Goal: Task Accomplishment & Management: Use online tool/utility

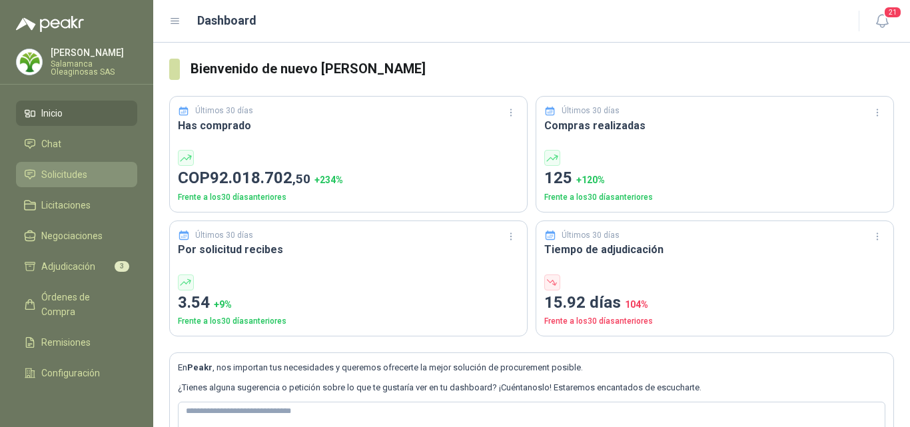
click at [85, 175] on span "Solicitudes" at bounding box center [64, 174] width 46 height 15
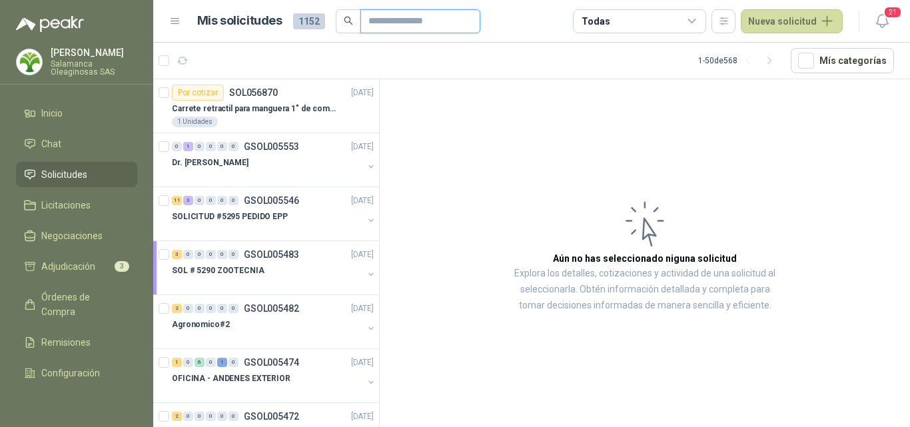
click at [394, 26] on input "text" at bounding box center [414, 21] width 93 height 23
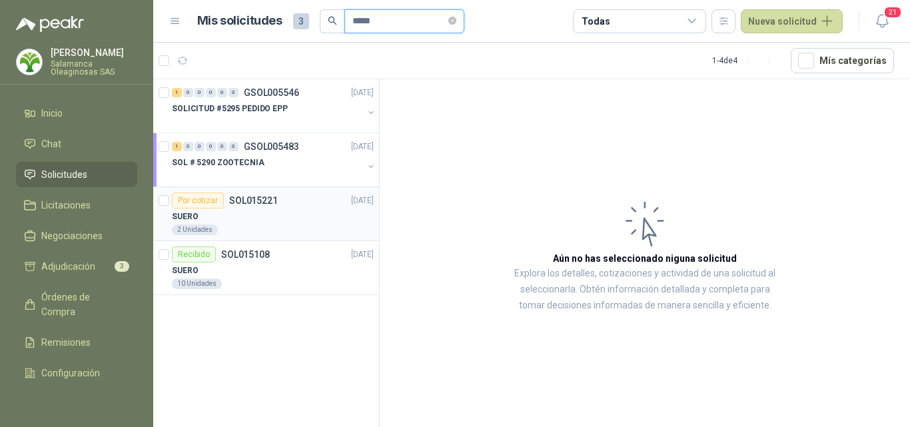
type input "*****"
click at [301, 213] on div "SUERO" at bounding box center [273, 216] width 202 height 16
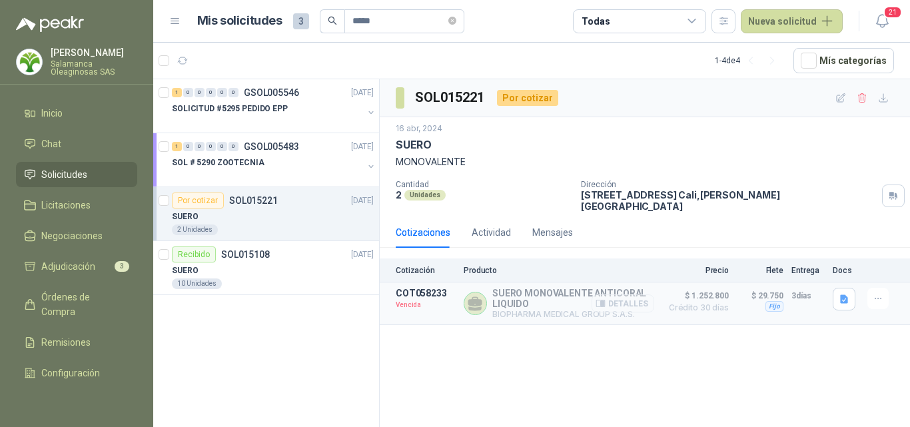
click at [626, 298] on button "Detalles" at bounding box center [623, 303] width 63 height 18
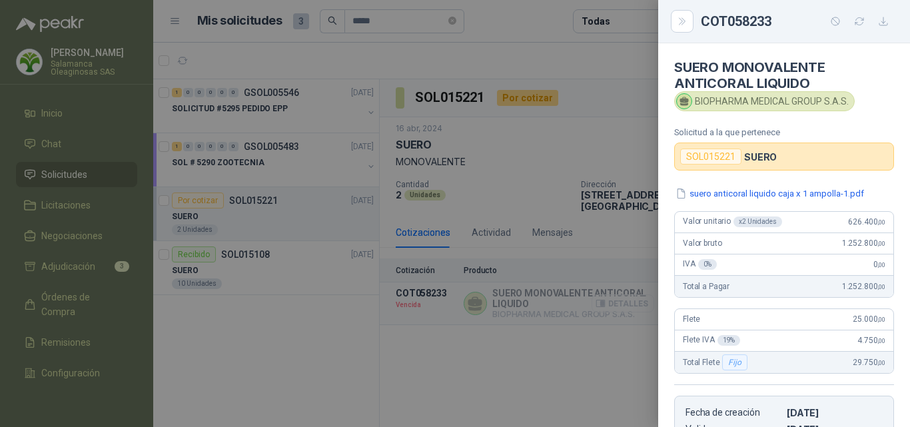
scroll to position [250, 0]
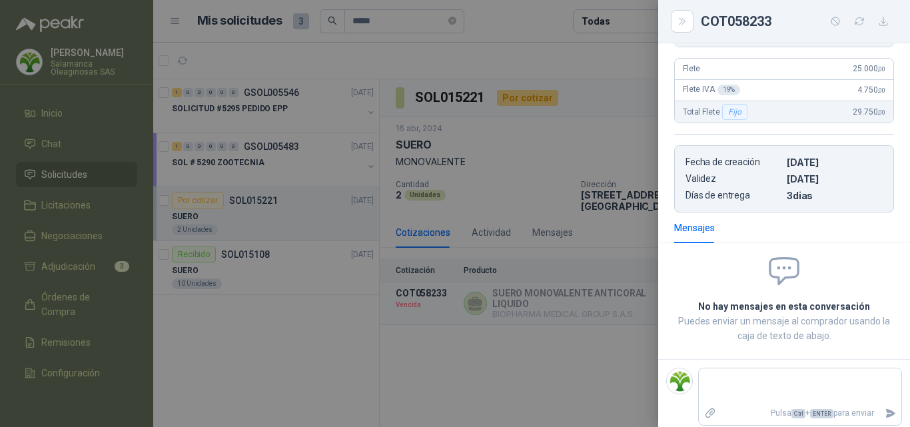
click at [540, 282] on div at bounding box center [455, 213] width 910 height 427
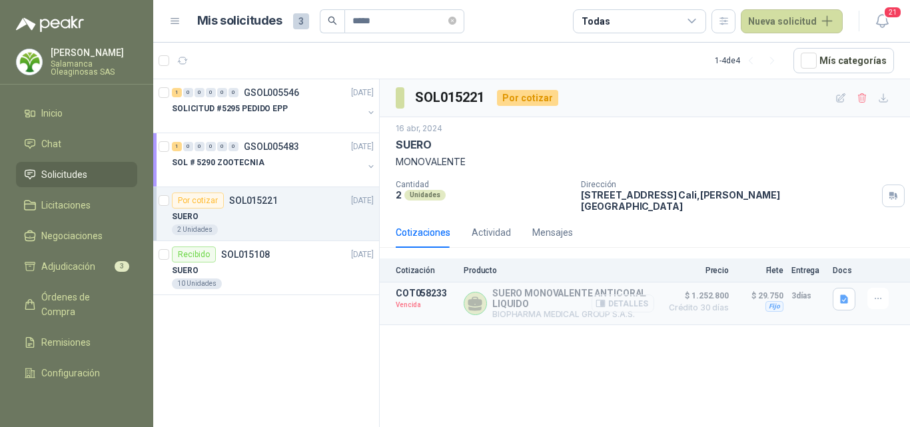
click at [632, 295] on button "Detalles" at bounding box center [623, 303] width 63 height 18
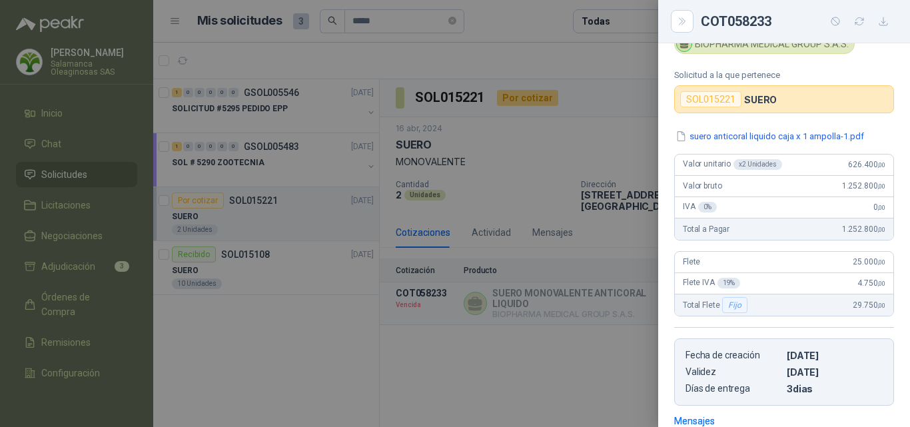
scroll to position [0, 0]
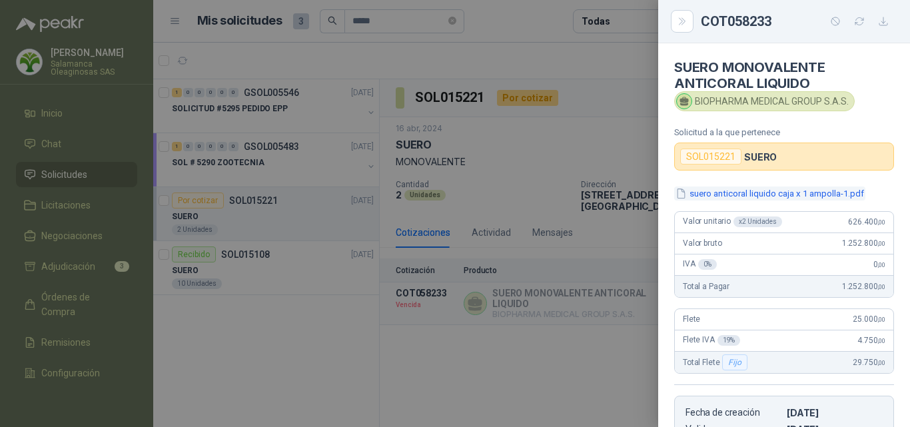
click at [725, 195] on button "suero anticoral liquido caja x 1 ampolla-1.pdf" at bounding box center [769, 194] width 191 height 14
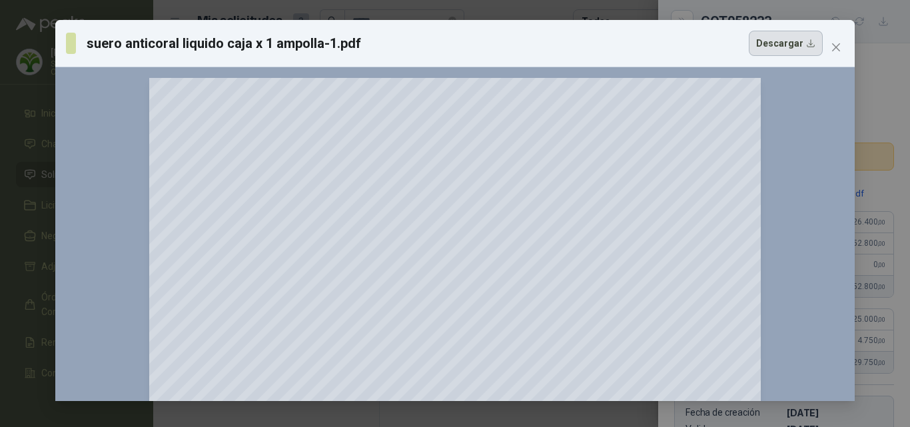
click at [795, 42] on button "Descargar" at bounding box center [786, 43] width 74 height 25
click at [897, 78] on div "suero anticoral liquido caja x 1 ampolla-1.pdf Descargar 150 %" at bounding box center [455, 213] width 910 height 427
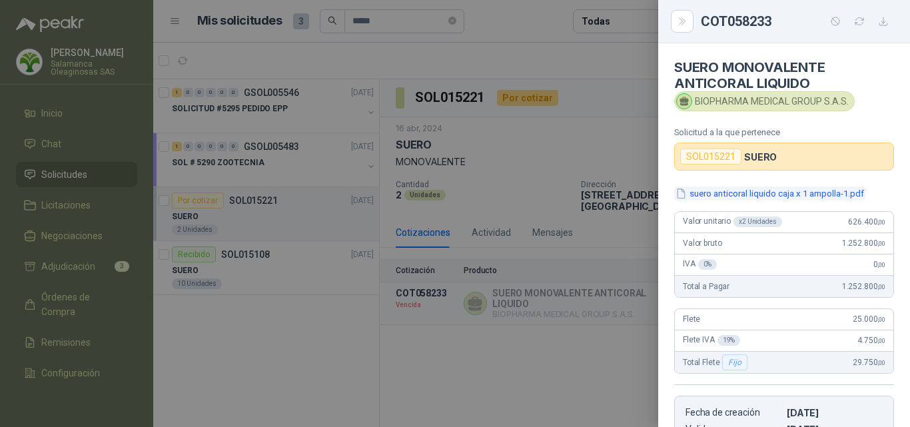
click at [710, 193] on button "suero anticoral liquido caja x 1 ampolla-1.pdf" at bounding box center [769, 194] width 191 height 14
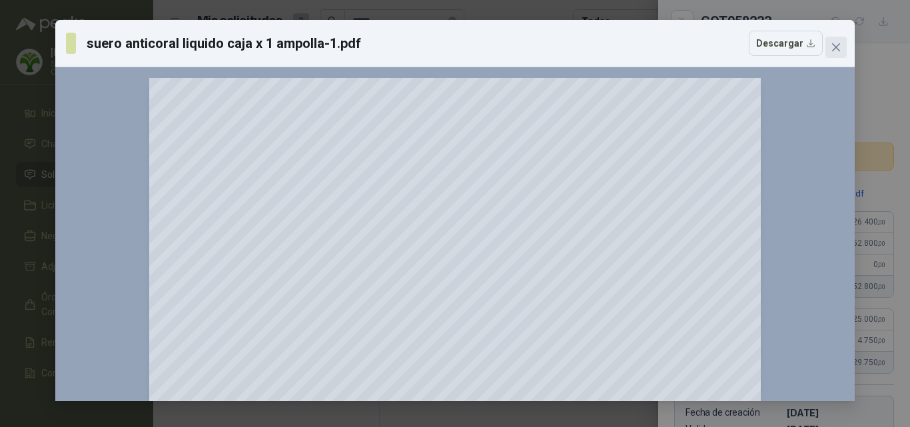
click at [836, 51] on icon "close" at bounding box center [836, 47] width 11 height 11
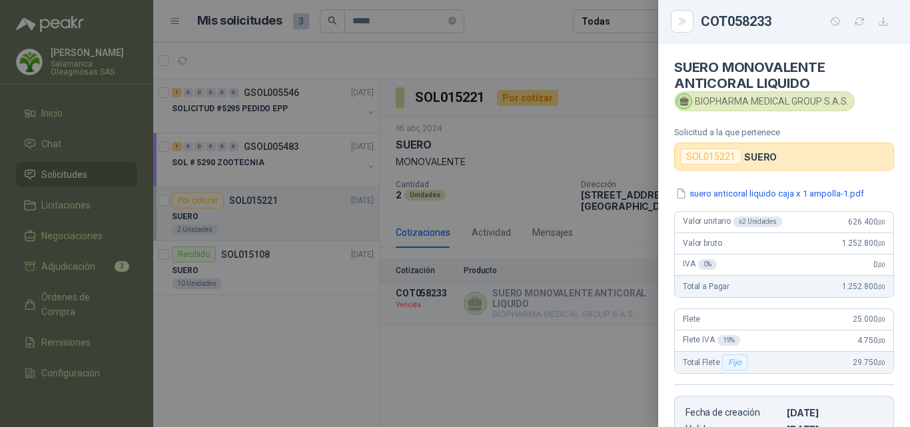
click at [606, 298] on div at bounding box center [455, 213] width 910 height 427
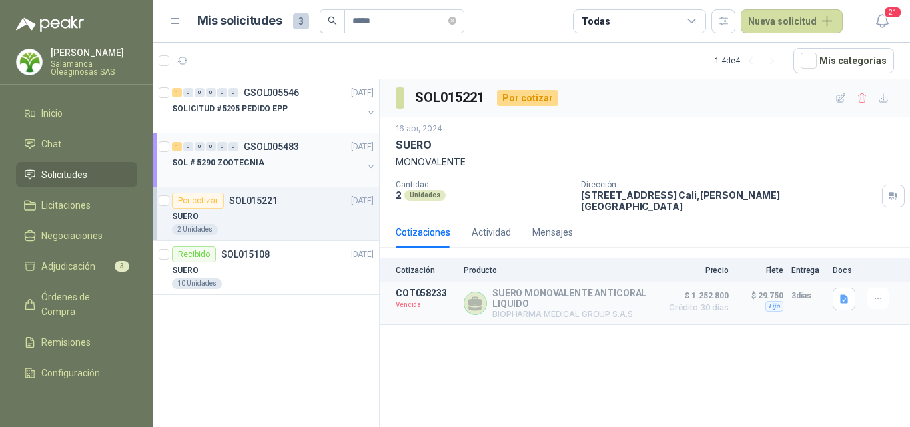
click at [269, 173] on div at bounding box center [267, 176] width 191 height 11
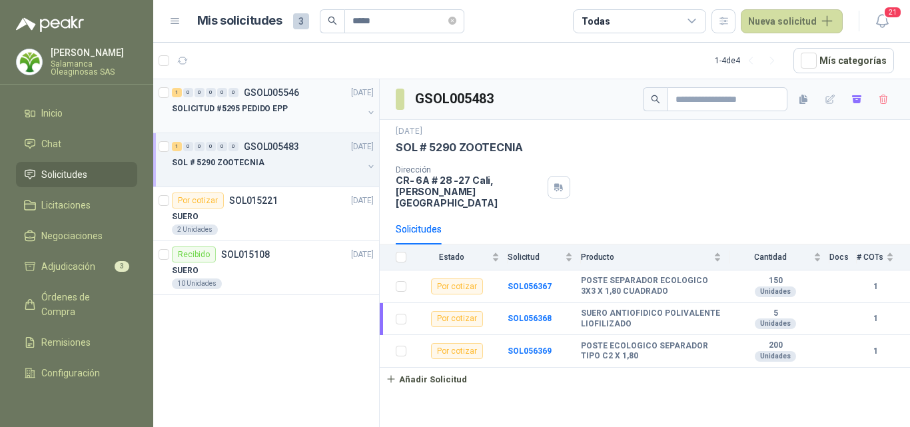
click at [268, 124] on div at bounding box center [267, 122] width 191 height 11
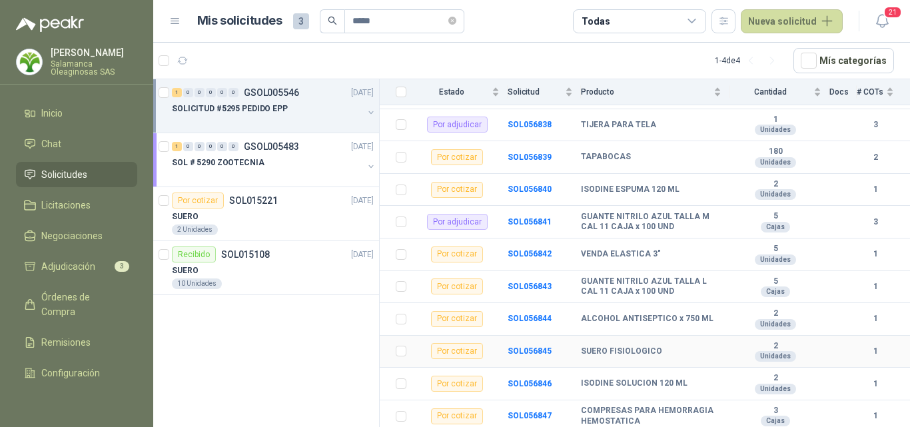
scroll to position [304, 0]
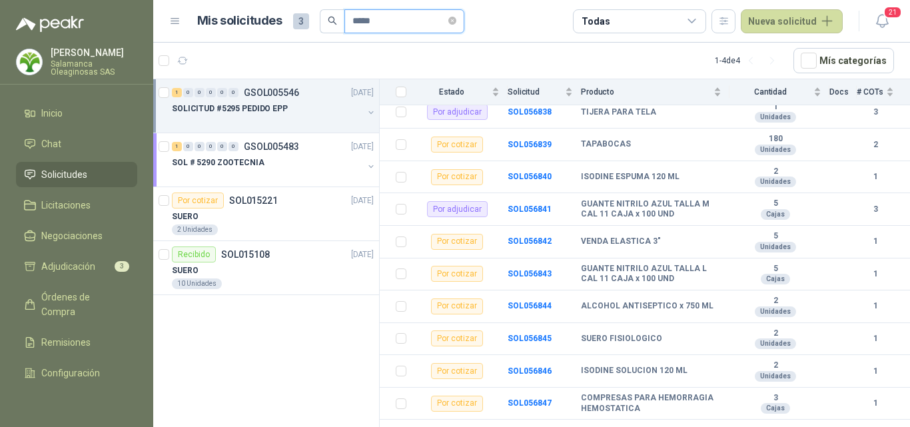
click at [396, 26] on input "*****" at bounding box center [398, 21] width 93 height 23
type input "*"
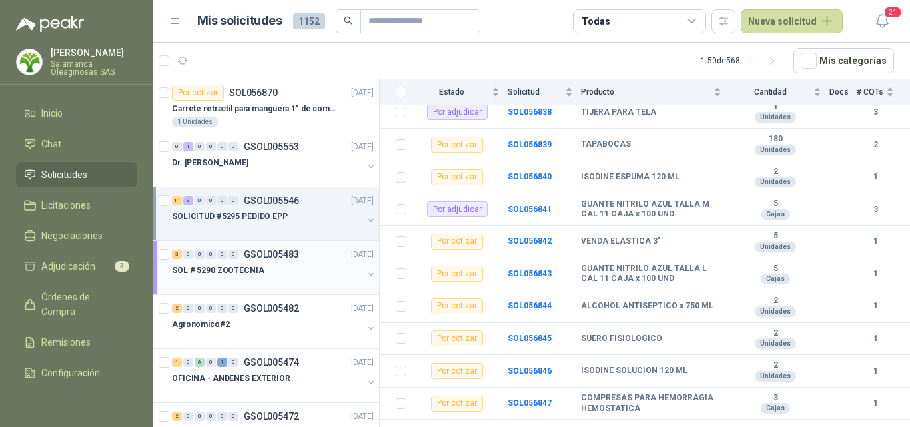
click at [282, 274] on div "SOL # 5290 ZOOTECNIA" at bounding box center [267, 270] width 191 height 16
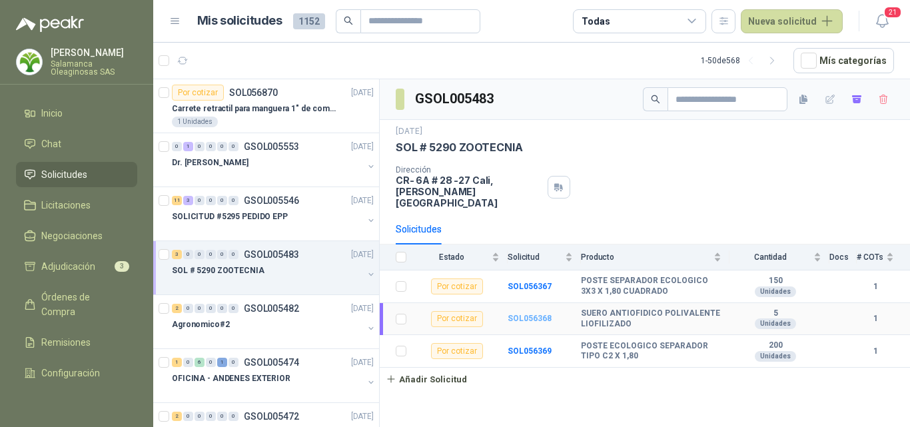
click at [520, 314] on b "SOL056368" at bounding box center [530, 318] width 44 height 9
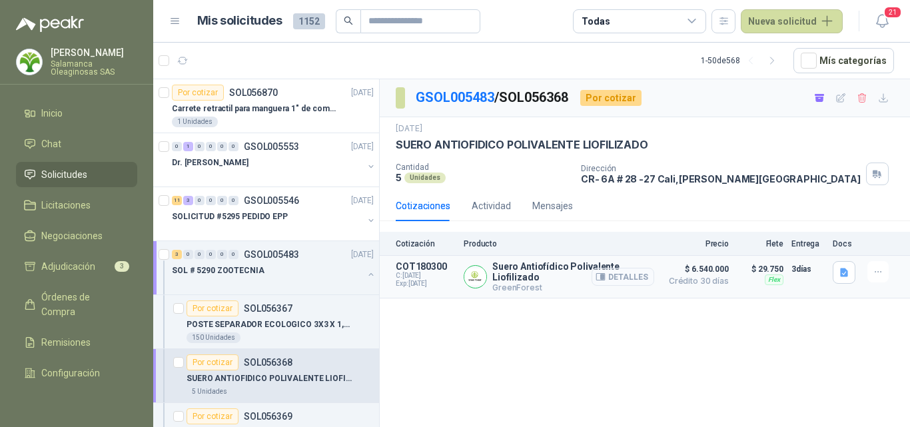
click at [621, 282] on button "Detalles" at bounding box center [623, 277] width 63 height 18
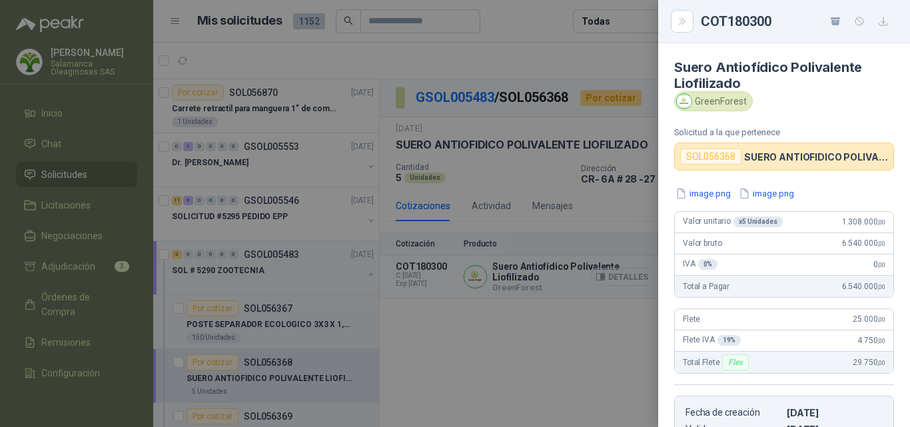
scroll to position [300, 0]
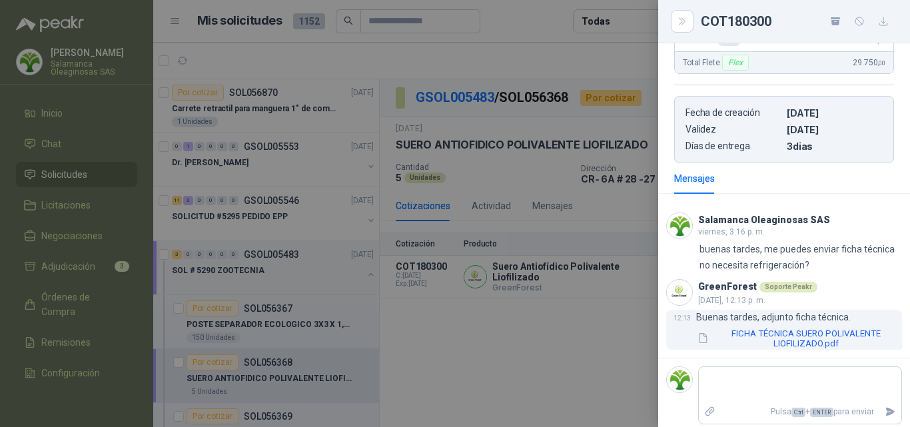
click at [781, 341] on button "FICHA TÉCNICA SUERO POLIVALENTE LIOFILIZADO.pdf" at bounding box center [799, 338] width 206 height 23
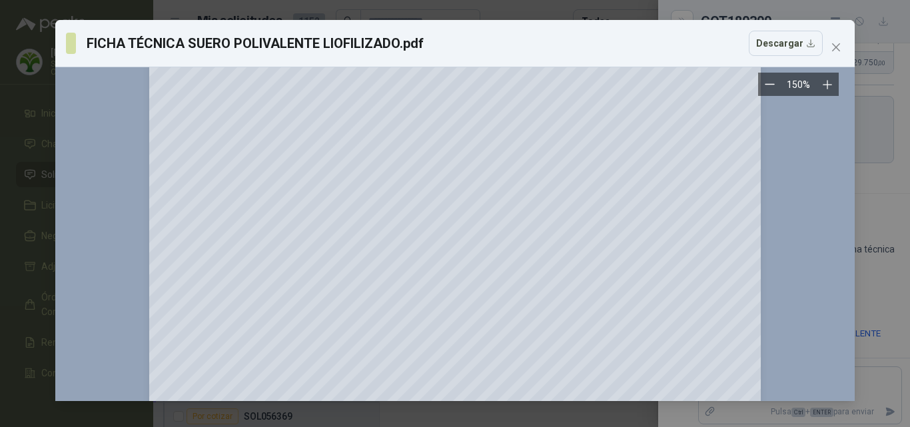
scroll to position [0, 0]
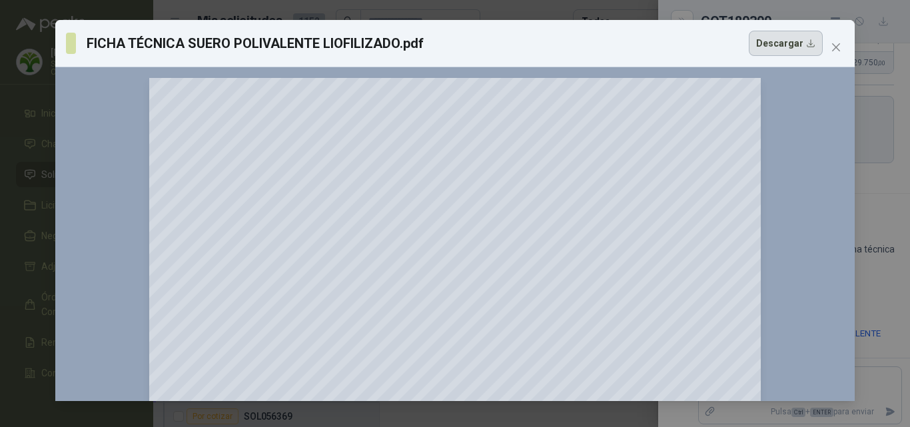
click at [791, 47] on button "Descargar" at bounding box center [786, 43] width 74 height 25
drag, startPoint x: 891, startPoint y: 272, endPoint x: 884, endPoint y: 265, distance: 9.4
click at [889, 270] on div "FICHA TÉCNICA SUERO POLIVALENTE LIOFILIZADO.pdf Descargar 150 %" at bounding box center [455, 213] width 910 height 427
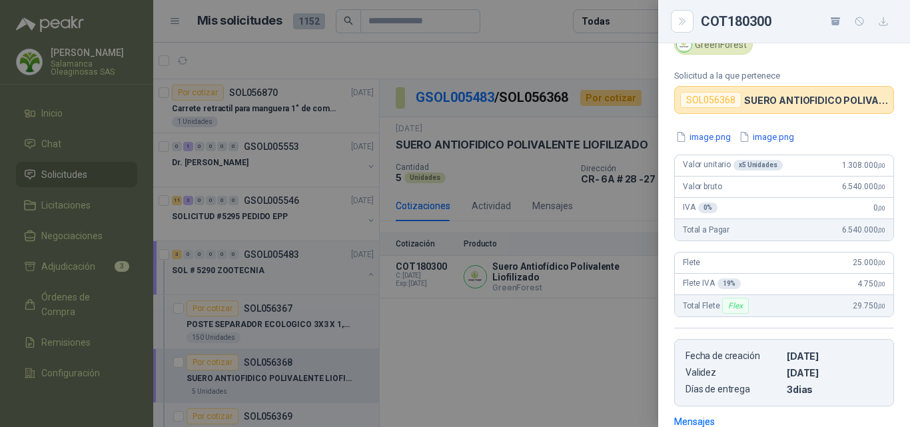
scroll to position [33, 0]
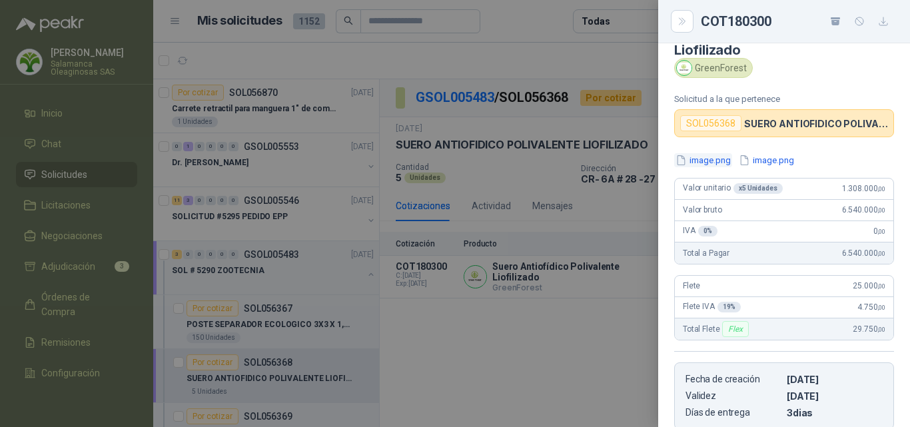
click at [711, 165] on button "image.png" at bounding box center [703, 160] width 58 height 14
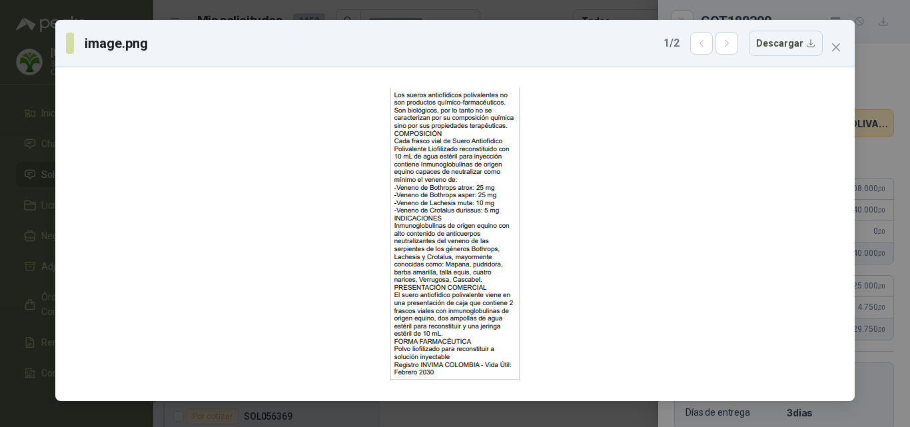
click at [837, 48] on icon "close" at bounding box center [836, 47] width 11 height 11
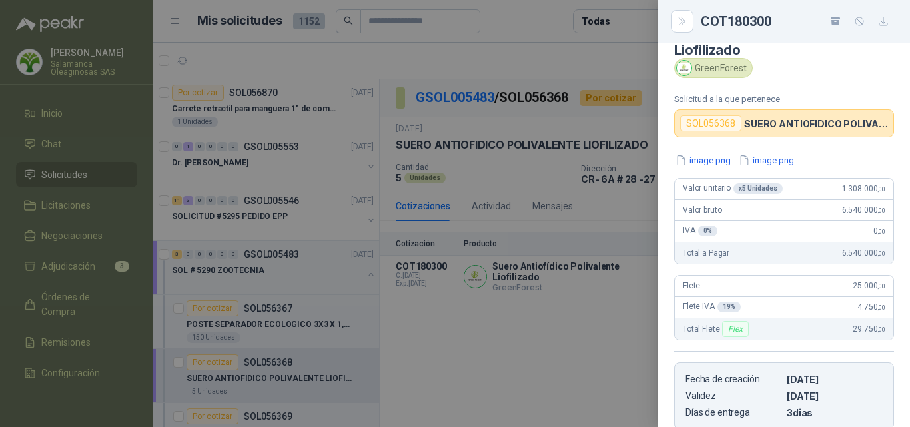
scroll to position [0, 0]
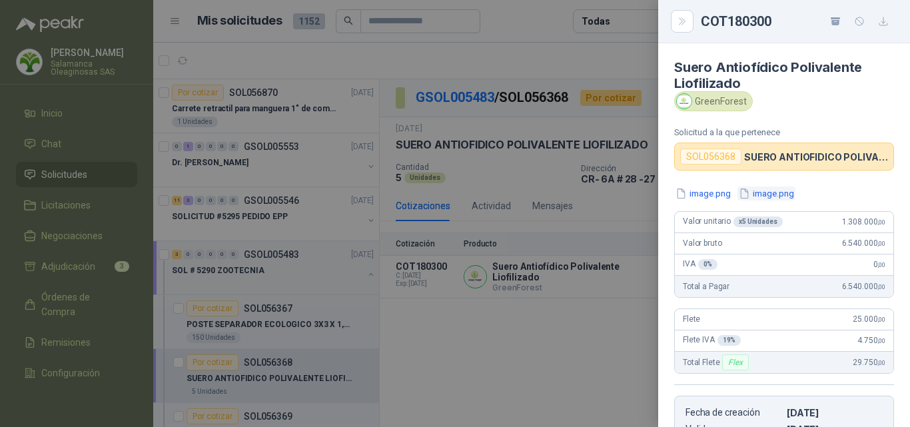
click at [773, 191] on button "image.png" at bounding box center [766, 194] width 58 height 14
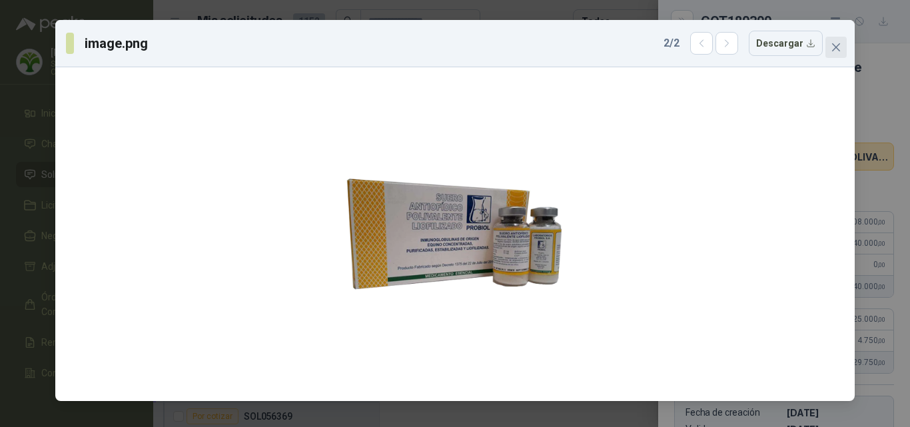
click at [833, 55] on button "Close" at bounding box center [835, 47] width 21 height 21
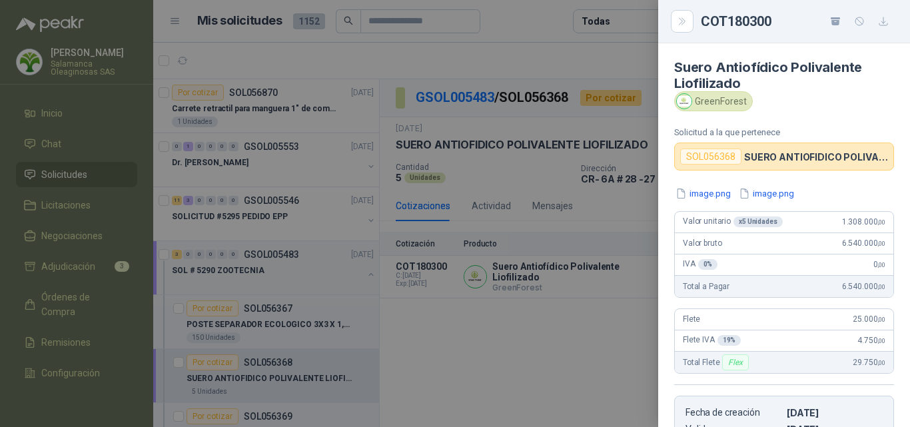
click at [570, 325] on div at bounding box center [455, 213] width 910 height 427
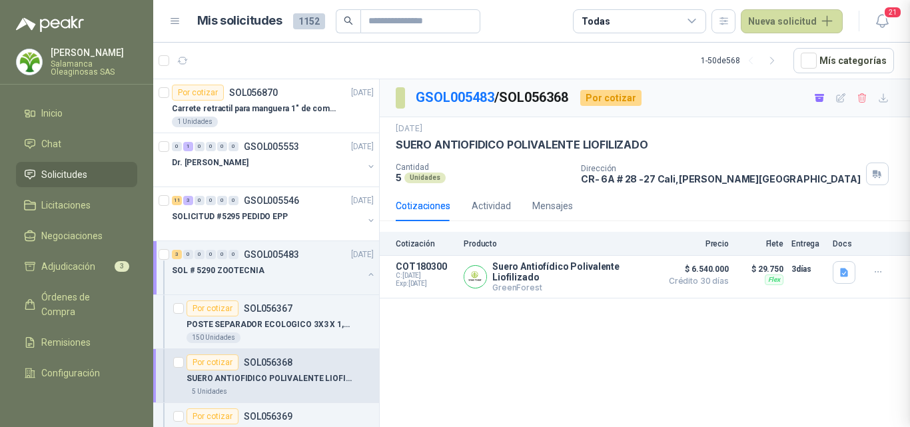
scroll to position [306, 0]
click at [637, 281] on button "Detalles" at bounding box center [623, 277] width 63 height 18
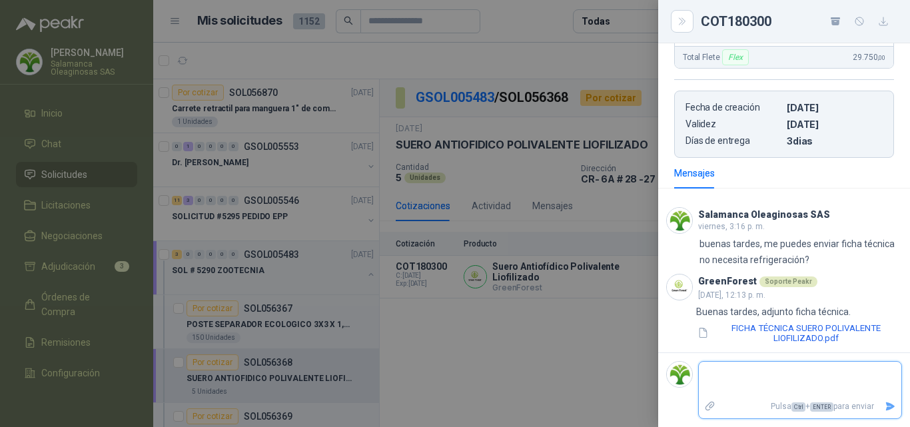
click at [785, 382] on textarea at bounding box center [800, 379] width 203 height 31
click at [735, 374] on textarea at bounding box center [800, 379] width 203 height 31
type textarea "*"
type textarea "**"
type textarea "***"
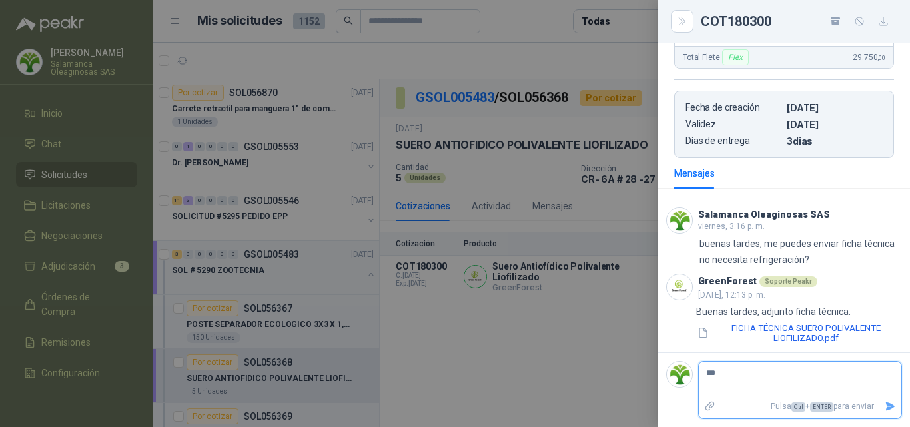
type textarea "**"
type textarea "*"
click at [721, 372] on textarea at bounding box center [795, 379] width 192 height 31
type textarea "*"
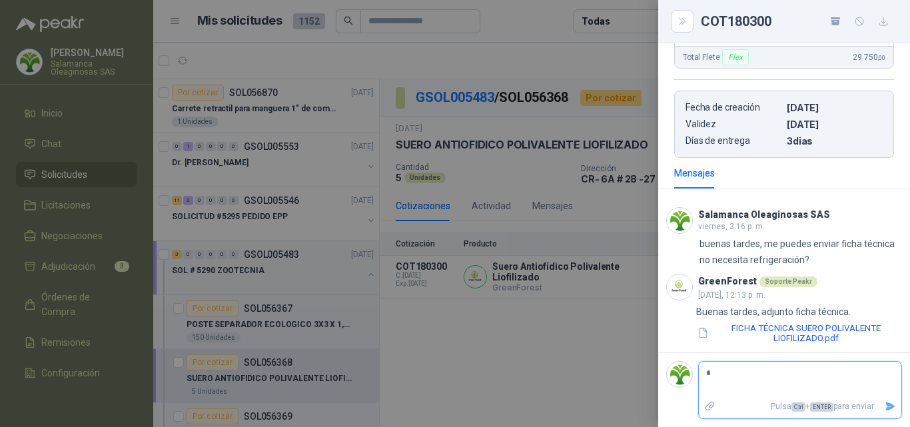
type textarea "**"
type textarea "***"
type textarea "*****"
type textarea "******"
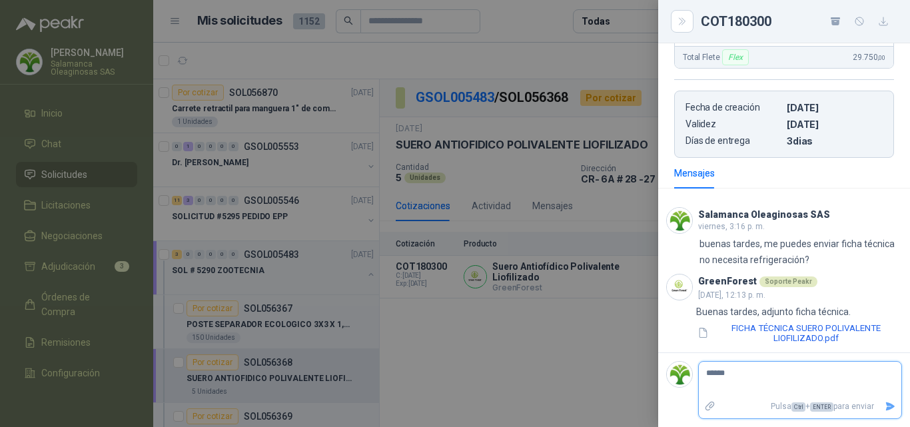
type textarea "*******"
type textarea "********"
type textarea "*********"
type textarea "**********"
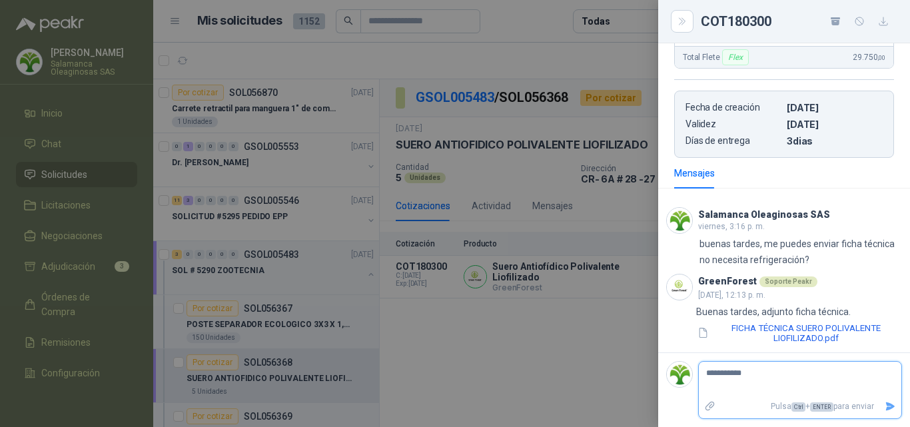
type textarea "**********"
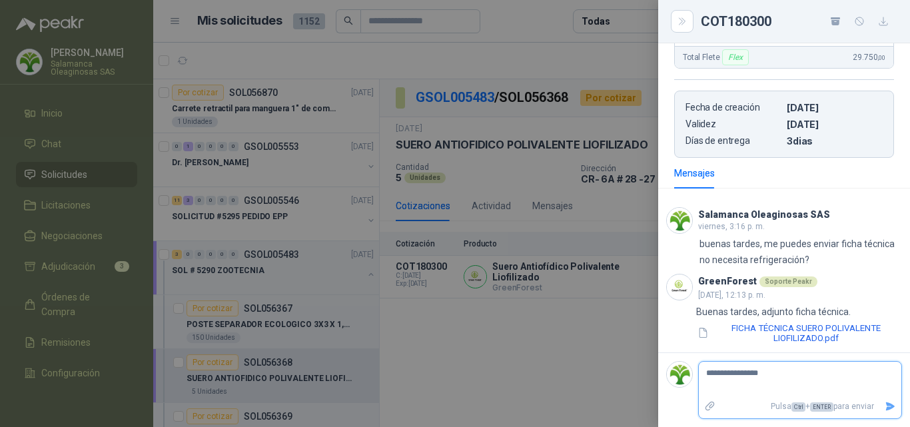
type textarea "**********"
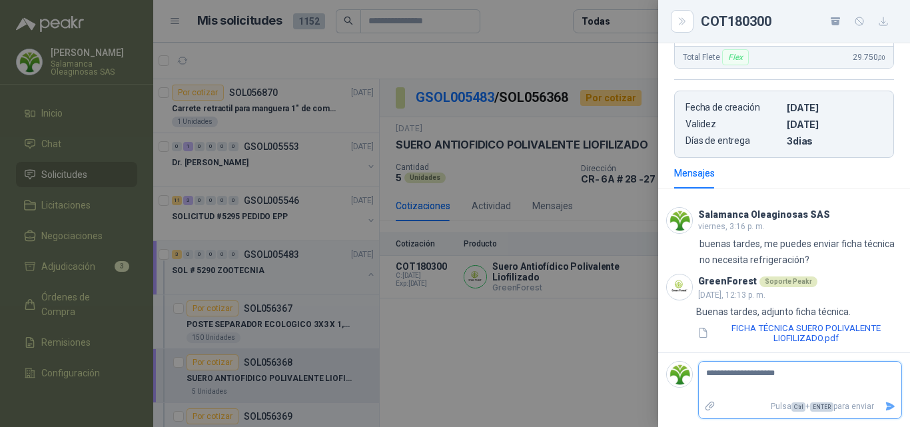
type textarea "**********"
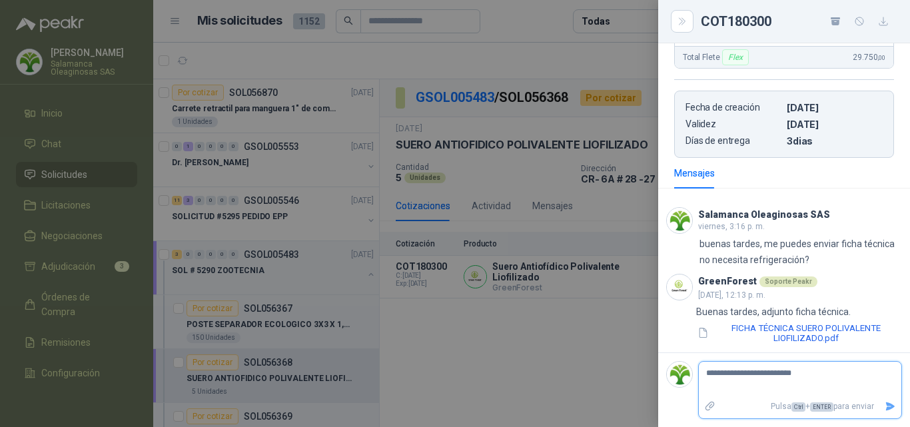
type textarea "**********"
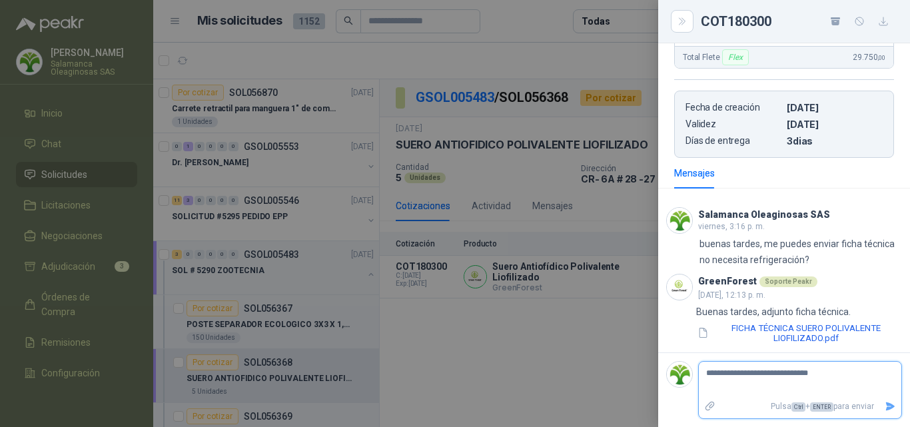
type textarea "**********"
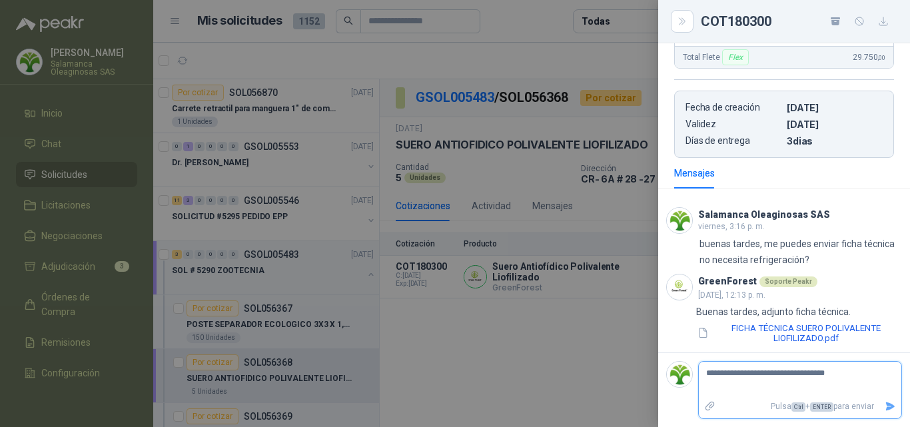
click at [886, 409] on button "Enviar" at bounding box center [890, 406] width 22 height 23
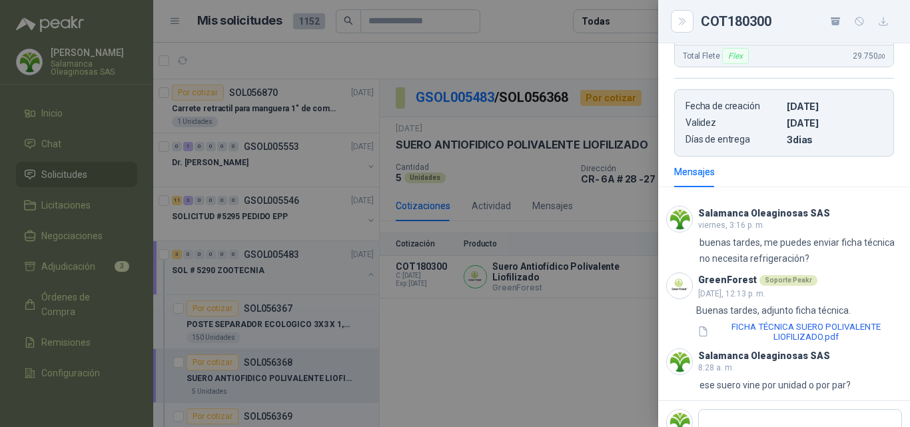
click at [570, 235] on div at bounding box center [455, 213] width 910 height 427
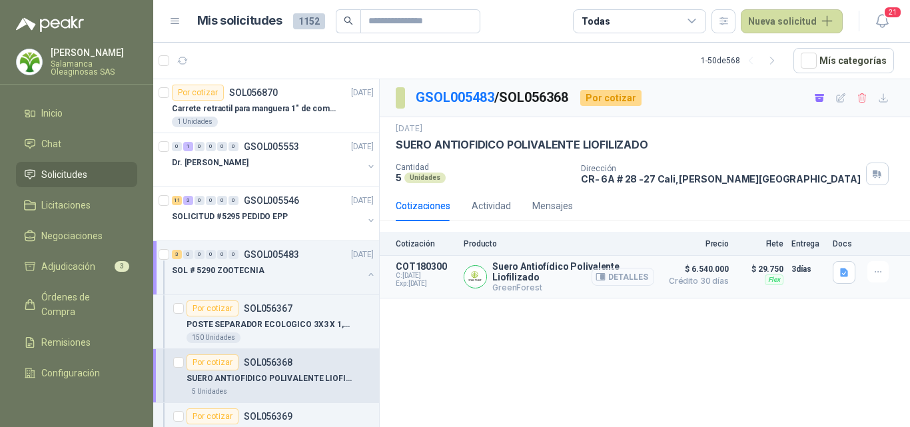
click at [616, 272] on button "Detalles" at bounding box center [623, 277] width 63 height 18
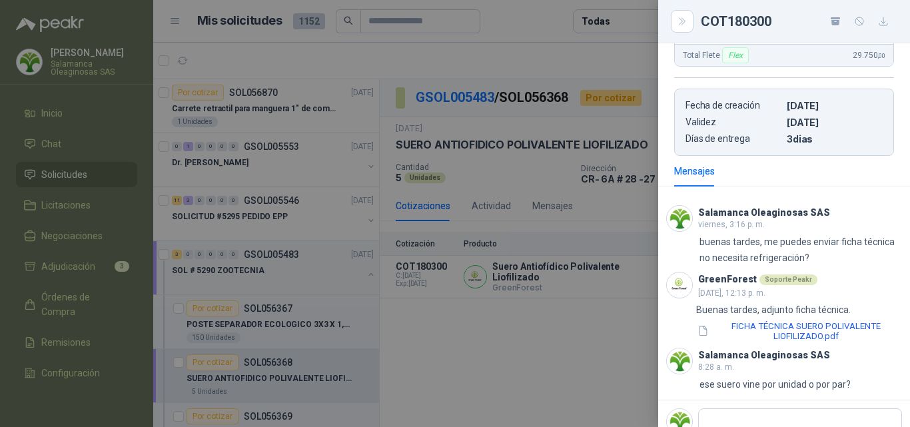
scroll to position [356, 0]
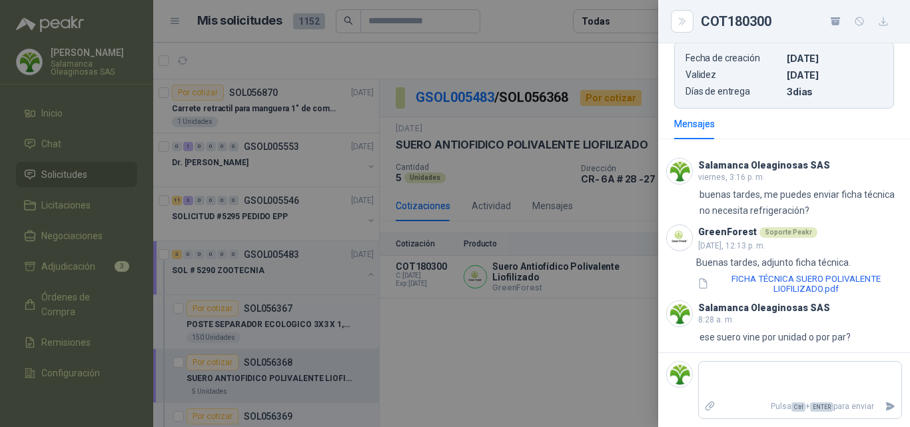
click at [549, 359] on div at bounding box center [455, 213] width 910 height 427
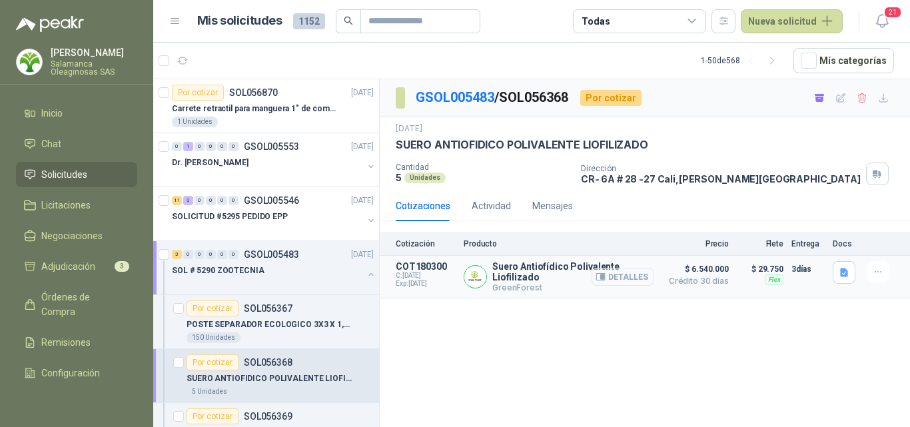
click at [619, 276] on button "Detalles" at bounding box center [623, 277] width 63 height 18
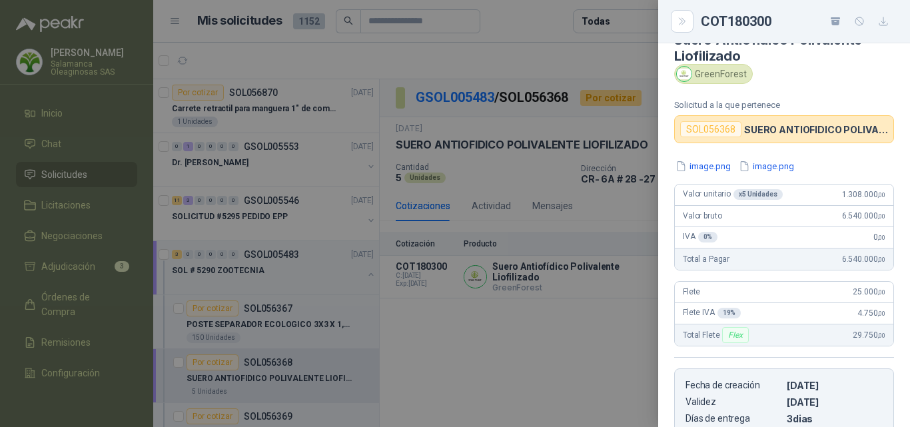
scroll to position [0, 0]
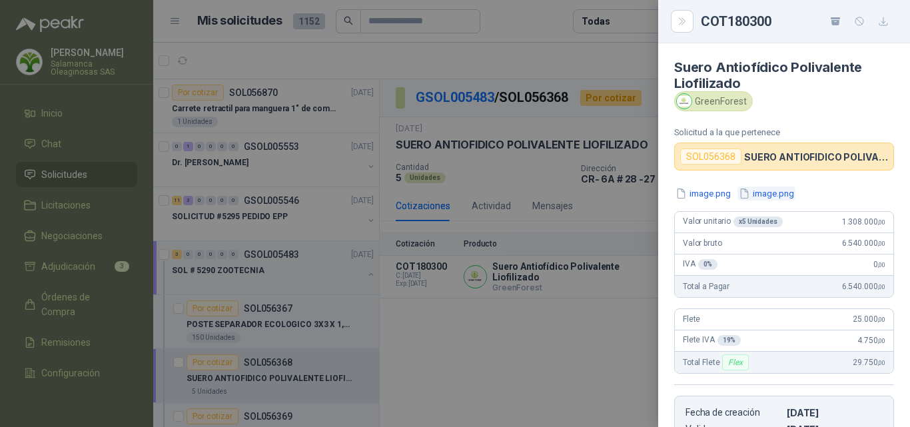
click at [750, 190] on icon "button" at bounding box center [744, 193] width 11 height 11
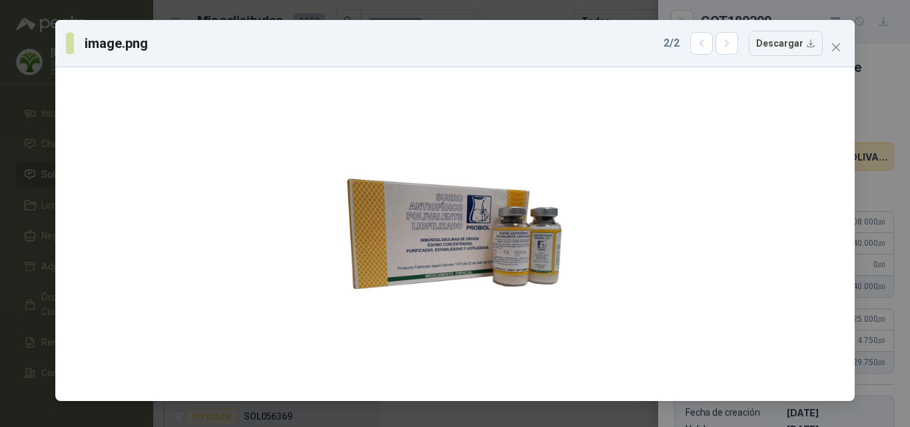
click at [832, 51] on icon "close" at bounding box center [836, 47] width 8 height 8
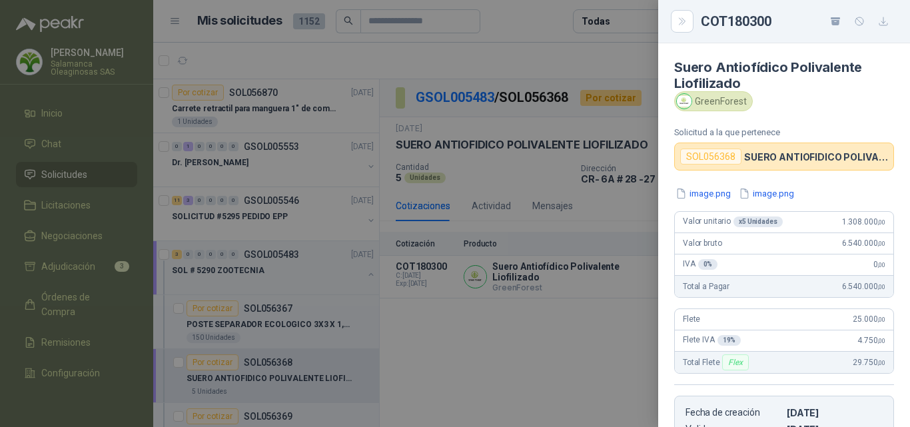
click at [596, 230] on div at bounding box center [455, 213] width 910 height 427
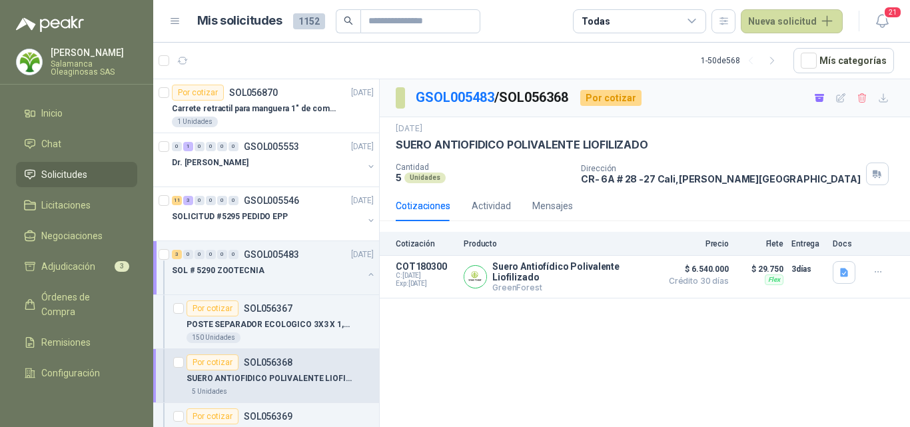
click at [95, 60] on p "Salamanca Oleaginosas SAS" at bounding box center [94, 68] width 87 height 16
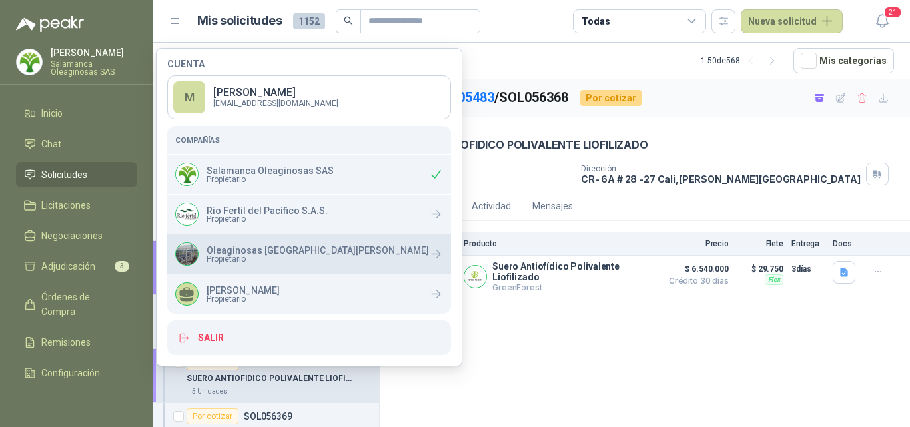
click at [258, 252] on p "Oleaginosas [GEOGRAPHIC_DATA][PERSON_NAME]" at bounding box center [317, 250] width 222 height 9
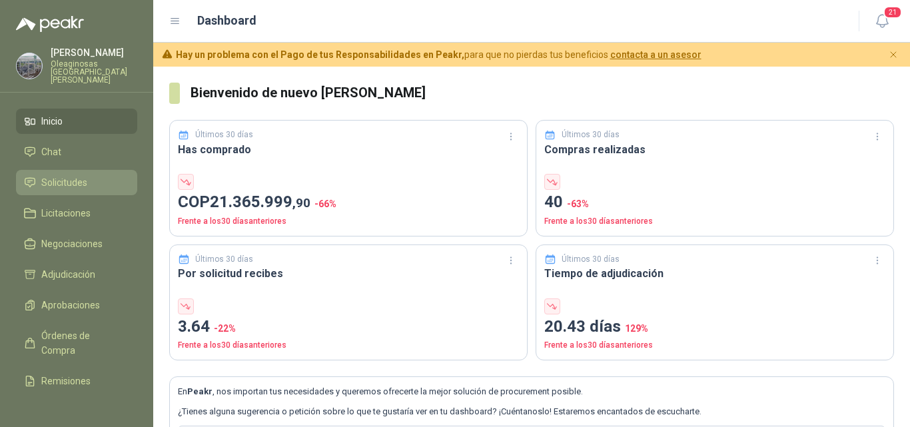
click at [89, 181] on li "Solicitudes" at bounding box center [76, 182] width 105 height 15
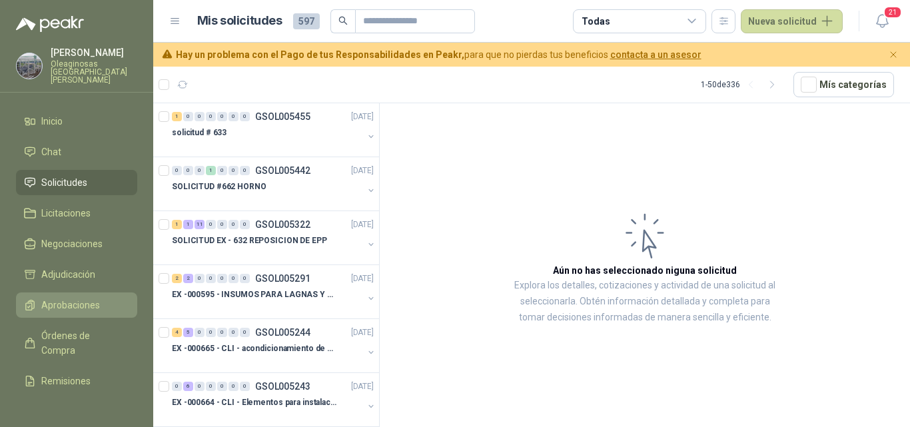
click at [95, 298] on span "Aprobaciones" at bounding box center [70, 305] width 59 height 15
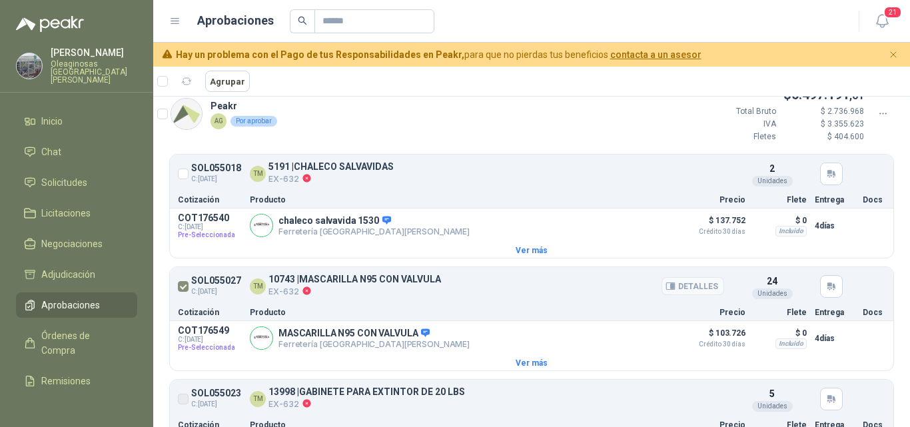
scroll to position [200, 0]
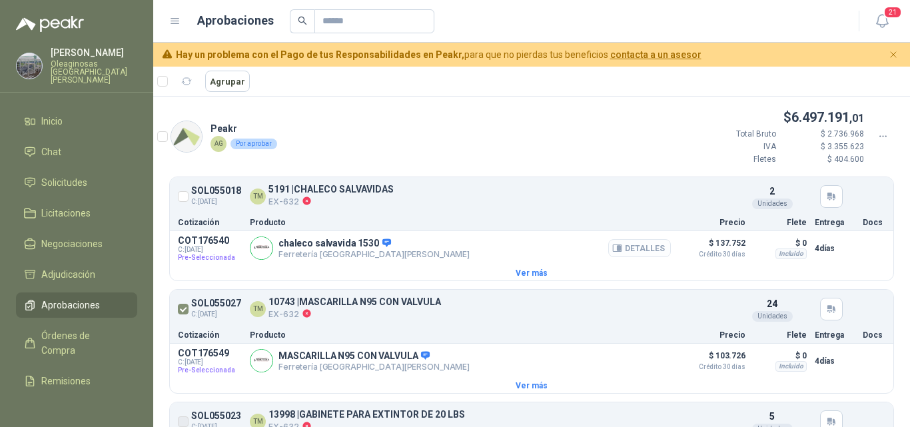
click at [627, 244] on button "Detalles" at bounding box center [639, 248] width 63 height 18
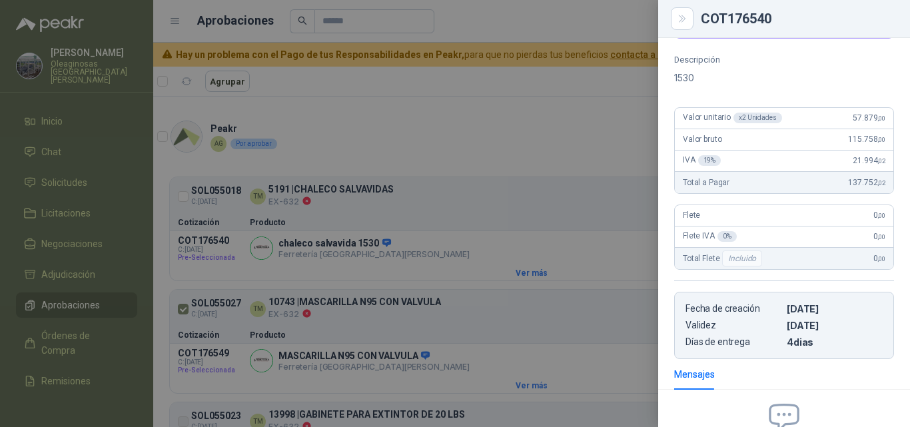
scroll to position [57, 0]
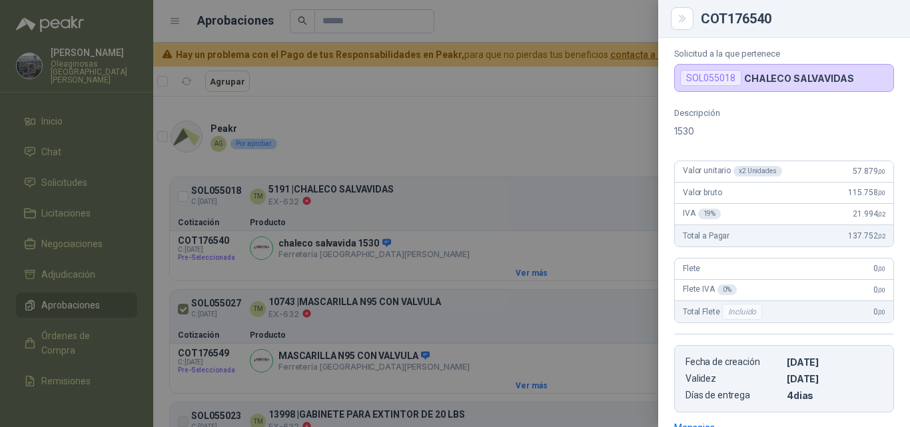
click at [825, 298] on div "Flete IVA 0 % 0 ,00" at bounding box center [784, 290] width 218 height 21
click at [561, 279] on div at bounding box center [455, 213] width 910 height 427
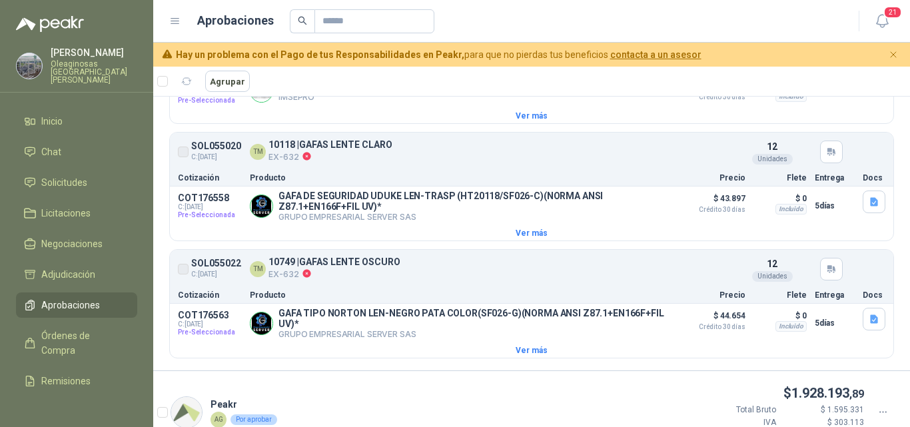
scroll to position [1132, 0]
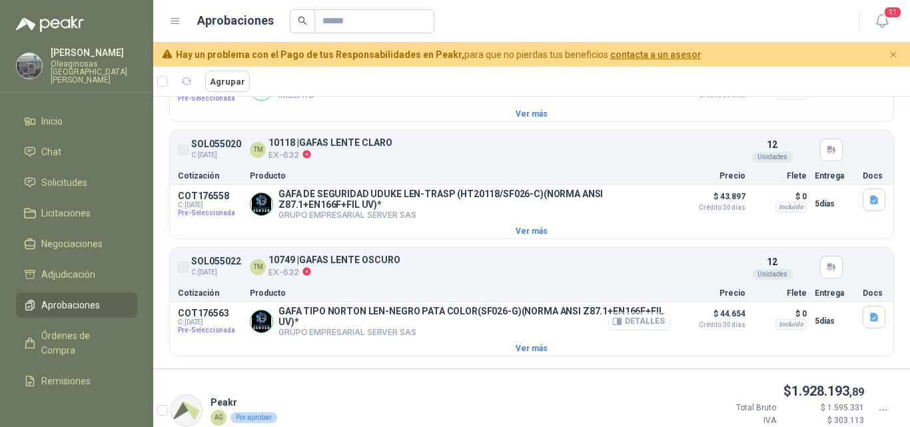
click at [616, 330] on button "Detalles" at bounding box center [639, 321] width 63 height 18
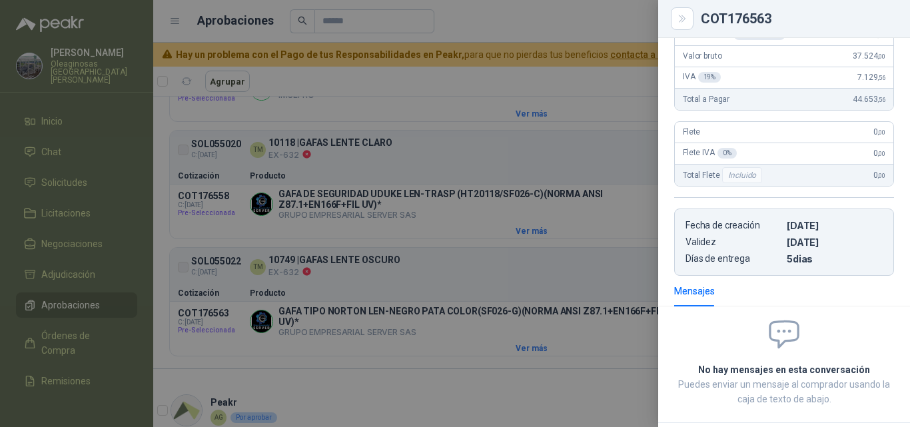
scroll to position [84, 0]
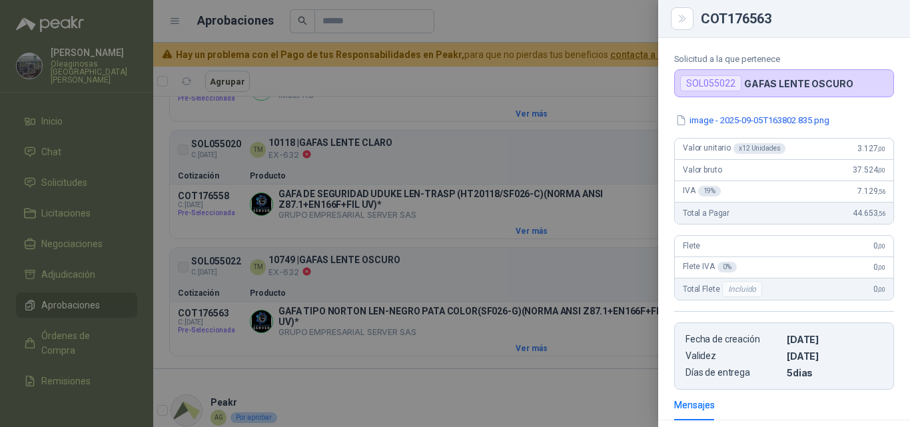
click at [857, 199] on div "IVA 19 % 7.129 ,56" at bounding box center [784, 191] width 218 height 21
click at [583, 237] on div at bounding box center [455, 213] width 910 height 427
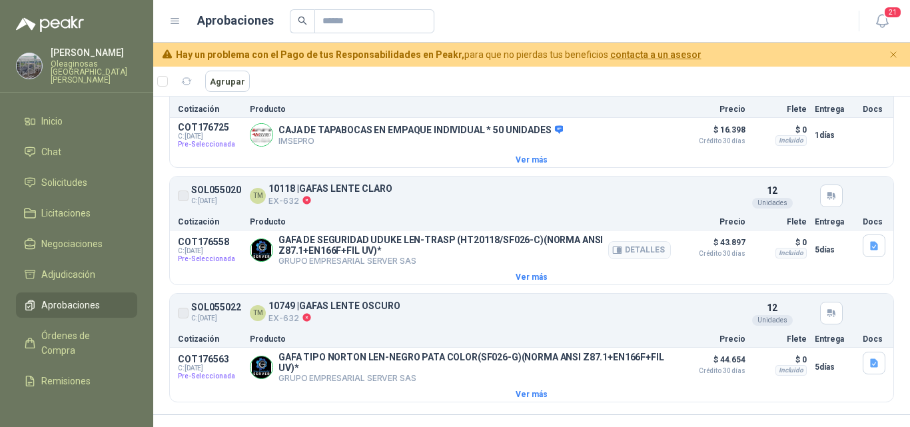
scroll to position [1066, 0]
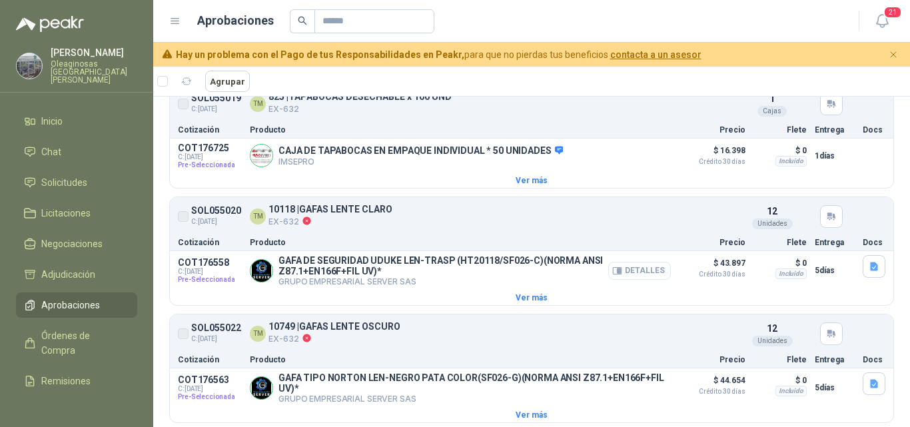
click at [623, 280] on button "Detalles" at bounding box center [639, 271] width 63 height 18
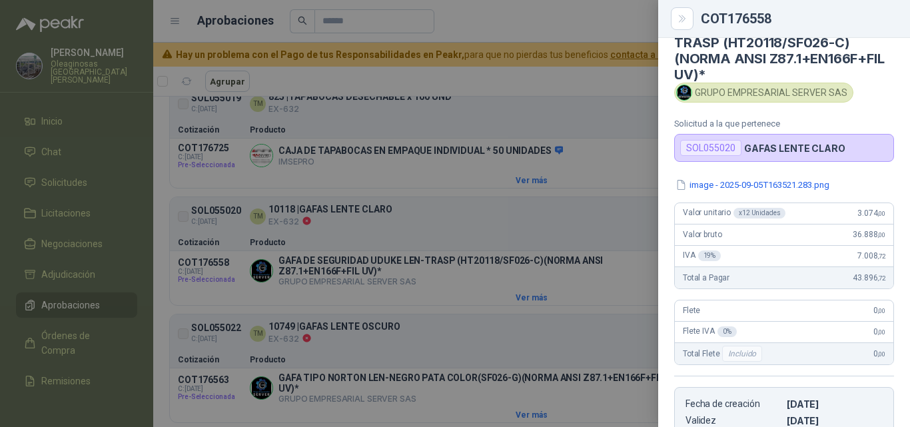
scroll to position [17, 0]
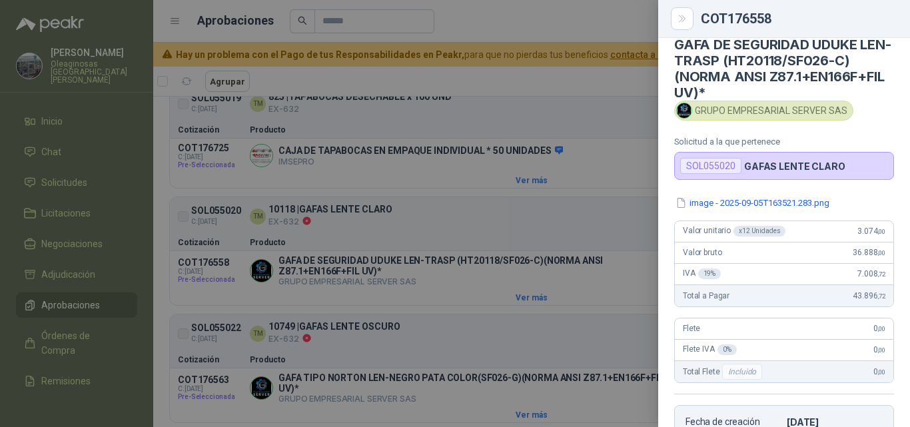
click at [829, 247] on div "Valor bruto 36.888 ,00" at bounding box center [784, 252] width 218 height 21
click at [528, 268] on div at bounding box center [455, 213] width 910 height 427
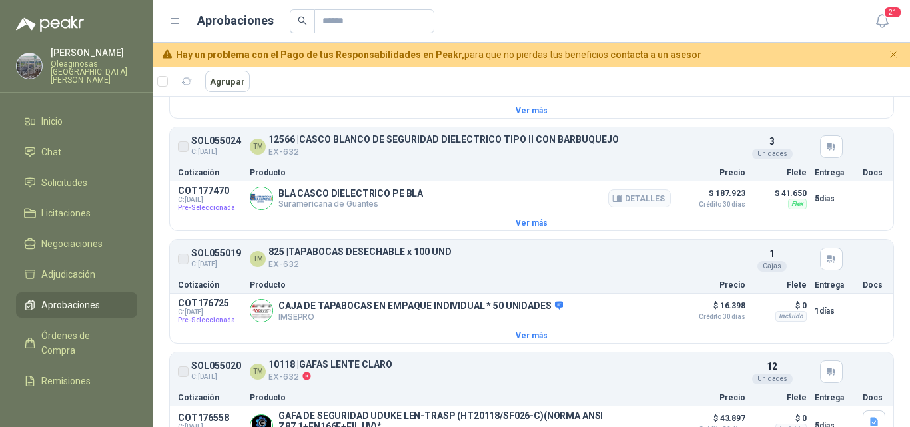
scroll to position [866, 0]
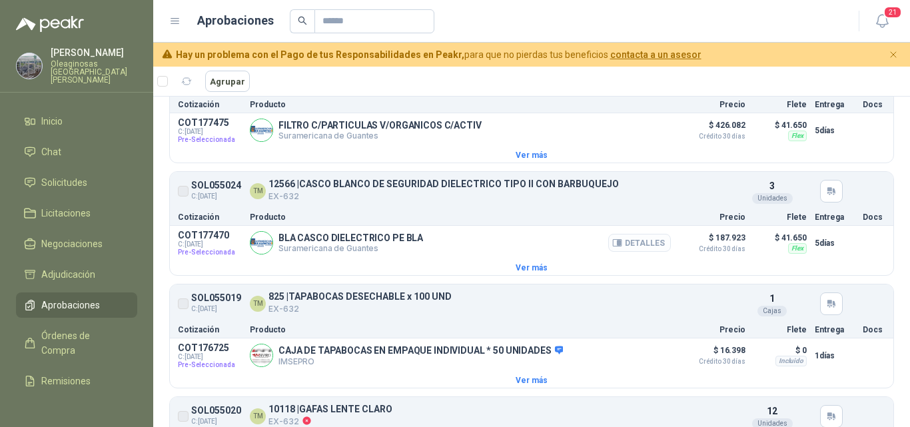
click at [635, 248] on button "Detalles" at bounding box center [639, 243] width 63 height 18
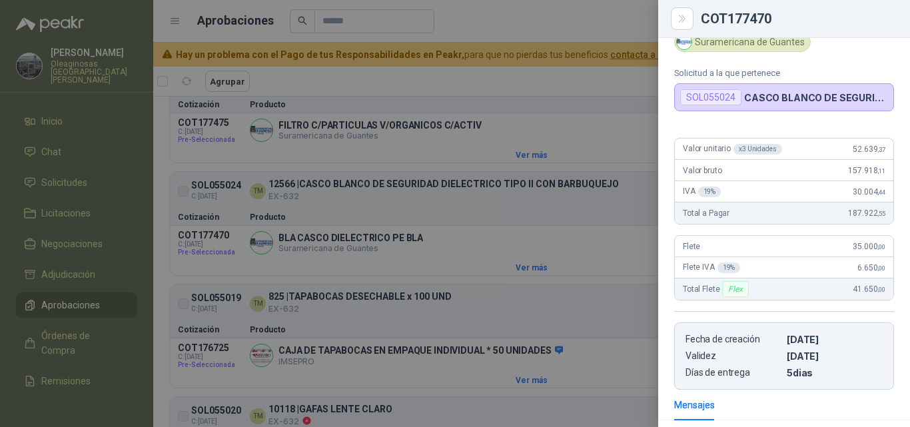
scroll to position [0, 0]
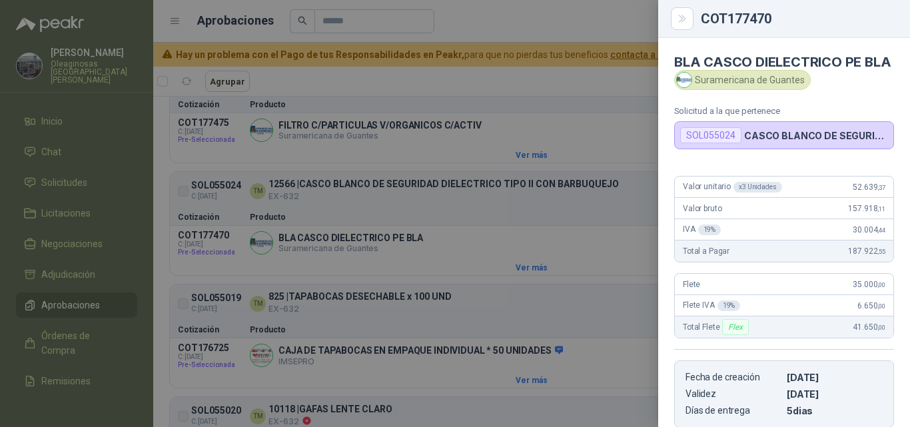
click at [845, 235] on div "IVA 19 % 30.004 ,44" at bounding box center [784, 229] width 218 height 21
click at [504, 279] on div at bounding box center [455, 213] width 910 height 427
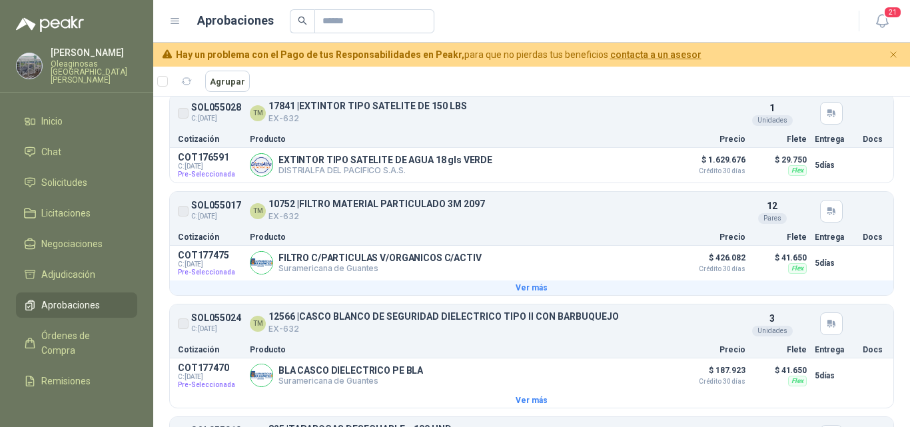
scroll to position [733, 0]
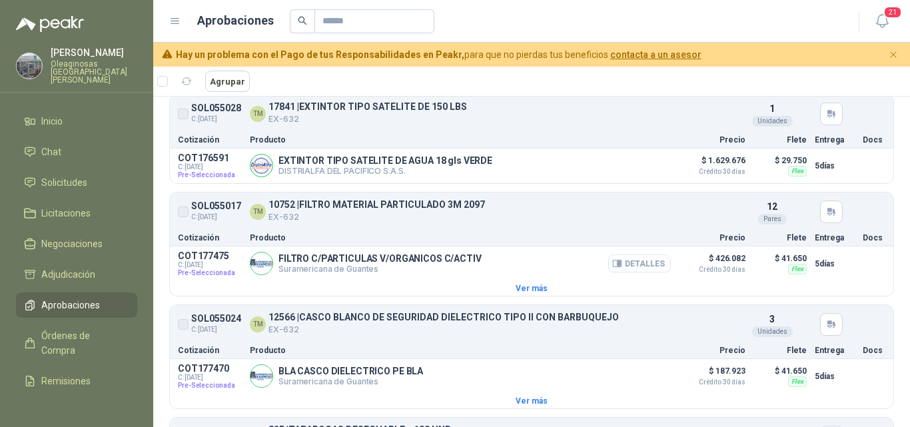
click at [620, 269] on button "Detalles" at bounding box center [639, 263] width 63 height 18
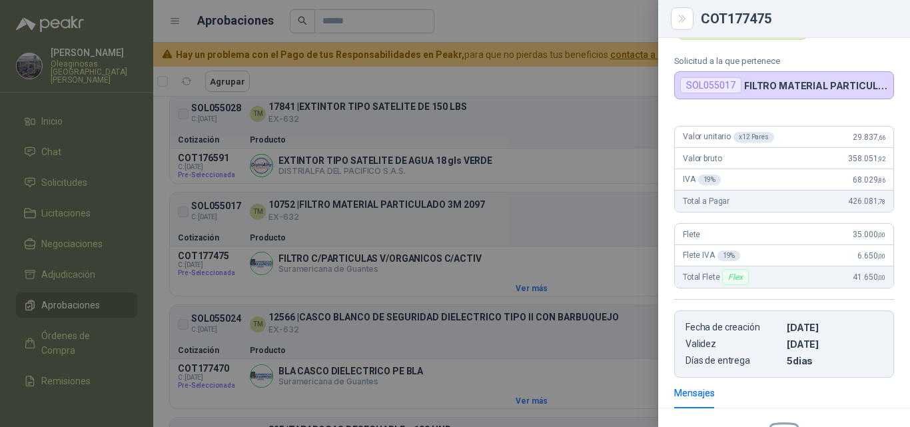
scroll to position [38, 0]
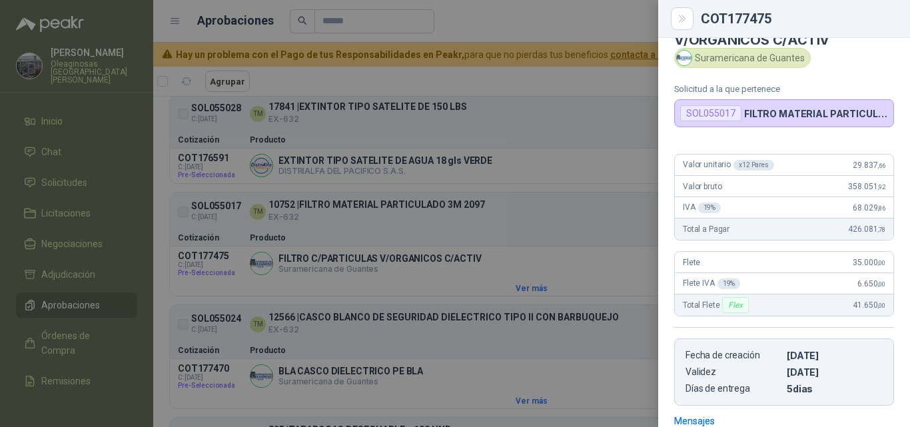
click at [516, 284] on div at bounding box center [455, 213] width 910 height 427
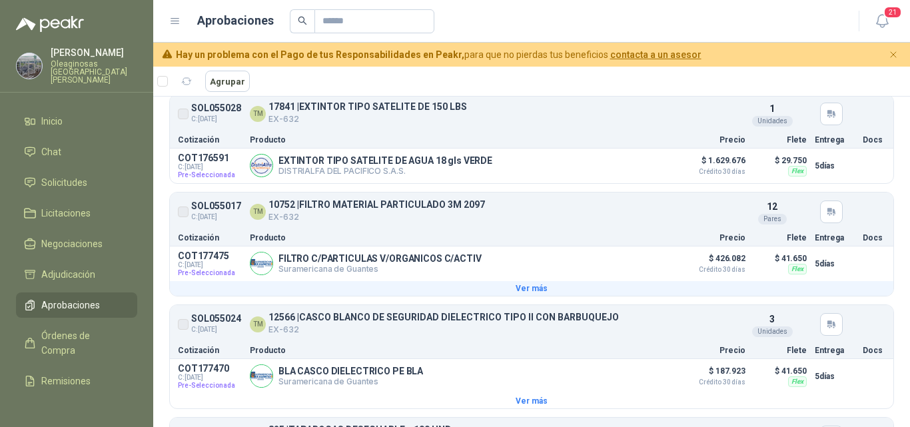
click at [853, 288] on button "Ver más" at bounding box center [531, 288] width 723 height 15
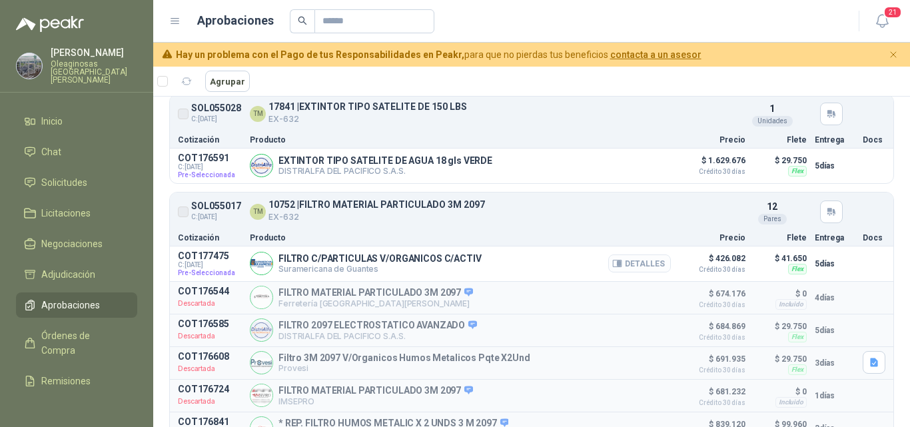
click at [629, 268] on button "Detalles" at bounding box center [639, 263] width 63 height 18
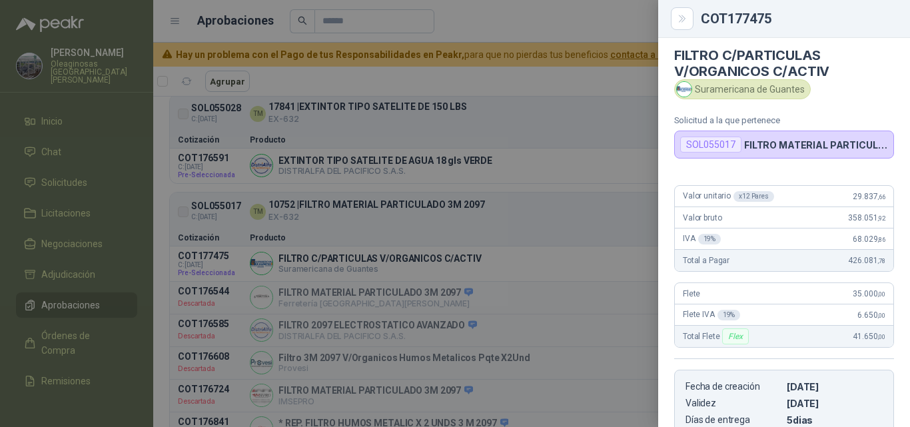
scroll to position [0, 0]
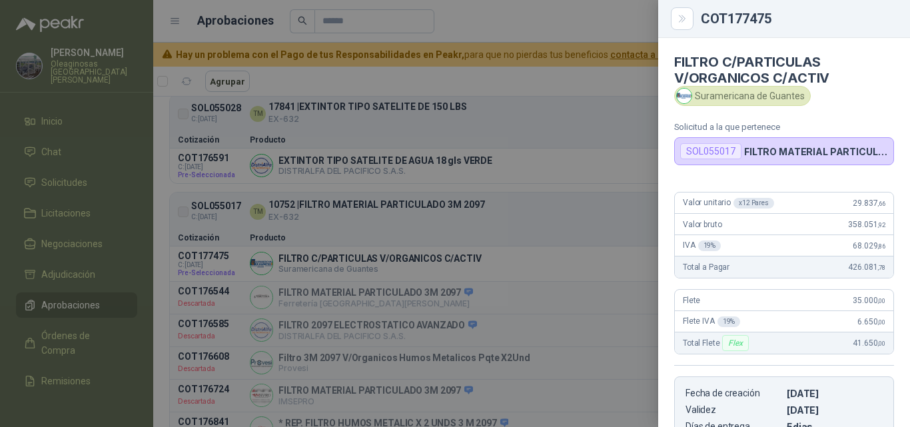
click at [853, 304] on span "35.000 ,00" at bounding box center [869, 300] width 33 height 9
click at [493, 291] on div at bounding box center [455, 213] width 910 height 427
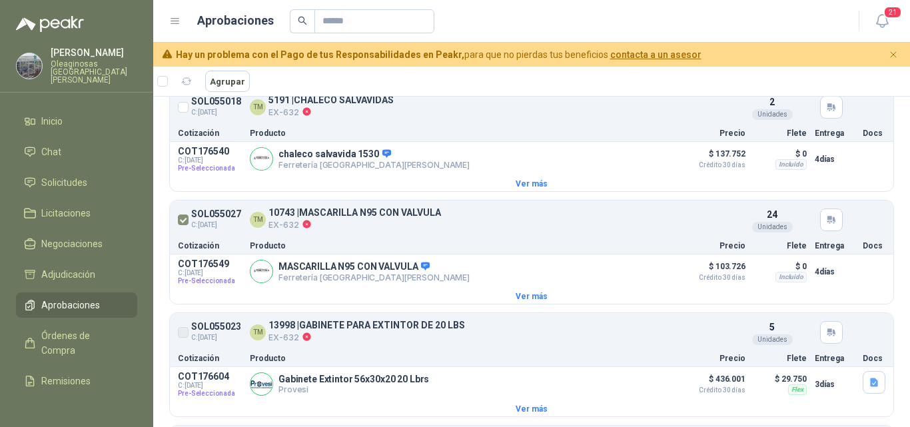
scroll to position [266, 0]
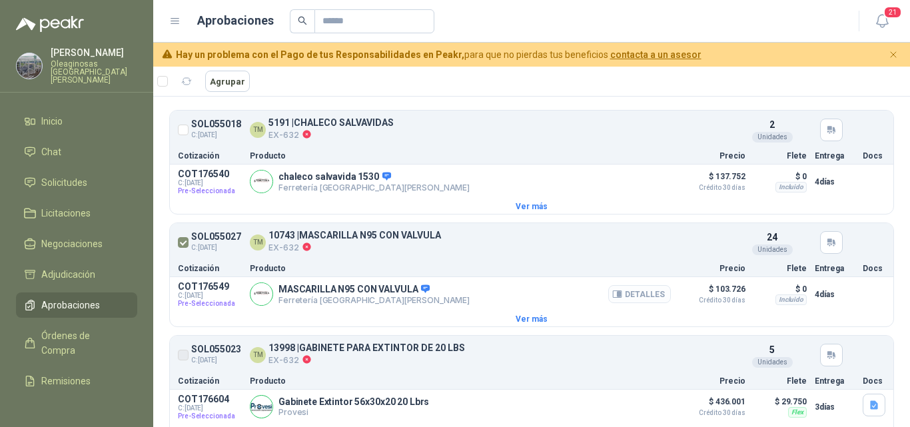
click at [627, 302] on button "Detalles" at bounding box center [639, 294] width 63 height 18
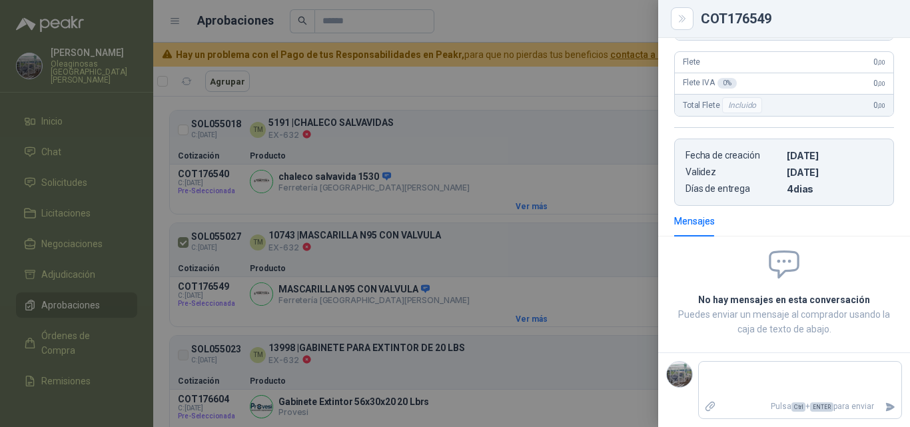
scroll to position [80, 0]
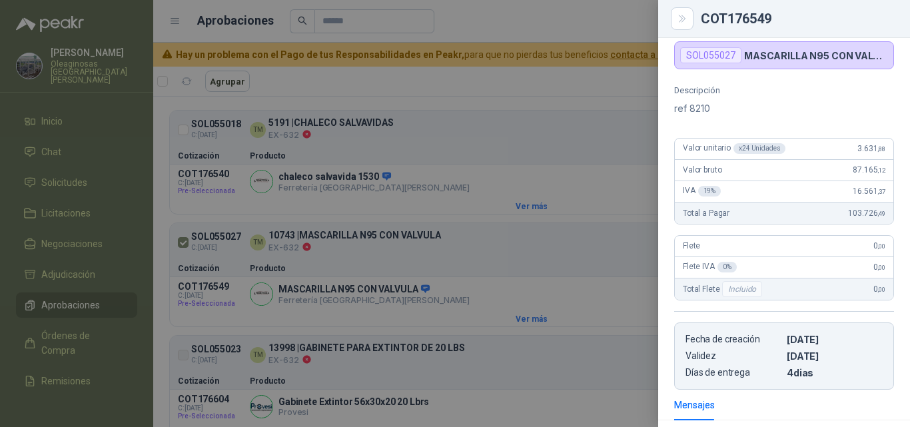
click at [815, 242] on div "Descripción ref 8210 Valor unitario x 24 Unidades 3.631 ,88 Valor bruto 87.165 …" at bounding box center [784, 237] width 252 height 304
click at [382, 318] on div at bounding box center [455, 213] width 910 height 427
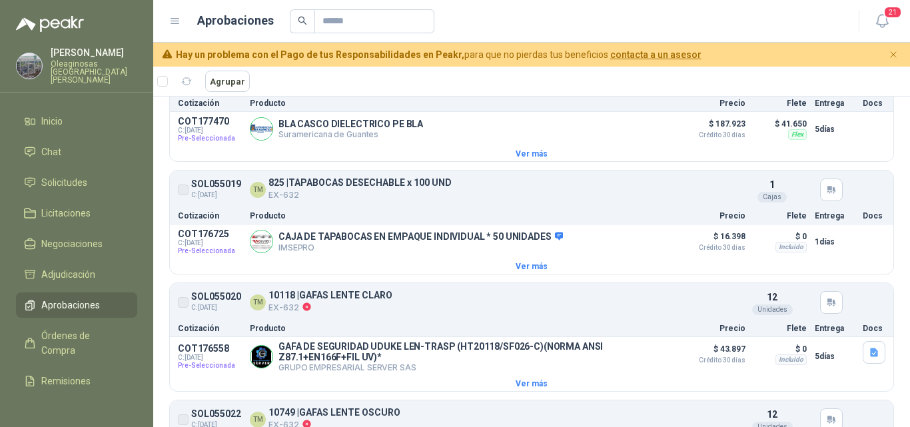
scroll to position [1199, 0]
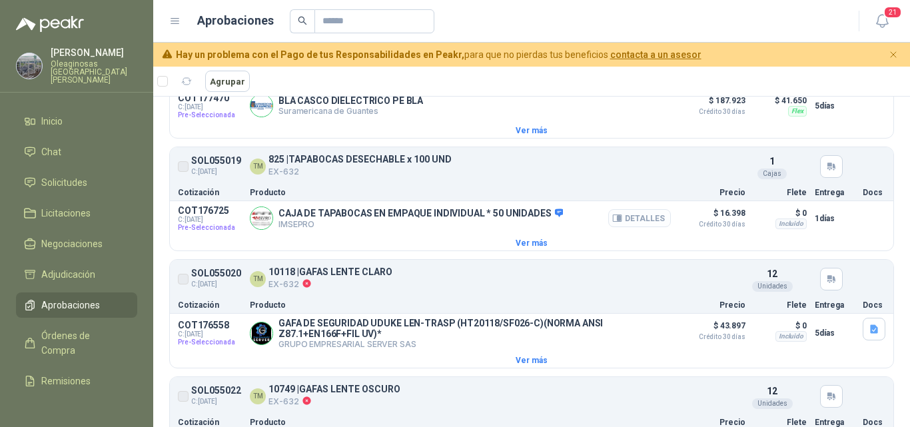
click at [625, 226] on button "Detalles" at bounding box center [639, 218] width 63 height 18
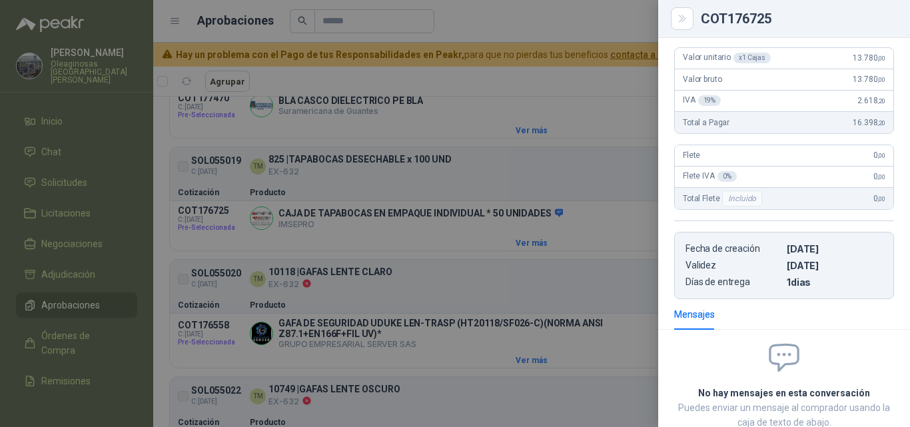
scroll to position [112, 0]
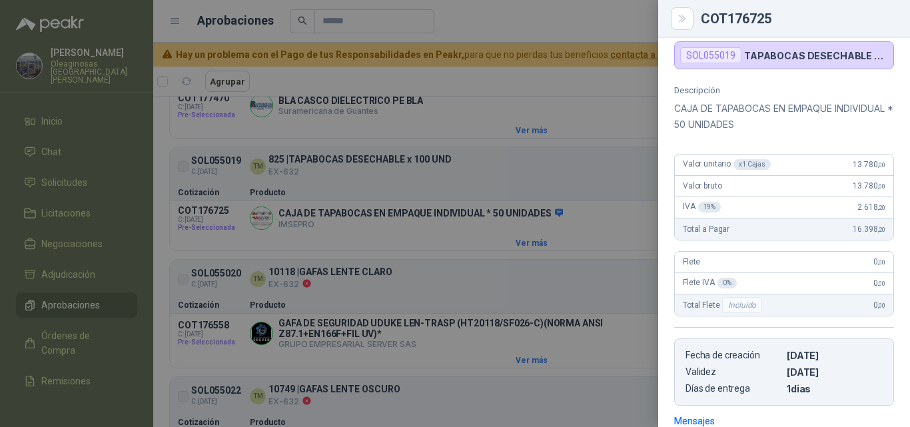
click at [463, 284] on div at bounding box center [455, 213] width 910 height 427
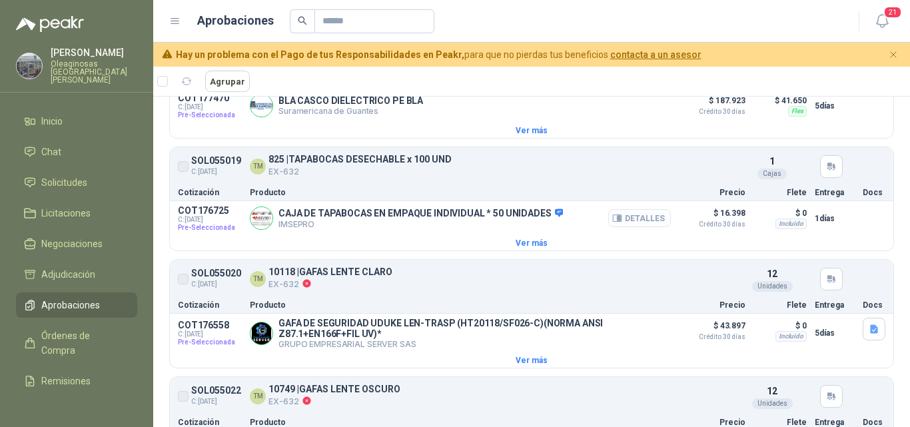
click at [614, 223] on icon "button" at bounding box center [617, 218] width 10 height 10
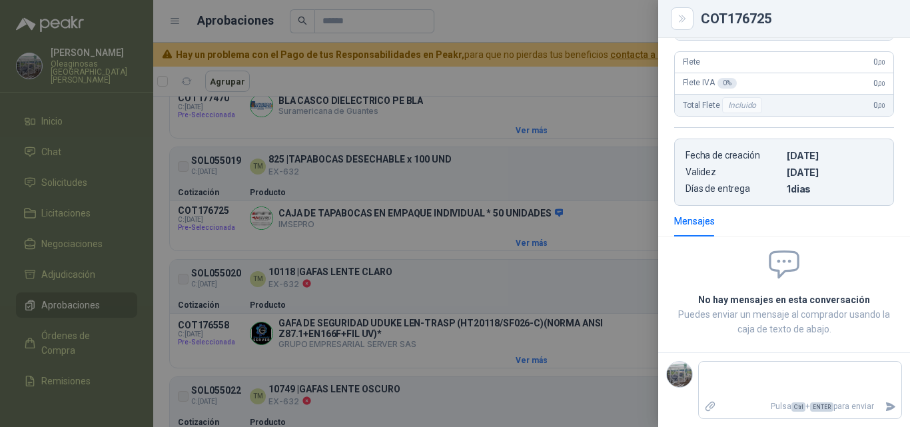
click at [526, 254] on div at bounding box center [455, 213] width 910 height 427
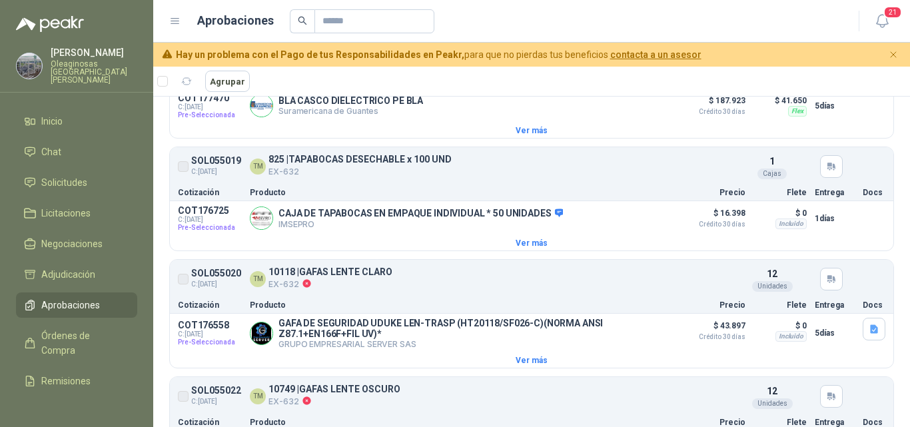
click at [870, 180] on article "SOL055019 C: [DATE] TM 825 | TAPABOCAS DESECHABLE x 100 UND EX-632 Detalles 1 C…" at bounding box center [531, 166] width 723 height 33
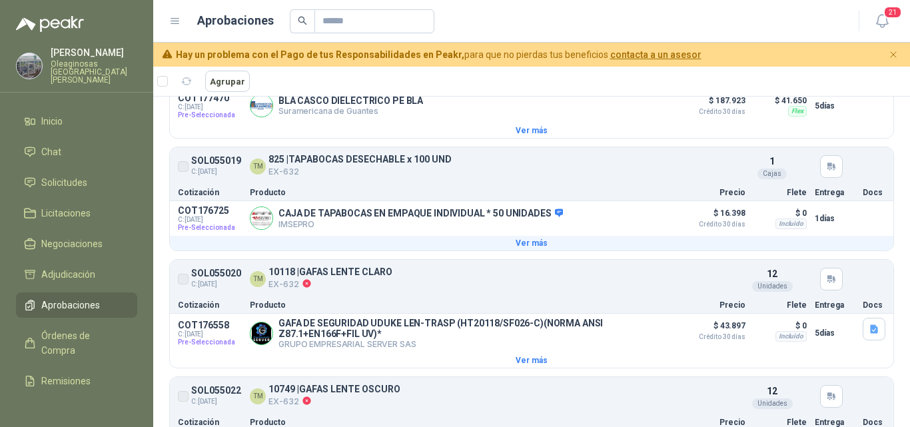
click at [845, 250] on button "Ver más" at bounding box center [531, 243] width 723 height 15
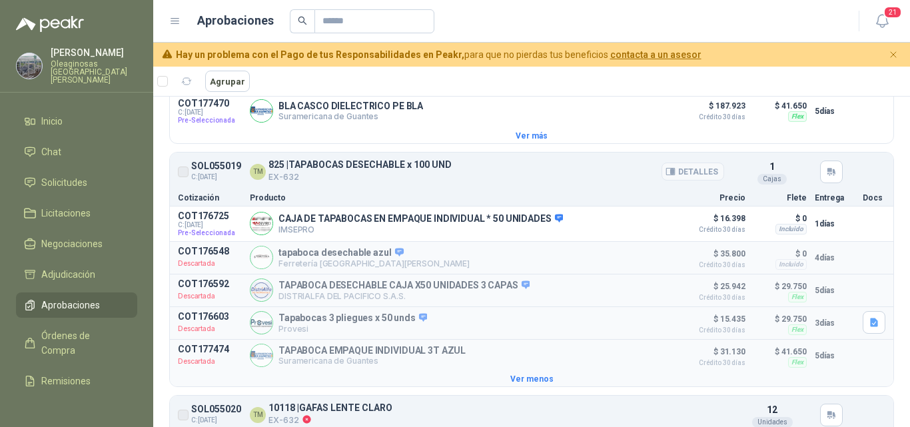
scroll to position [1199, 0]
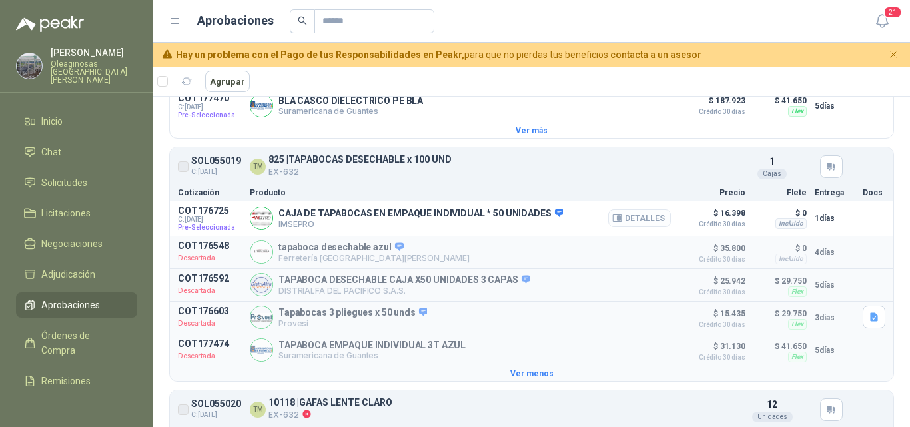
click at [625, 226] on button "Detalles" at bounding box center [639, 218] width 63 height 18
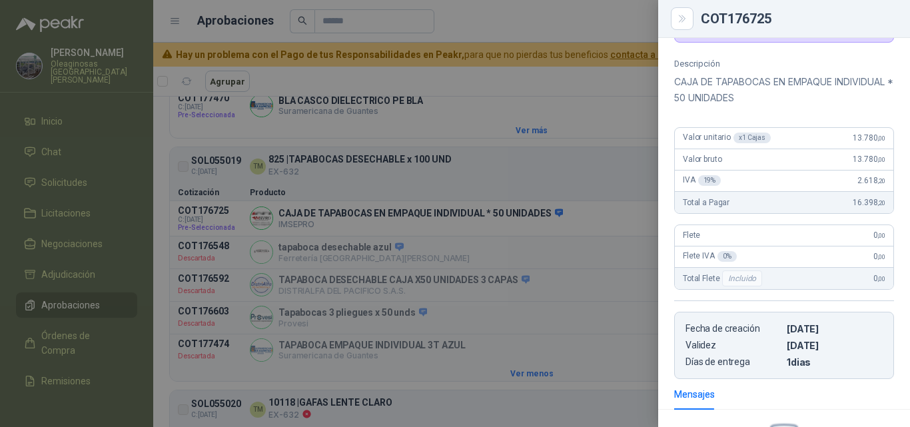
scroll to position [112, 0]
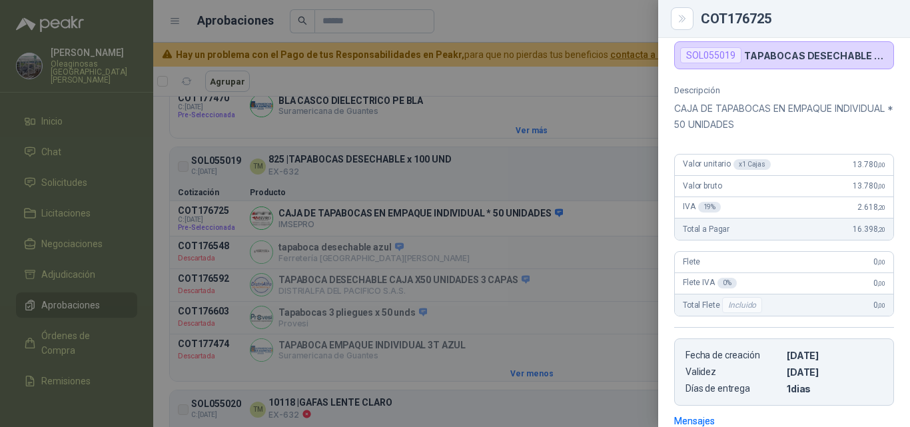
click at [835, 212] on div "IVA 19 % 2.618 ,20" at bounding box center [784, 207] width 218 height 21
click at [554, 271] on div at bounding box center [455, 213] width 910 height 427
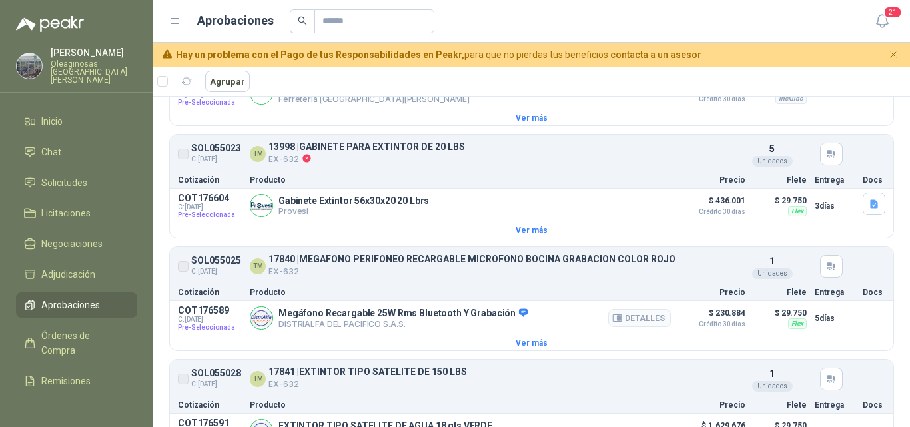
scroll to position [466, 0]
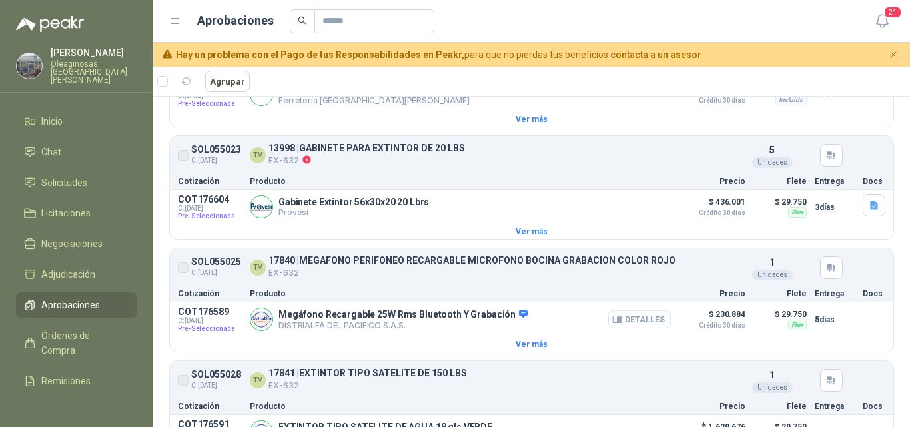
click at [621, 322] on button "Detalles" at bounding box center [639, 319] width 63 height 18
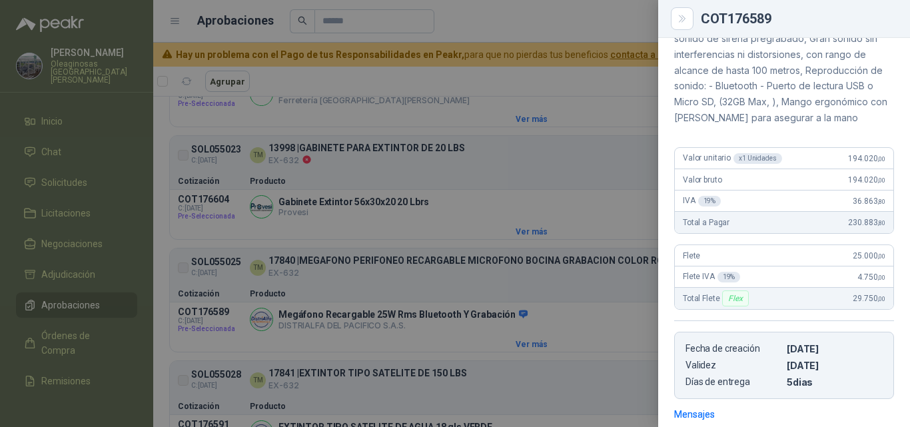
scroll to position [255, 0]
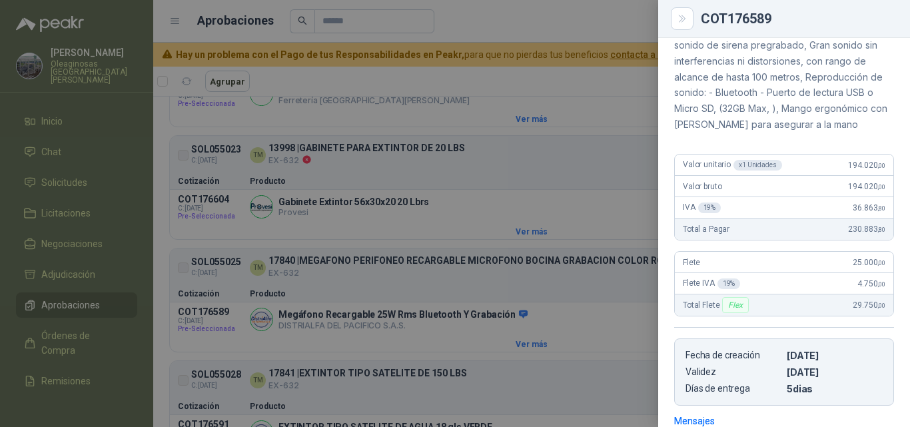
click at [866, 203] on span "36.863 ,80" at bounding box center [869, 207] width 33 height 9
click at [512, 276] on div at bounding box center [455, 213] width 910 height 427
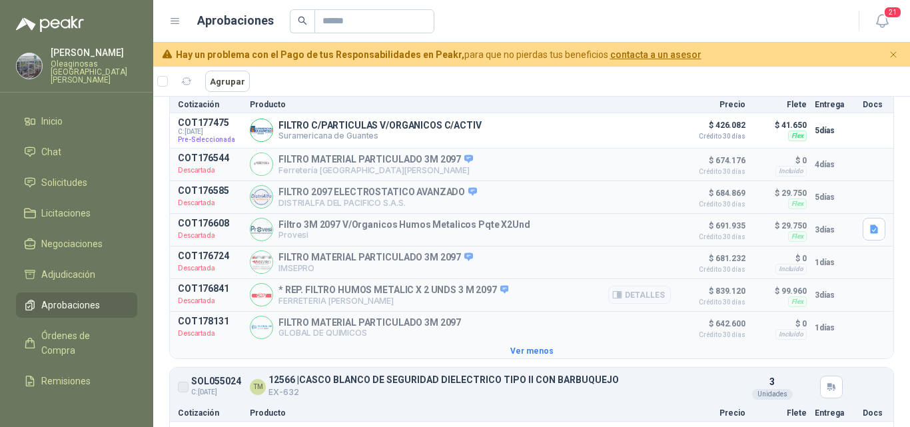
scroll to position [733, 0]
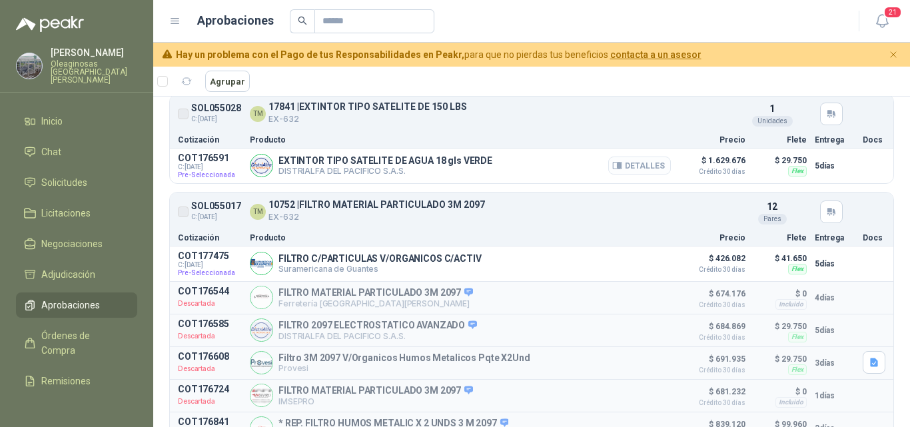
click at [616, 169] on button "Detalles" at bounding box center [639, 166] width 63 height 18
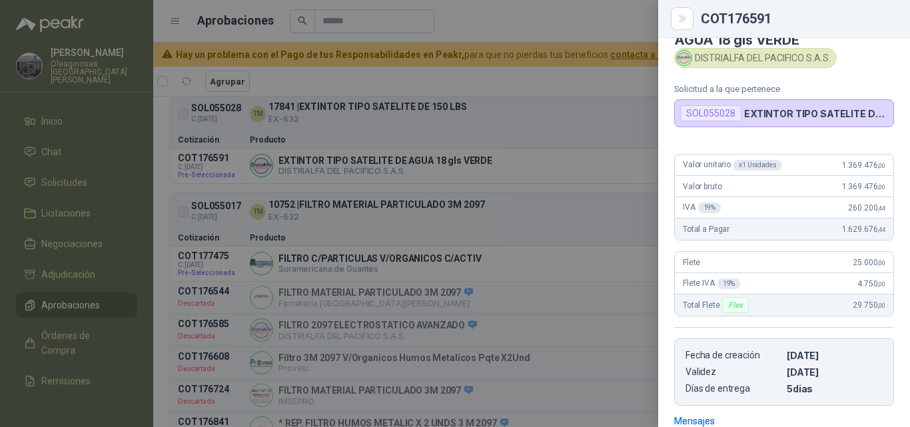
scroll to position [0, 0]
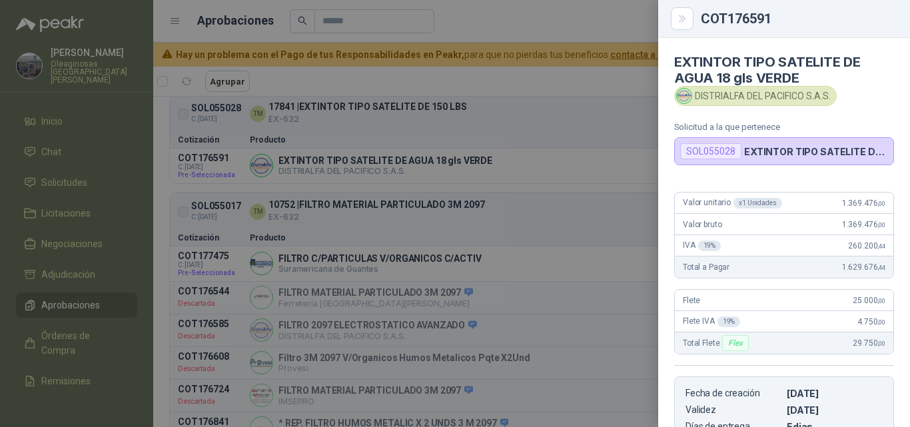
click at [827, 246] on div "IVA 19 % 260.200 ,44" at bounding box center [784, 245] width 218 height 21
click at [544, 296] on div at bounding box center [455, 213] width 910 height 427
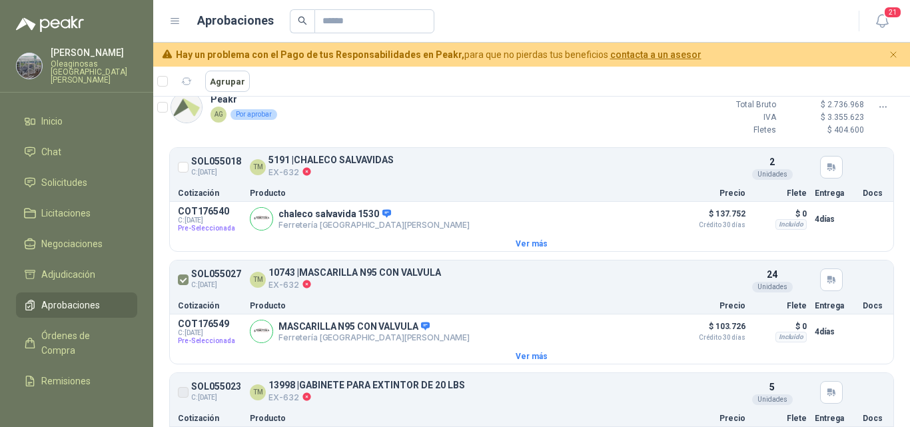
scroll to position [200, 0]
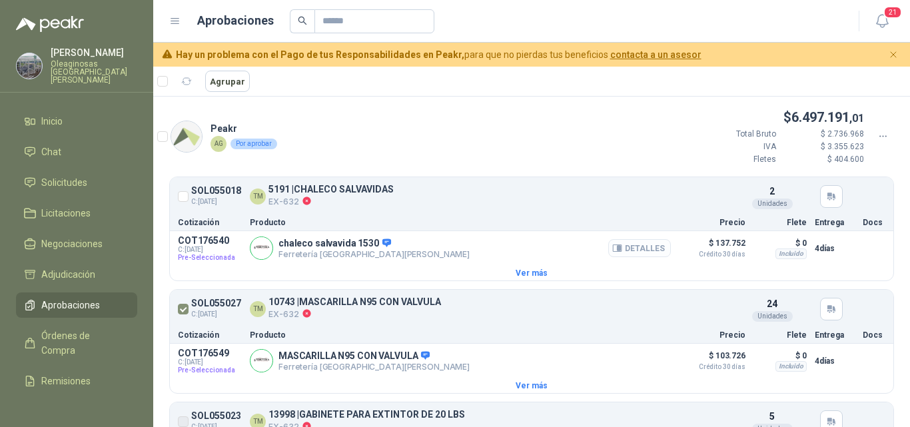
click at [633, 248] on button "Detalles" at bounding box center [639, 248] width 63 height 18
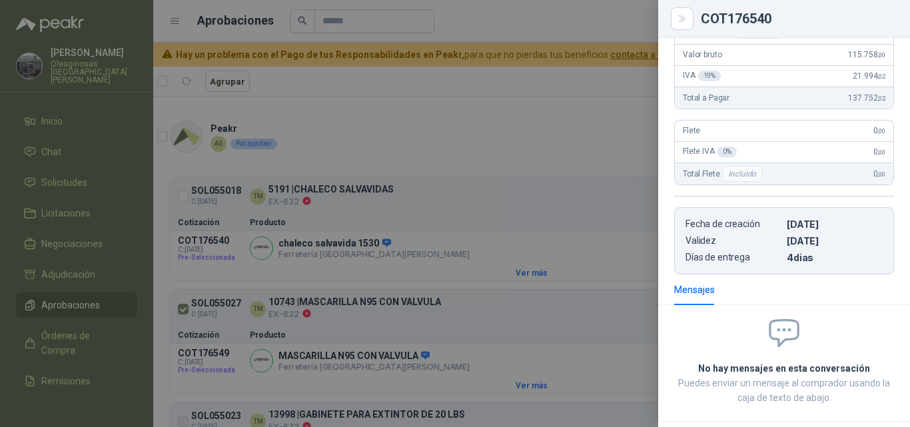
scroll to position [64, 0]
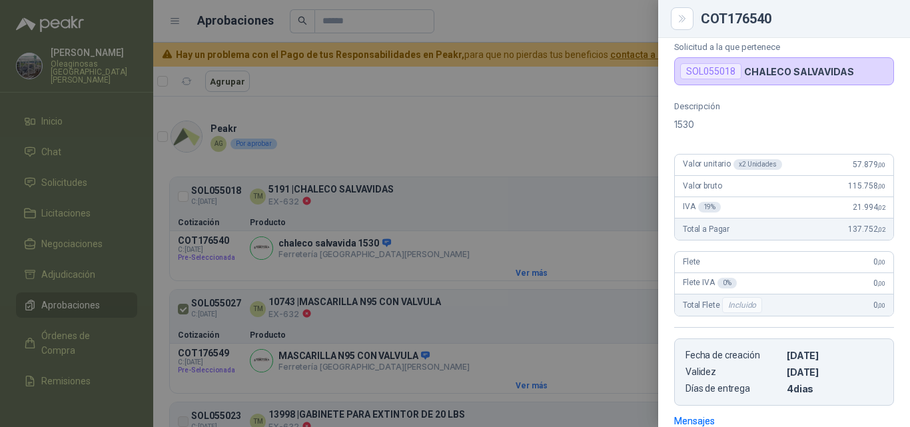
click at [819, 272] on div "Flete 0 ,00" at bounding box center [784, 262] width 218 height 21
click at [509, 280] on div at bounding box center [455, 213] width 910 height 427
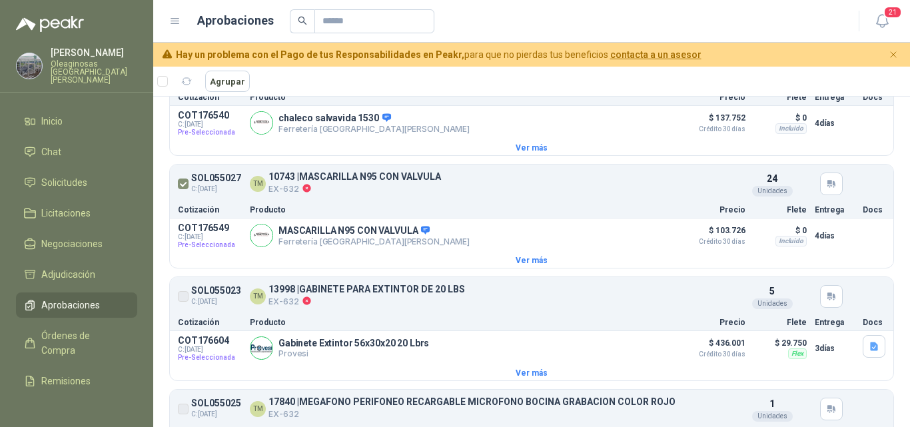
scroll to position [466, 0]
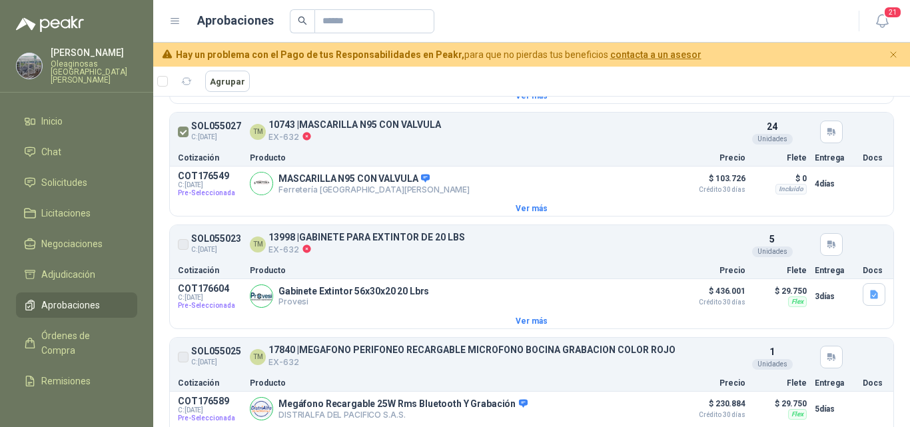
scroll to position [400, 0]
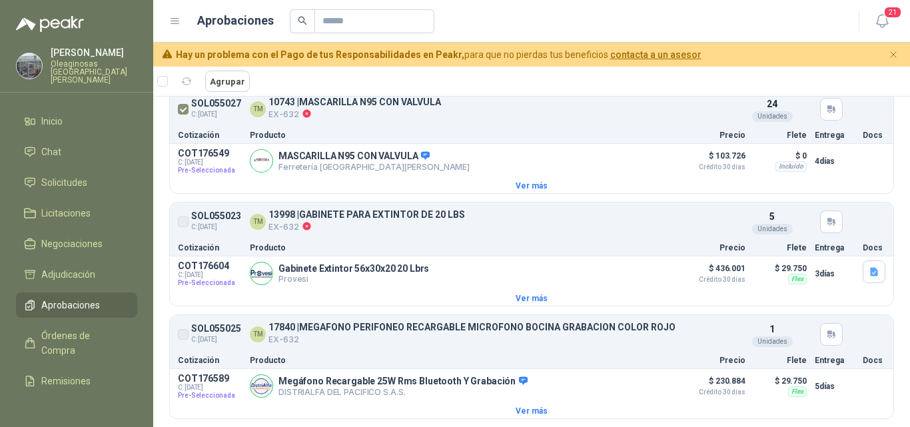
click at [673, 223] on button "Detalles" at bounding box center [692, 221] width 63 height 18
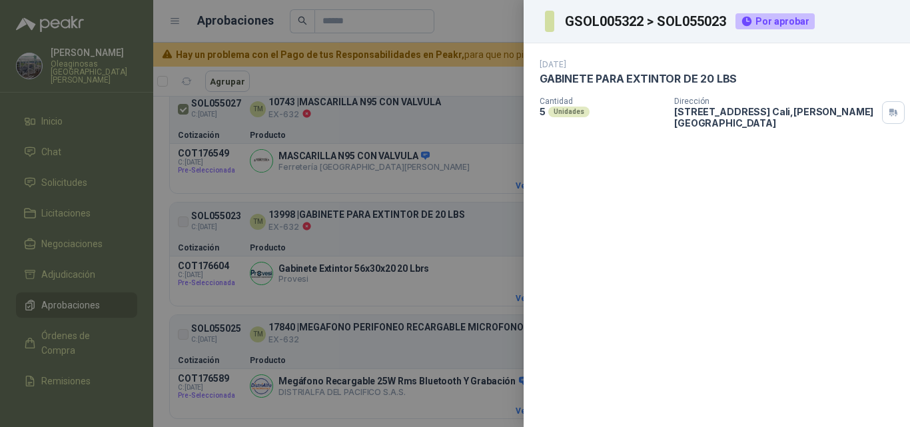
click at [495, 252] on div at bounding box center [455, 213] width 910 height 427
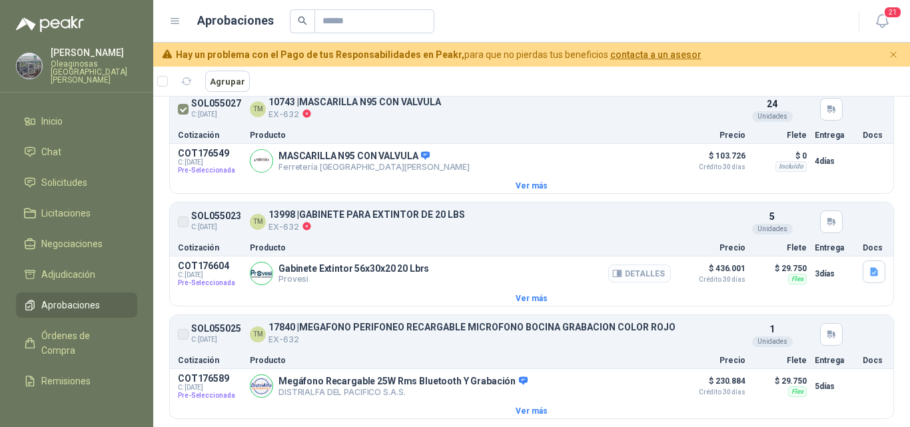
click at [639, 275] on button "Detalles" at bounding box center [639, 273] width 63 height 18
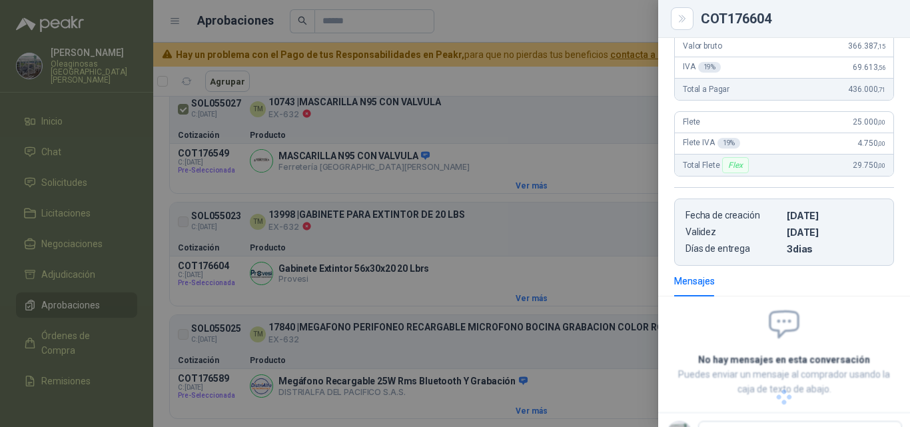
scroll to position [52, 0]
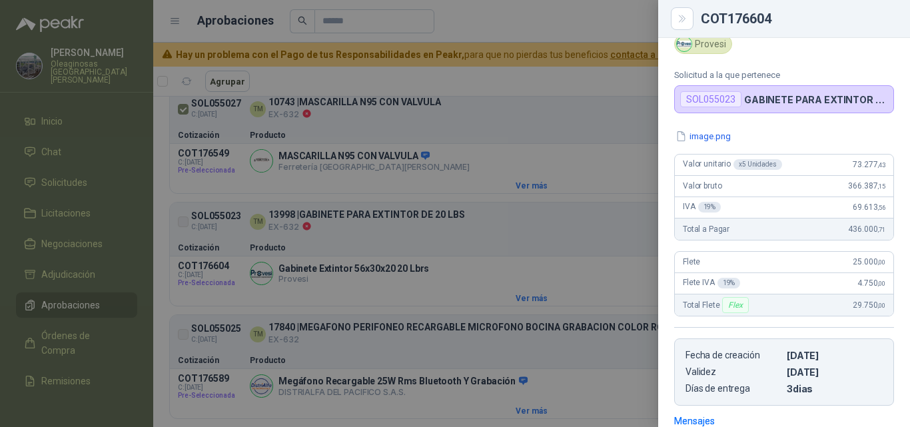
click at [824, 269] on div "Flete 25.000 ,00" at bounding box center [784, 262] width 218 height 21
click at [599, 287] on div at bounding box center [455, 213] width 910 height 427
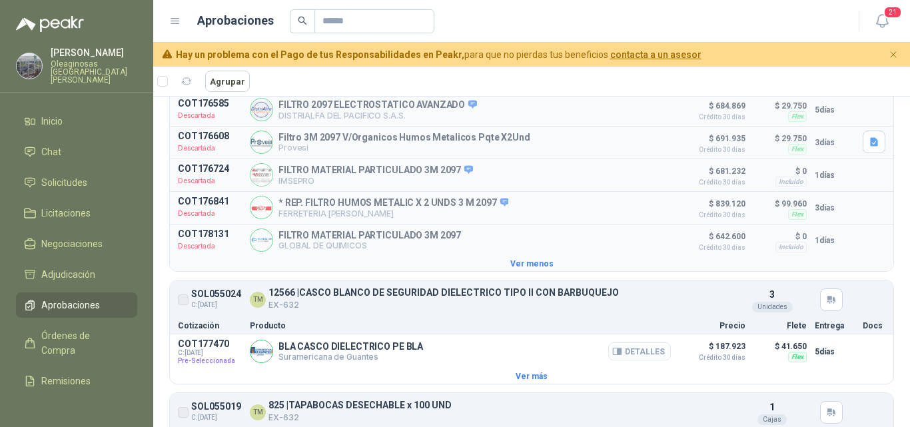
scroll to position [999, 0]
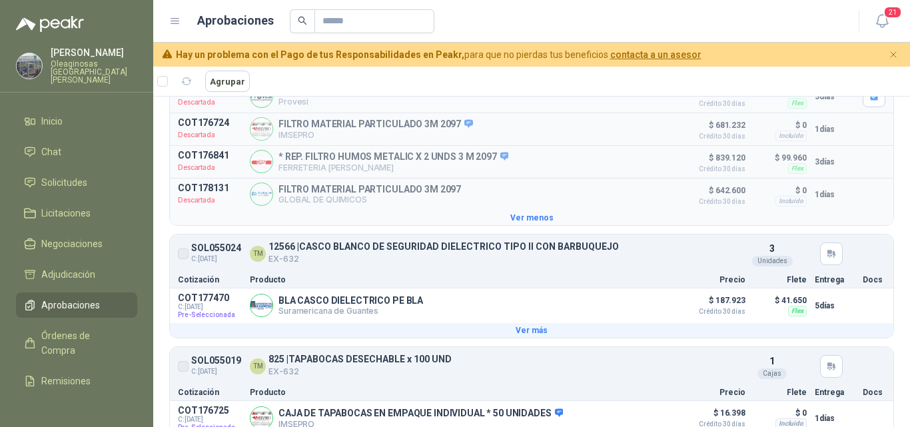
click at [870, 333] on button "Ver más" at bounding box center [531, 330] width 723 height 15
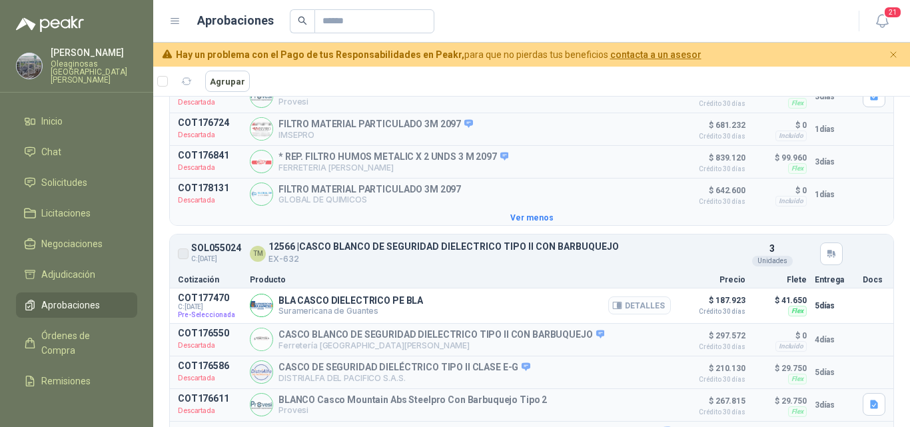
click at [631, 312] on button "Detalles" at bounding box center [639, 305] width 63 height 18
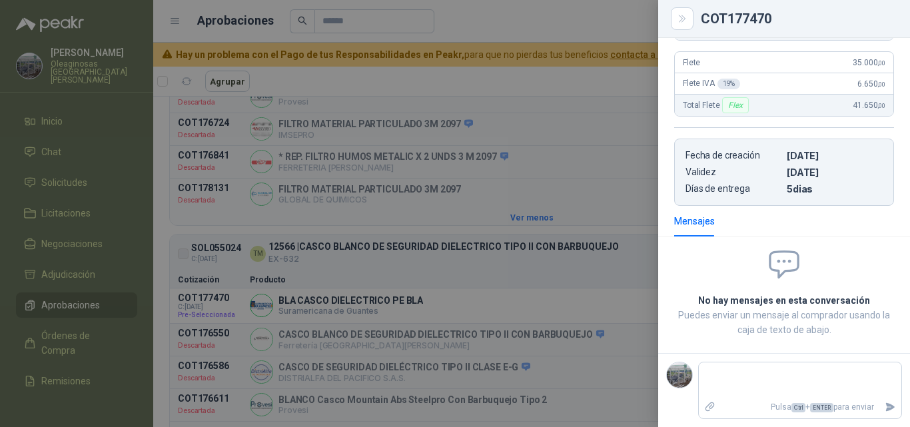
scroll to position [105, 0]
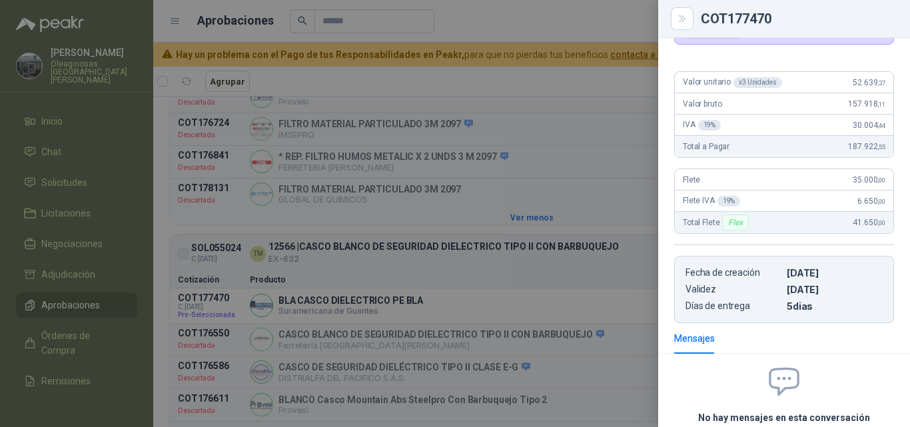
click at [450, 330] on div at bounding box center [455, 213] width 910 height 427
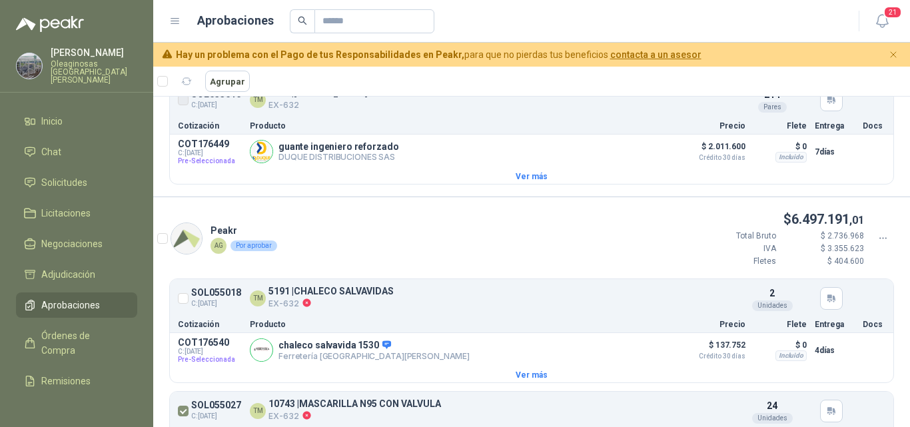
scroll to position [67, 0]
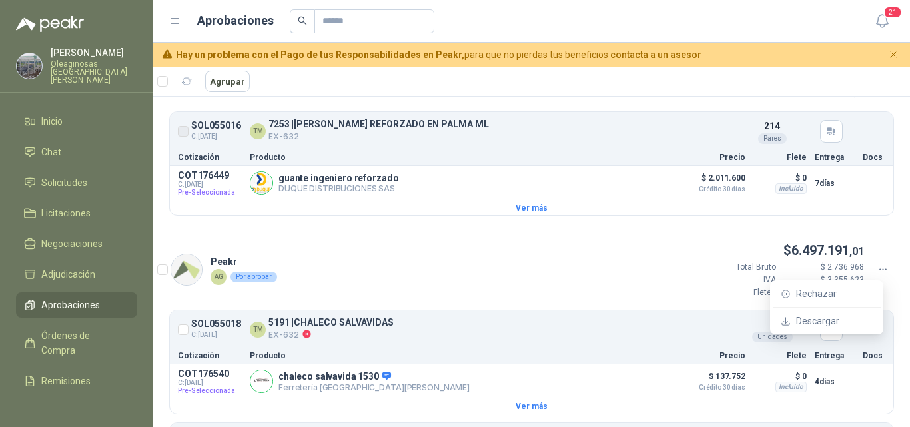
click at [878, 270] on div at bounding box center [883, 269] width 23 height 15
click at [831, 322] on span "Descargar" at bounding box center [834, 321] width 77 height 15
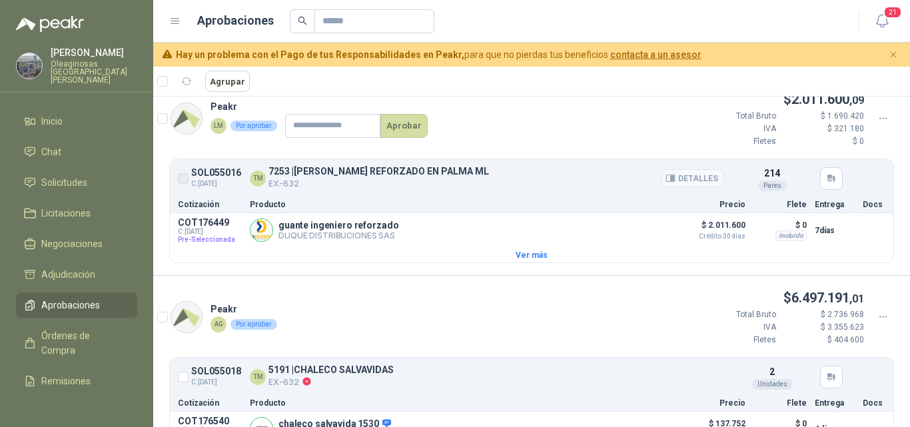
scroll to position [0, 0]
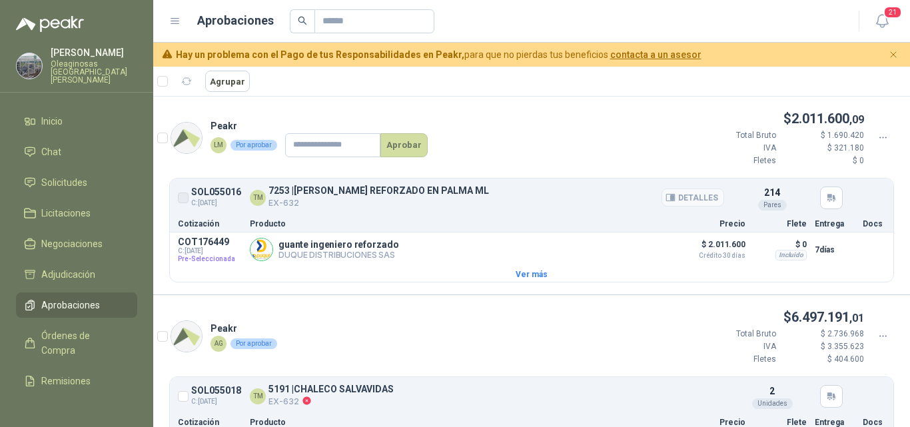
drag, startPoint x: 586, startPoint y: 195, endPoint x: 579, endPoint y: 189, distance: 8.5
click at [585, 194] on div "TM 7253 | GUANTE VAQUETA REFORZADO EN PALMA ML EX-632" at bounding box center [487, 198] width 474 height 24
click at [877, 137] on icon at bounding box center [883, 138] width 12 height 12
click at [558, 138] on div "Peakr LM Por aprobar Aprobar $ 2.011.600 ,09 Total Bruto $ 1.690.420 IVA $ 321.…" at bounding box center [531, 143] width 757 height 69
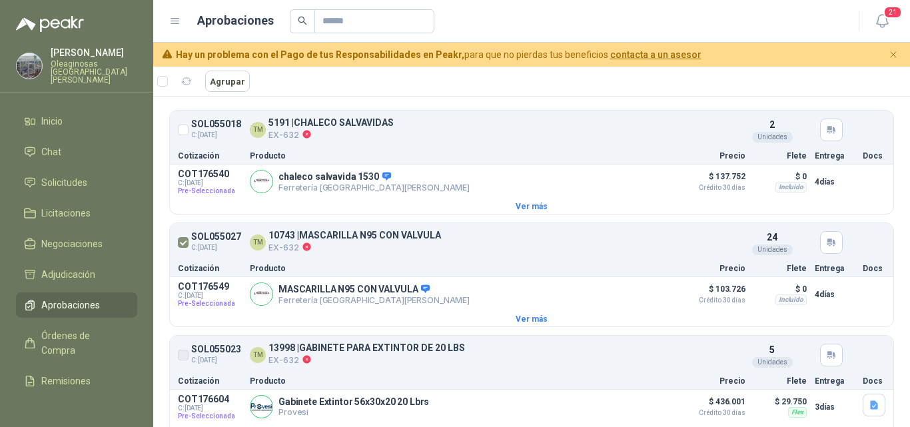
scroll to position [333, 0]
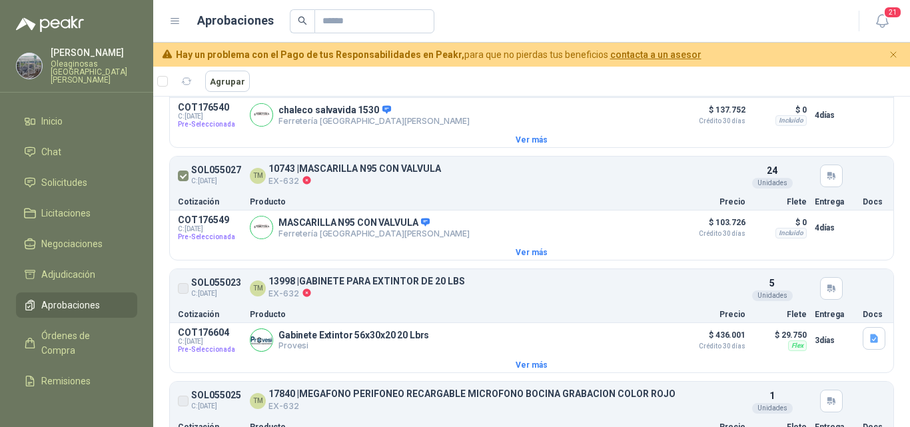
click at [186, 293] on label at bounding box center [183, 288] width 11 height 21
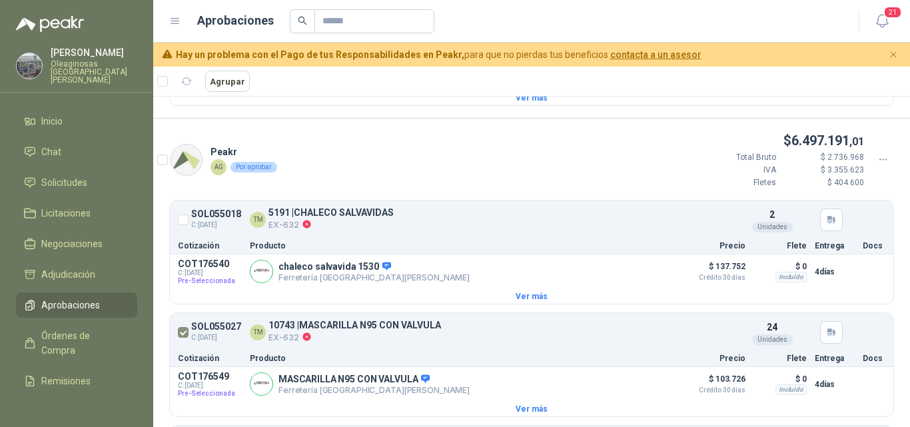
scroll to position [0, 0]
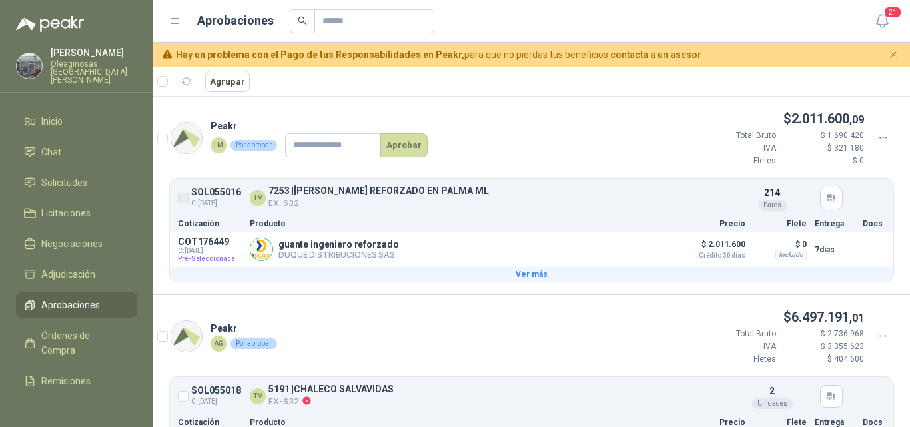
click at [845, 274] on button "Ver más" at bounding box center [531, 274] width 723 height 15
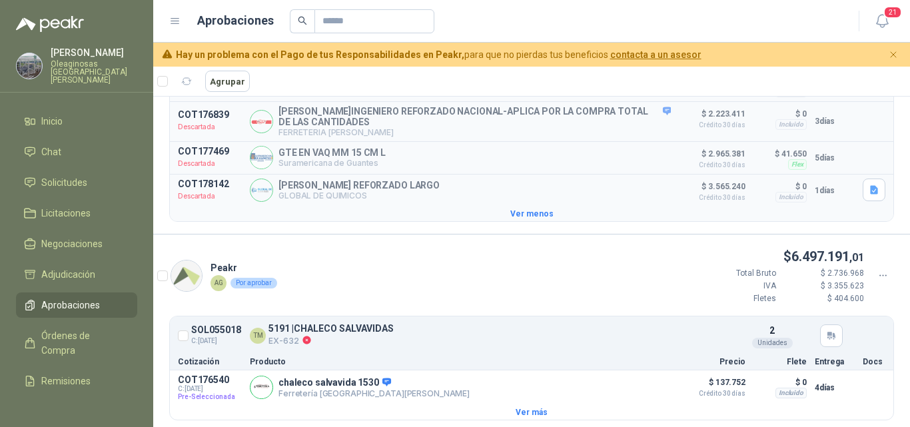
scroll to position [333, 0]
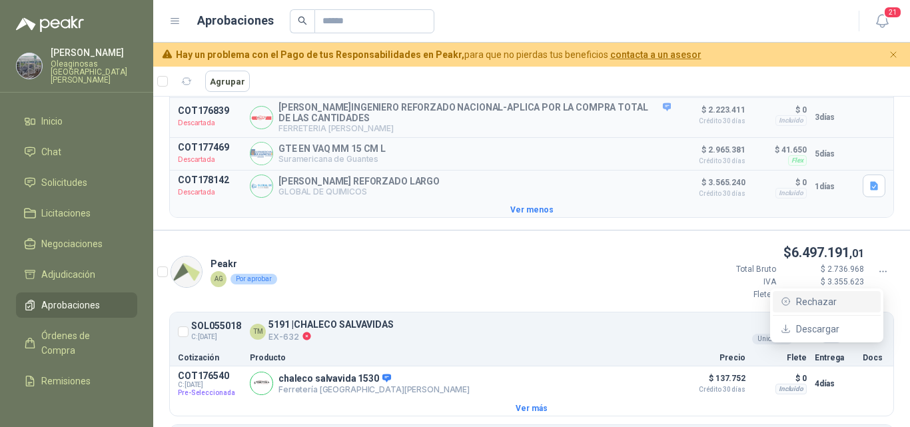
click at [829, 302] on span "Rechazar" at bounding box center [834, 301] width 77 height 15
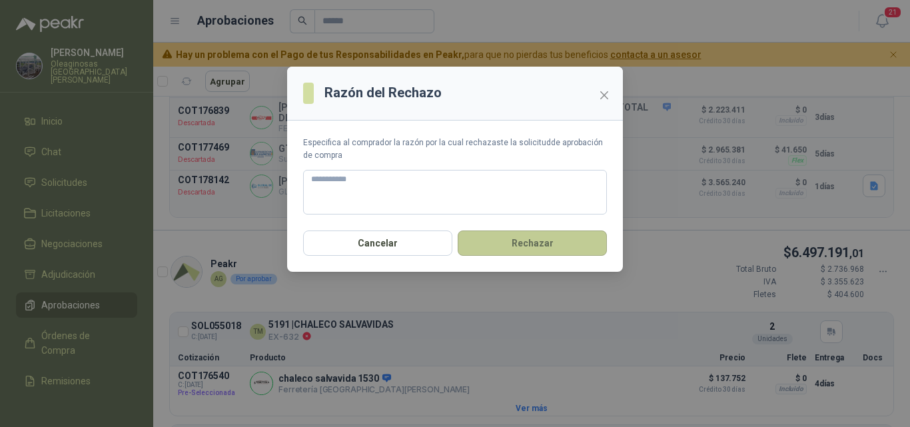
click at [550, 250] on button "Rechazar" at bounding box center [532, 242] width 149 height 25
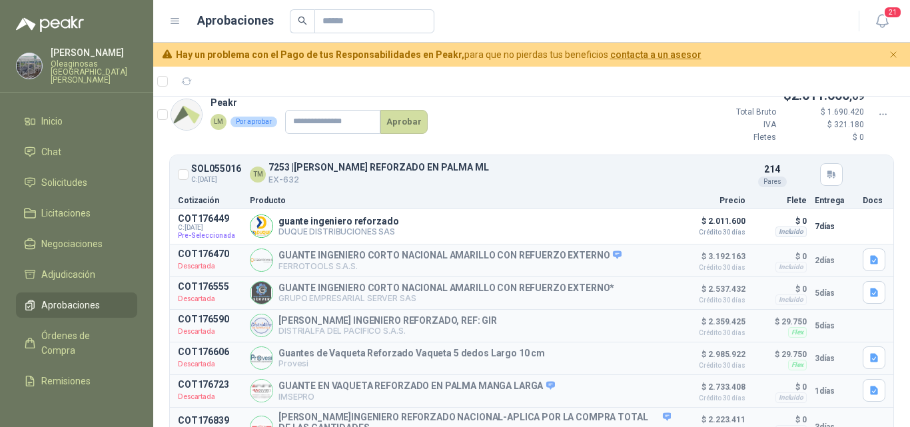
scroll to position [0, 0]
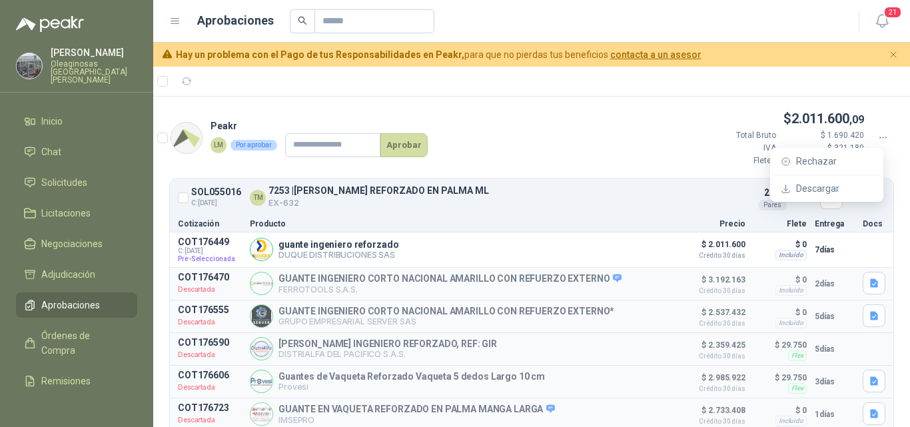
click at [877, 139] on icon at bounding box center [883, 138] width 12 height 12
click at [849, 158] on span "Rechazar" at bounding box center [834, 161] width 77 height 15
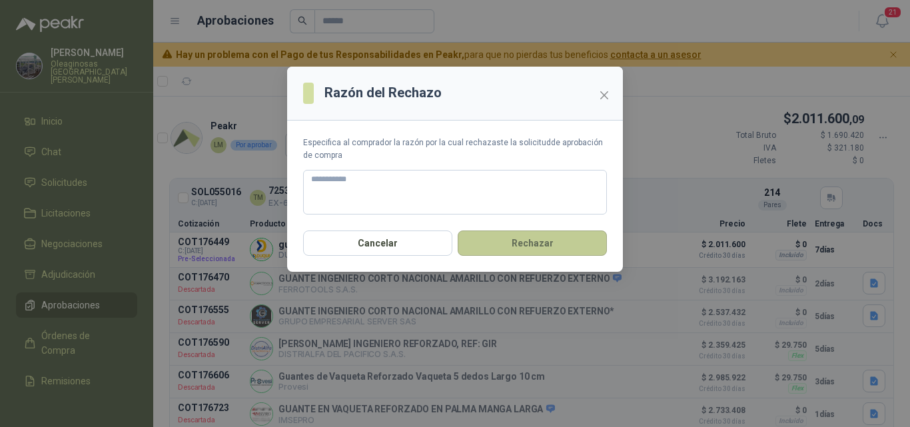
click at [549, 234] on button "Rechazar" at bounding box center [532, 242] width 149 height 25
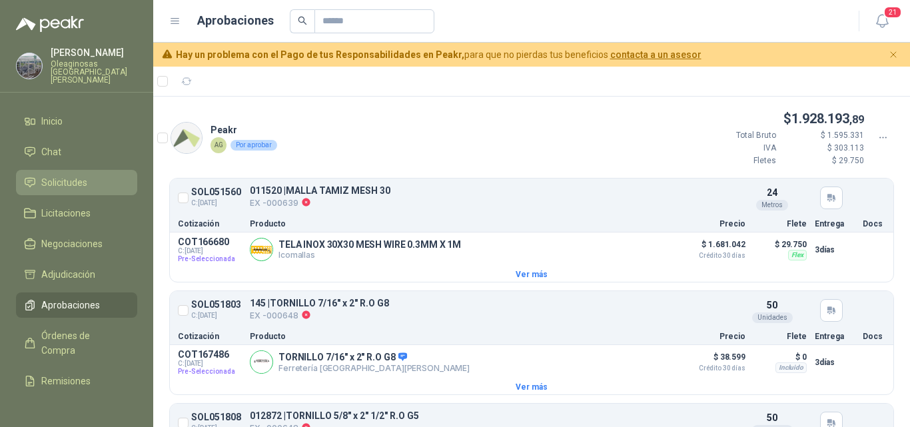
click at [63, 179] on span "Solicitudes" at bounding box center [64, 182] width 46 height 15
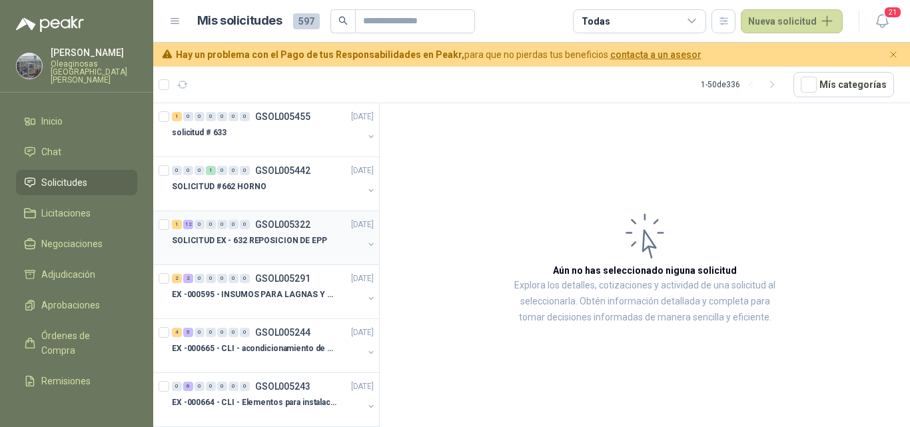
click at [279, 246] on p "SOLICITUD EX - 632 REPOSICION DE EPP" at bounding box center [249, 240] width 155 height 13
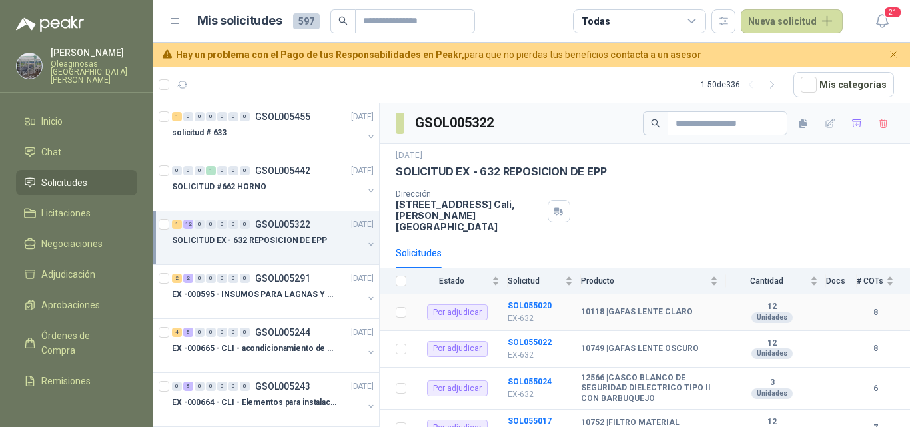
click at [540, 312] on p "EX-632" at bounding box center [540, 318] width 65 height 13
click at [851, 124] on icon "button" at bounding box center [856, 123] width 11 height 11
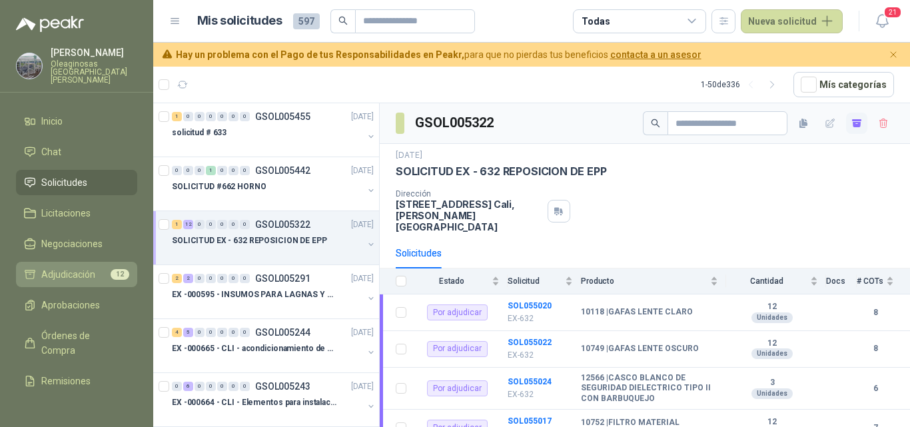
click at [81, 272] on span "Adjudicación" at bounding box center [68, 274] width 54 height 15
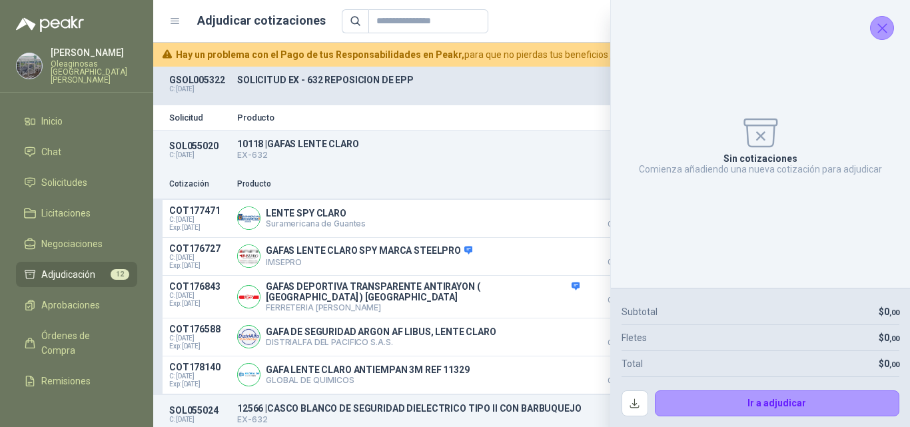
click at [888, 29] on icon "Cerrar" at bounding box center [882, 28] width 17 height 17
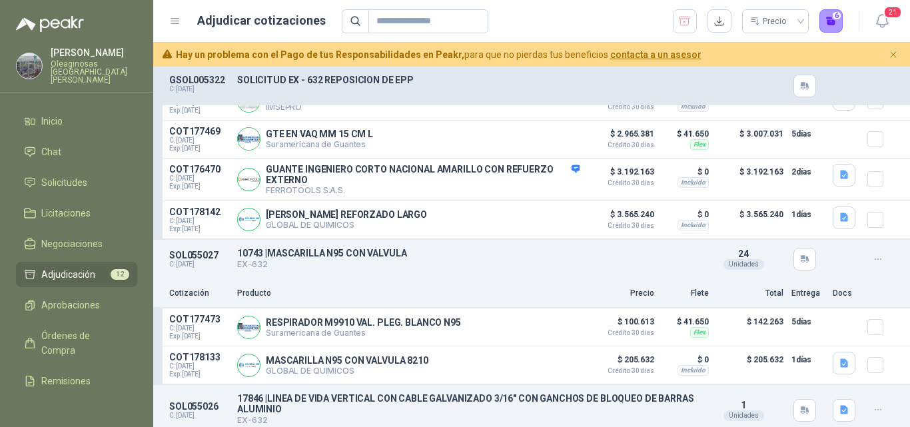
scroll to position [1465, 0]
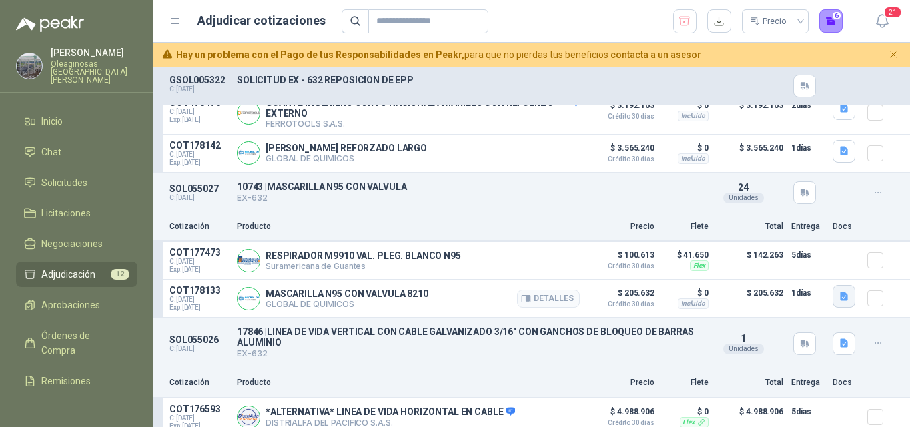
click at [840, 301] on icon "button" at bounding box center [844, 296] width 8 height 9
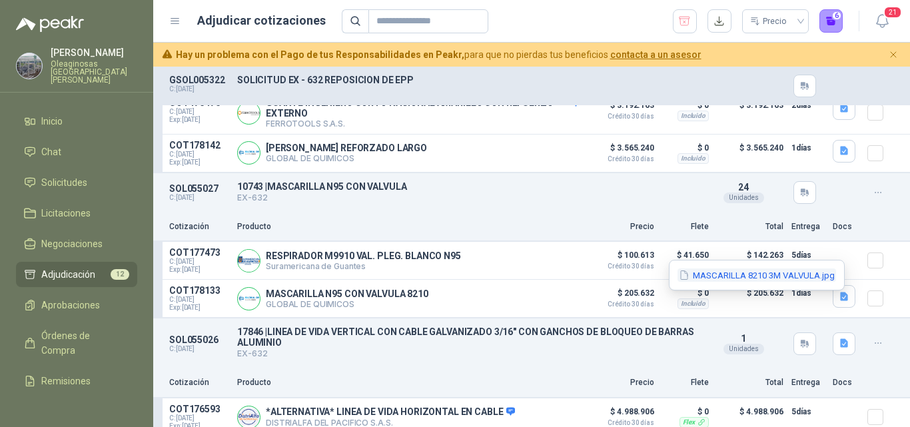
click at [762, 273] on button "MASCARILLA 8210 3M VALVULA.jpg" at bounding box center [756, 275] width 159 height 14
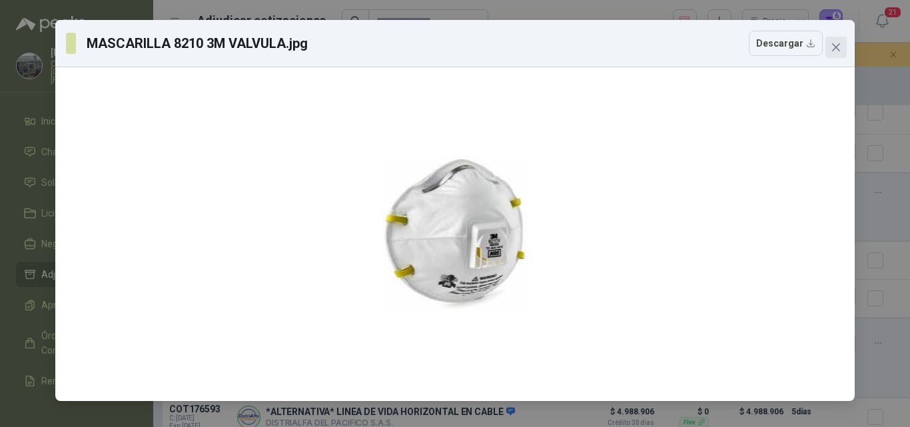
click at [836, 43] on icon "close" at bounding box center [836, 47] width 11 height 11
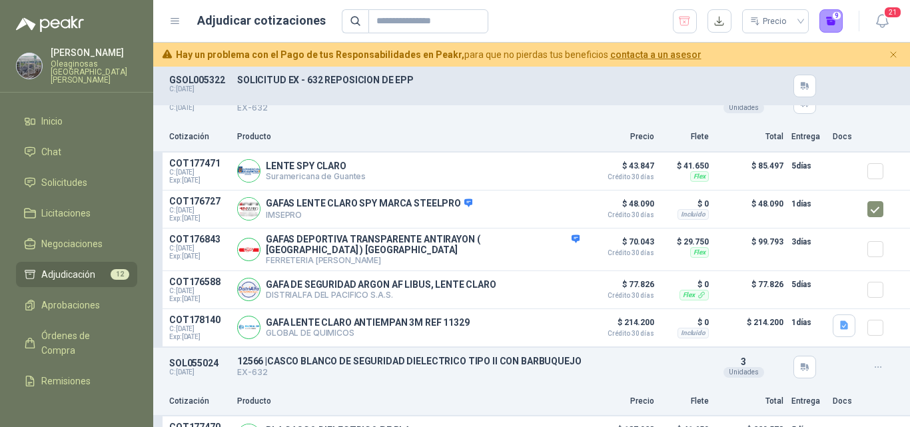
scroll to position [0, 0]
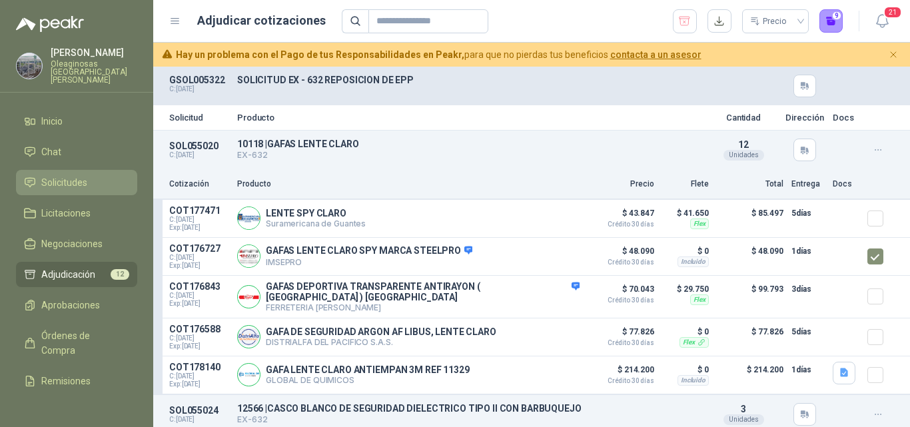
click at [69, 175] on span "Solicitudes" at bounding box center [64, 182] width 46 height 15
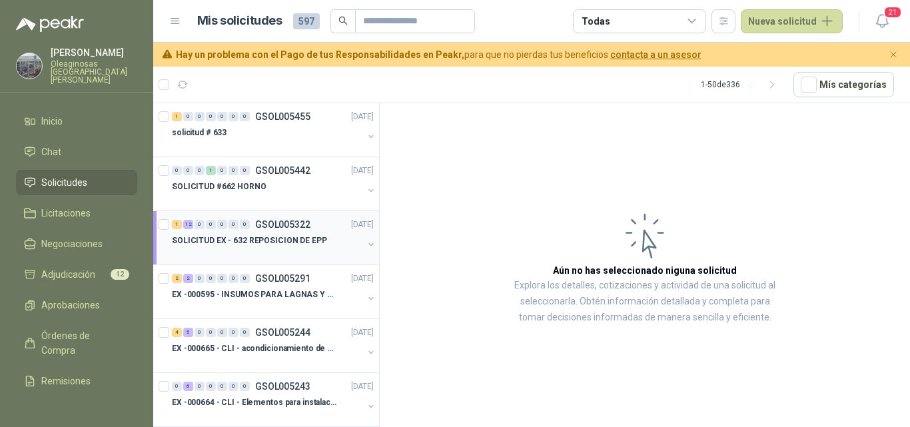
click at [290, 254] on div at bounding box center [267, 253] width 191 height 11
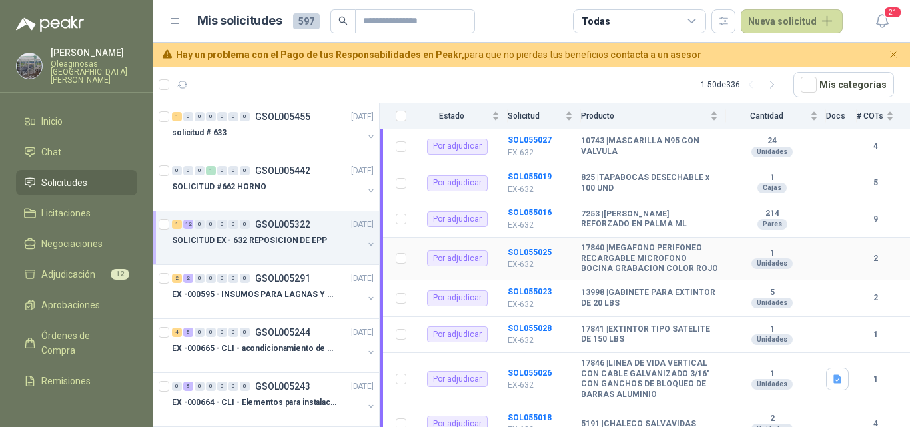
scroll to position [333, 0]
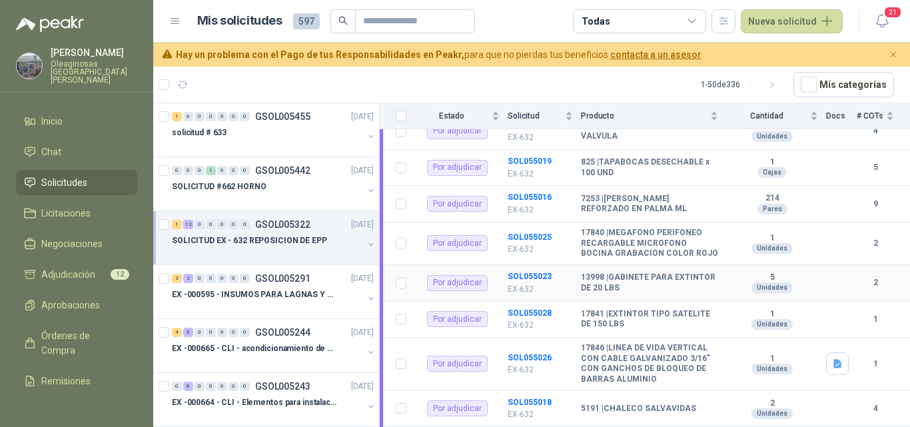
click at [628, 277] on b "13998 | GABINETE PARA EXTINTOR DE 20 LBS" at bounding box center [649, 282] width 137 height 21
click at [600, 279] on b "13998 | GABINETE PARA EXTINTOR DE 20 LBS" at bounding box center [649, 282] width 137 height 21
click at [771, 282] on div "Unidades" at bounding box center [771, 287] width 41 height 11
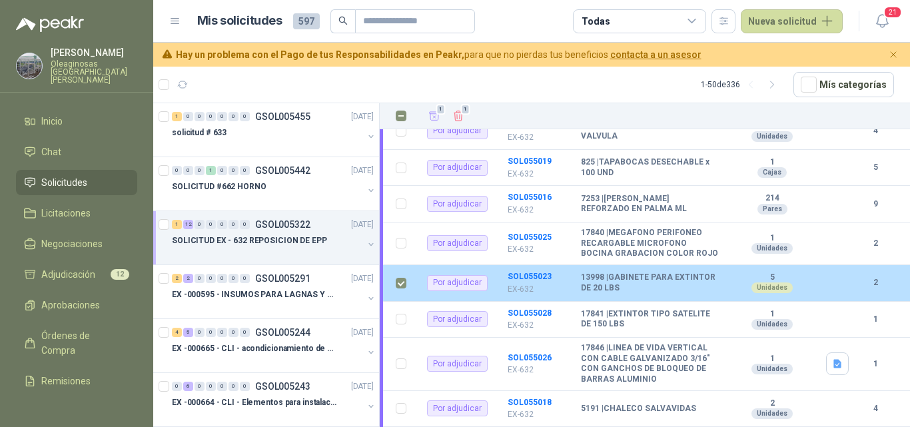
click at [623, 276] on b "13998 | GABINETE PARA EXTINTOR DE 20 LBS" at bounding box center [649, 282] width 137 height 21
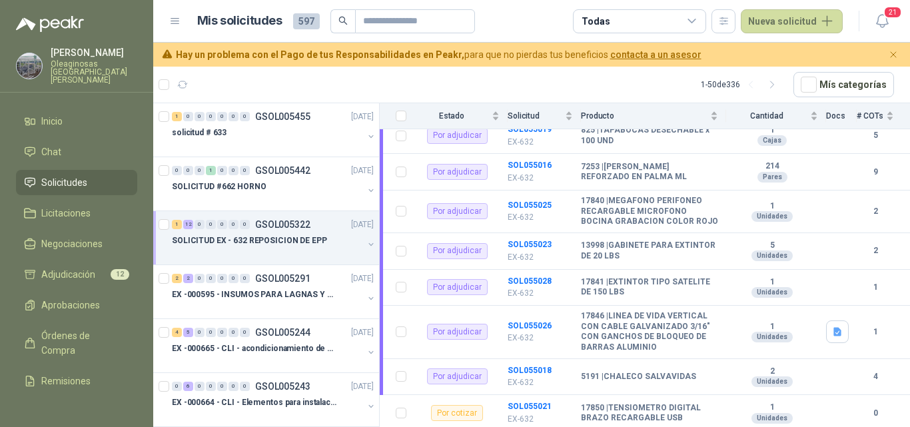
scroll to position [376, 0]
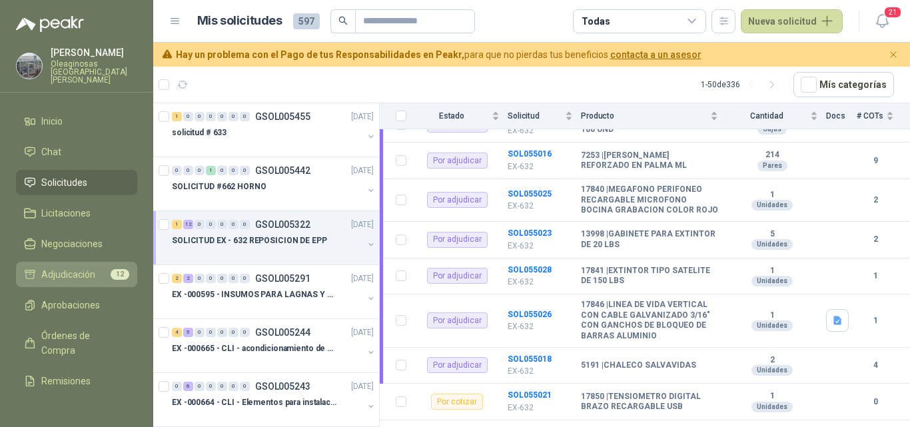
click at [60, 267] on span "Adjudicación" at bounding box center [68, 274] width 54 height 15
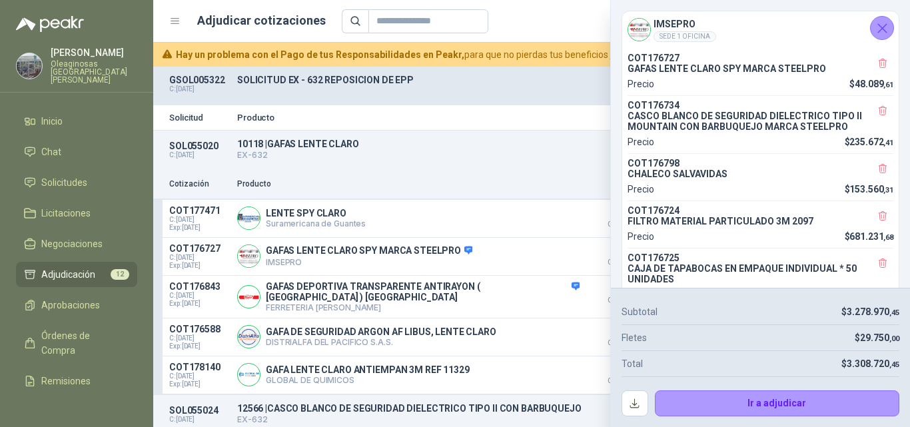
click at [885, 33] on icon "Cerrar" at bounding box center [882, 28] width 17 height 17
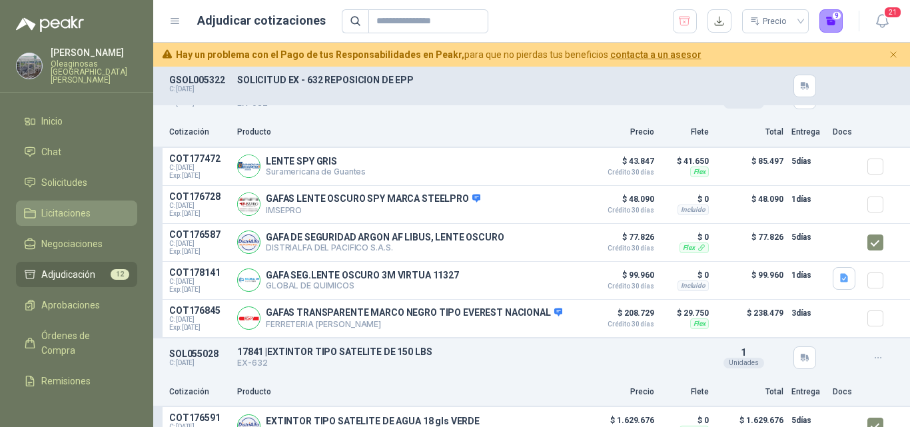
scroll to position [1835, 0]
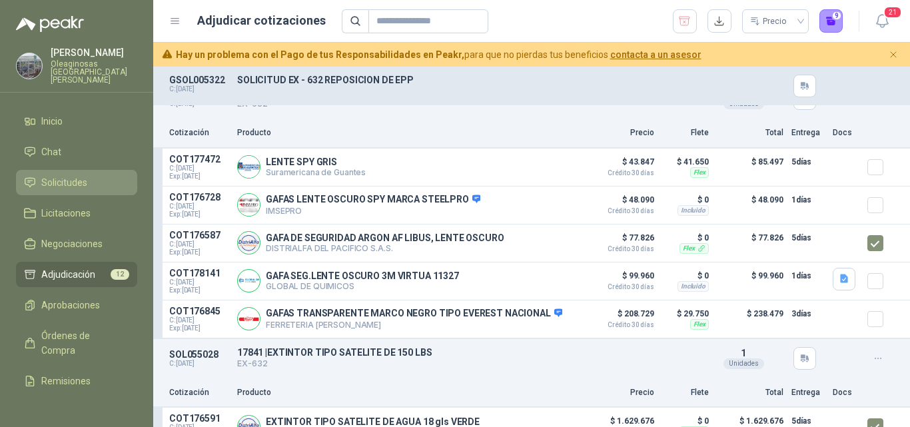
click at [73, 175] on span "Solicitudes" at bounding box center [64, 182] width 46 height 15
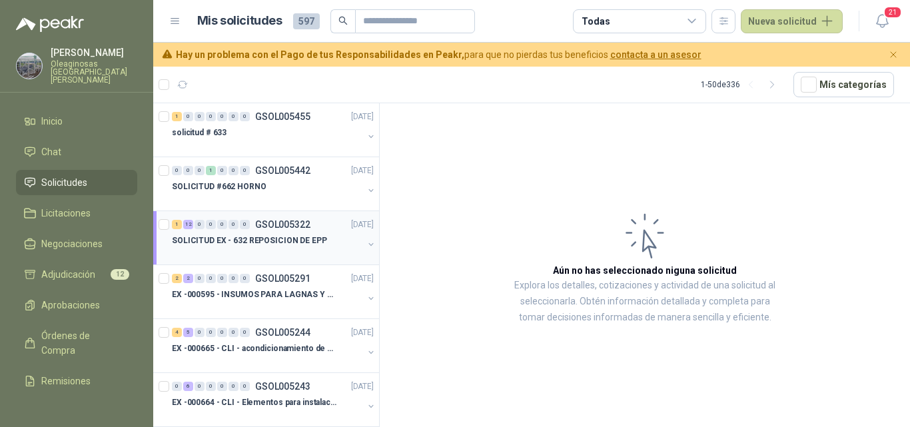
click at [296, 245] on p "SOLICITUD EX - 632 REPOSICION DE EPP" at bounding box center [249, 240] width 155 height 13
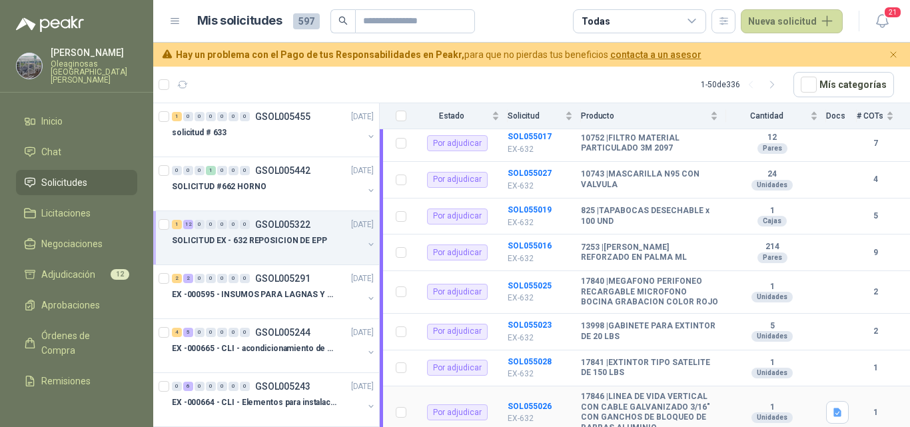
scroll to position [243, 0]
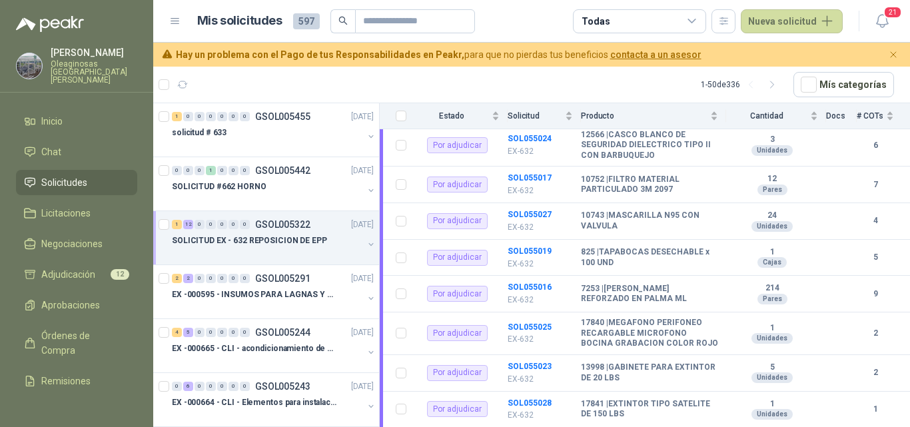
click at [296, 247] on div "SOLICITUD EX - 632 REPOSICION DE EPP" at bounding box center [267, 240] width 191 height 16
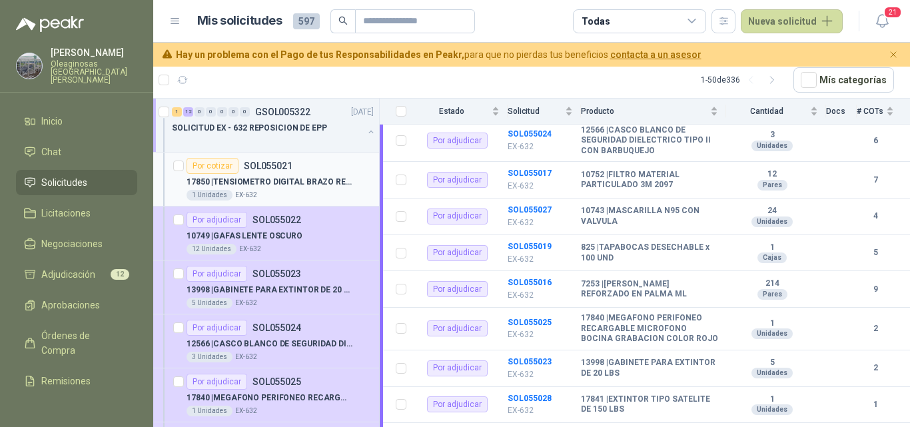
scroll to position [400, 0]
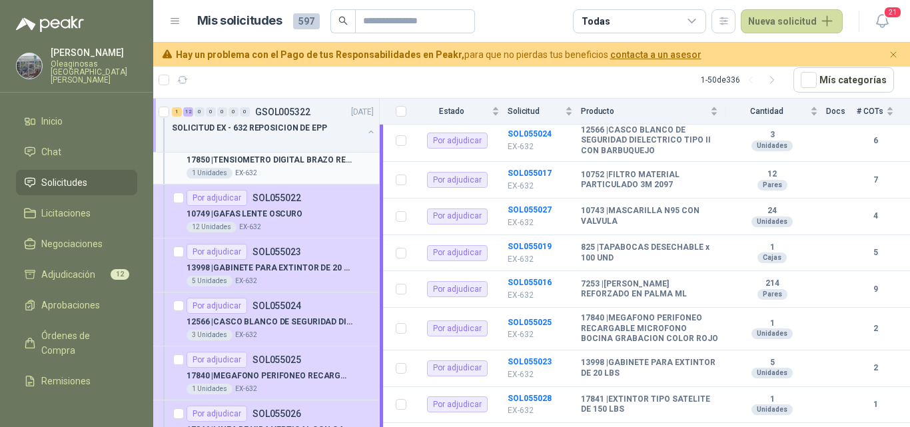
click at [296, 264] on p "13998 | GABINETE PARA EXTINTOR DE 20 LBS" at bounding box center [270, 268] width 166 height 13
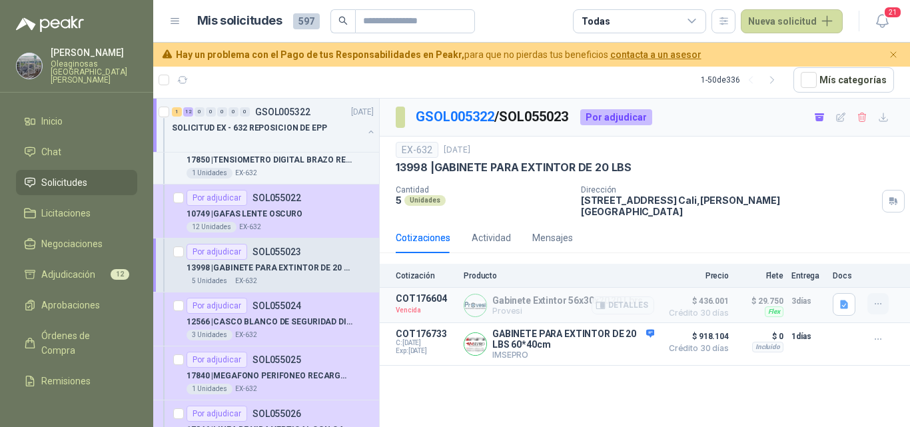
click at [873, 298] on icon "button" at bounding box center [878, 303] width 11 height 11
click at [861, 264] on button "Solicitar Recotización" at bounding box center [851, 264] width 107 height 21
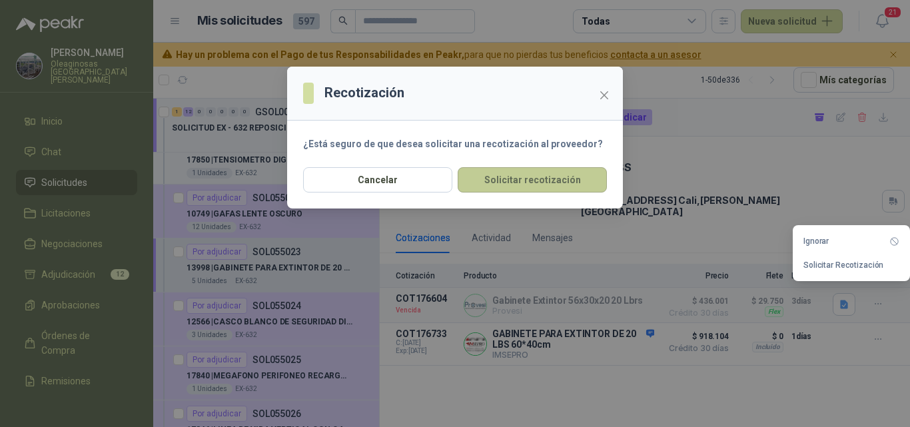
click at [535, 179] on button "Solicitar recotización" at bounding box center [532, 179] width 149 height 25
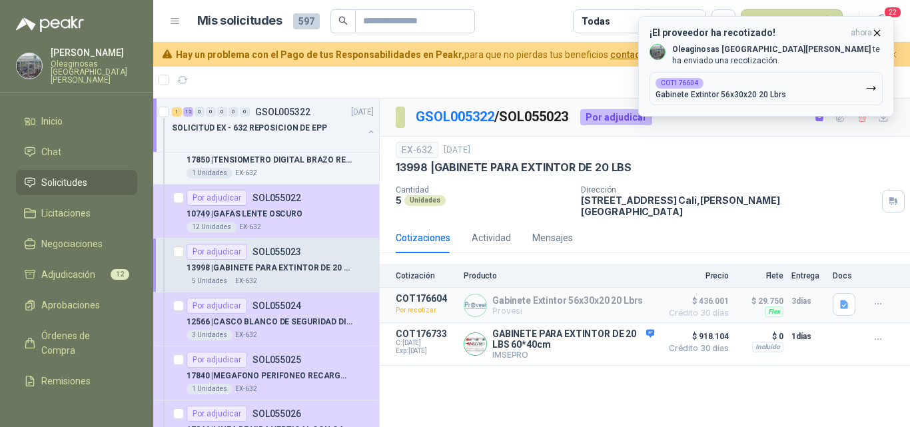
click at [816, 91] on button "COT176604 Gabinete Extintor 56x30x20 20 Lbrs" at bounding box center [765, 88] width 233 height 33
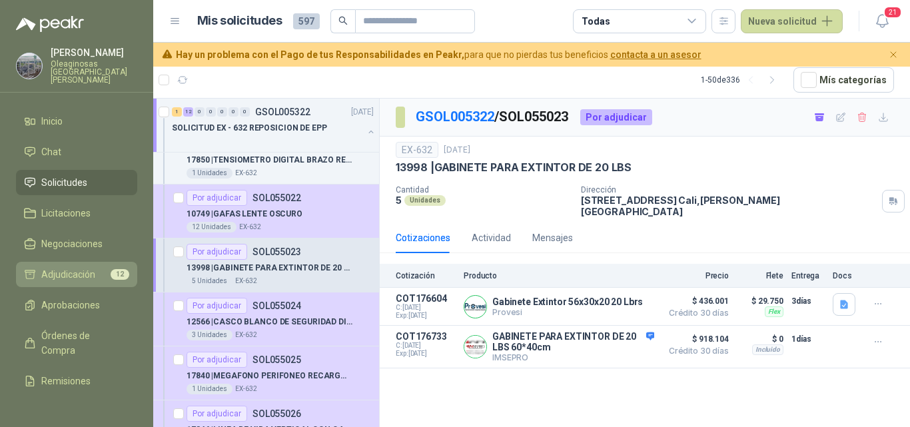
click at [74, 268] on span "Adjudicación" at bounding box center [68, 274] width 54 height 15
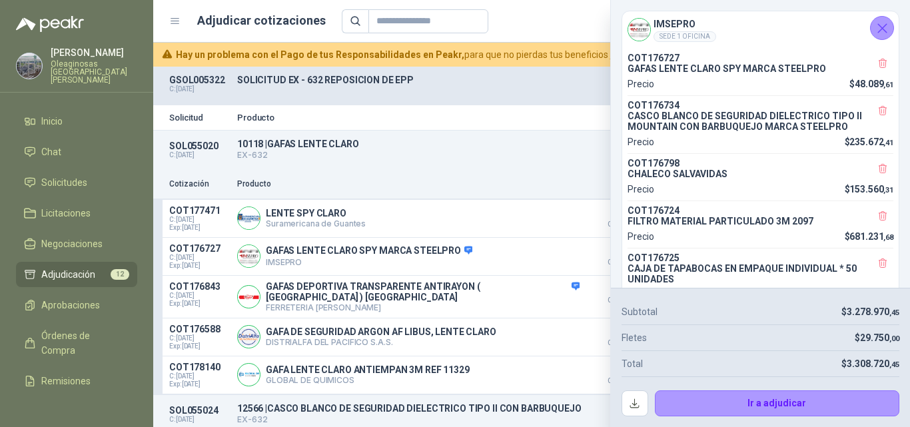
click at [881, 36] on icon "Cerrar" at bounding box center [882, 28] width 17 height 17
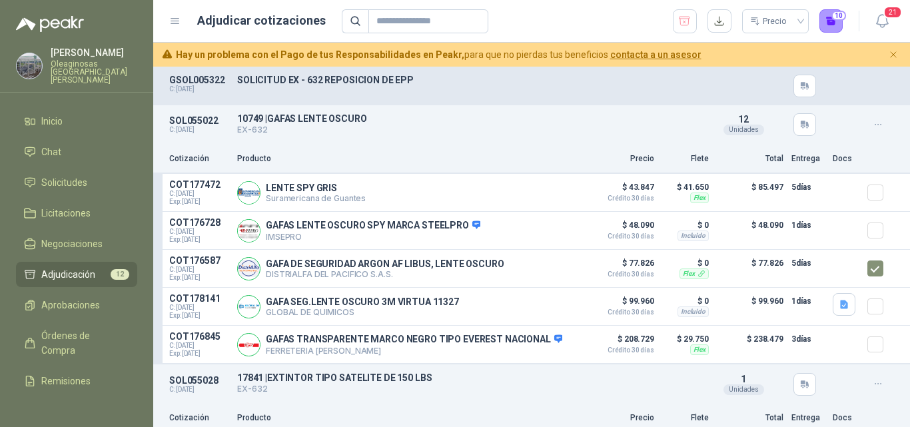
scroll to position [1540, 0]
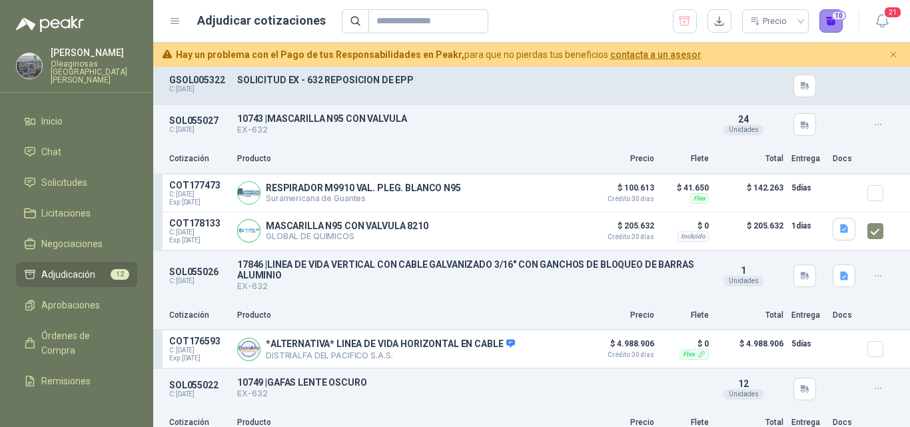
click at [829, 26] on button "10" at bounding box center [831, 21] width 24 height 24
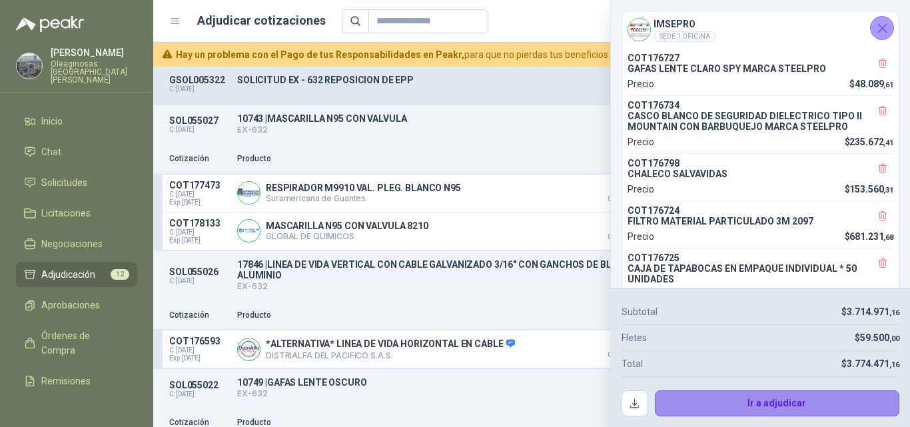
click at [698, 404] on button "Ir a adjudicar" at bounding box center [777, 403] width 245 height 27
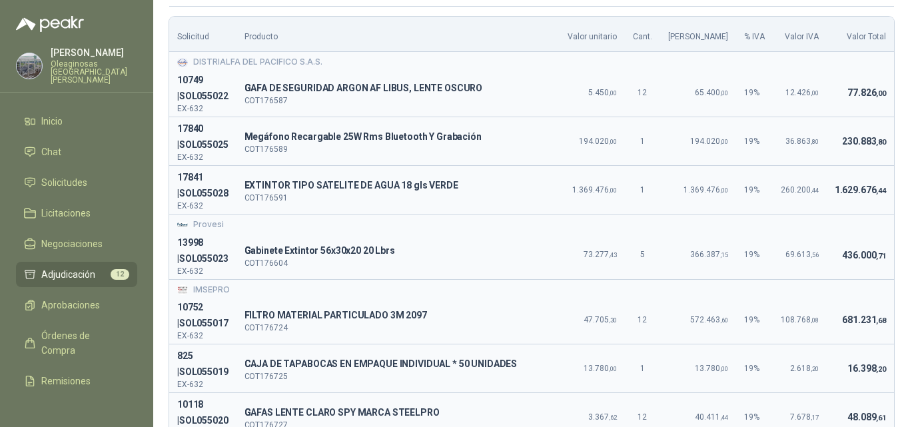
scroll to position [133, 0]
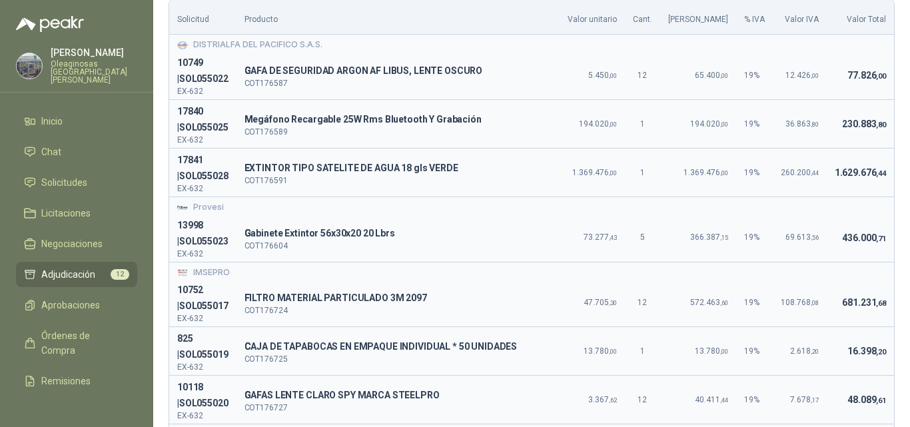
click at [859, 267] on div "IMSEPRO" at bounding box center [531, 272] width 709 height 13
click at [827, 258] on td "436.000 ,71" at bounding box center [860, 238] width 67 height 48
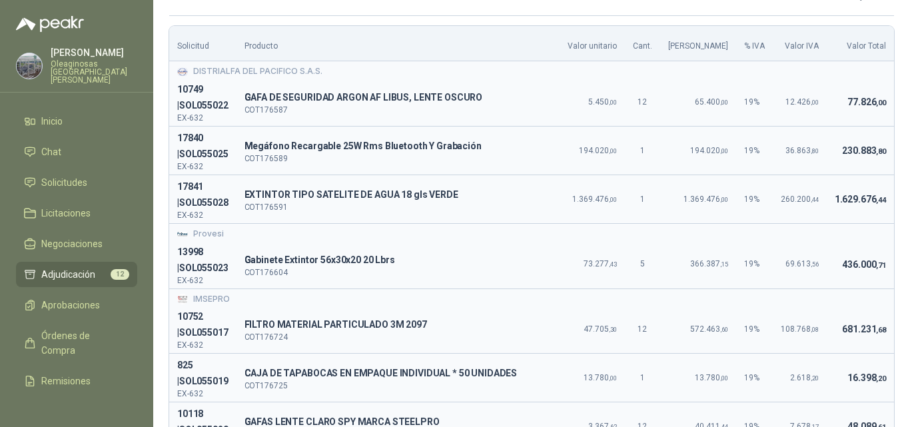
scroll to position [67, 0]
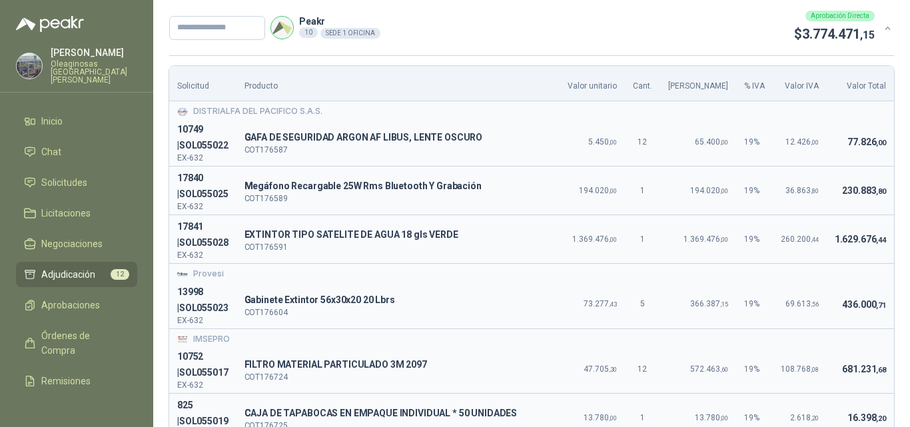
drag, startPoint x: 841, startPoint y: 335, endPoint x: 818, endPoint y: 331, distance: 23.7
click at [841, 335] on div "IMSEPRO" at bounding box center [531, 339] width 709 height 13
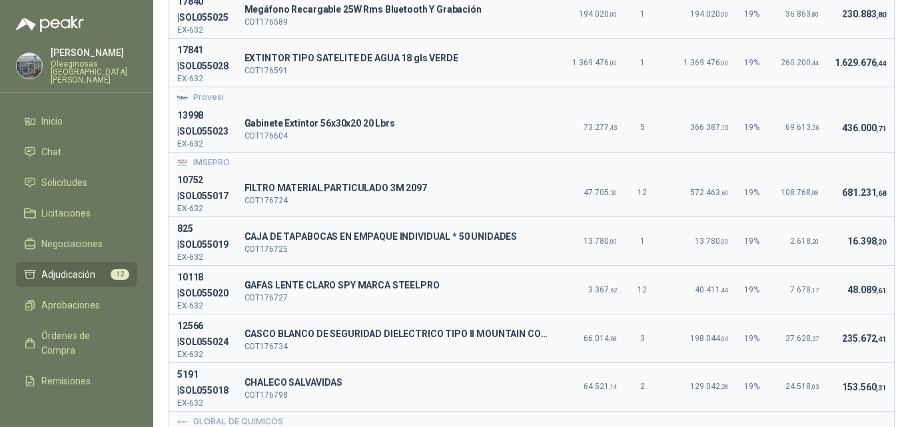
scroll to position [266, 0]
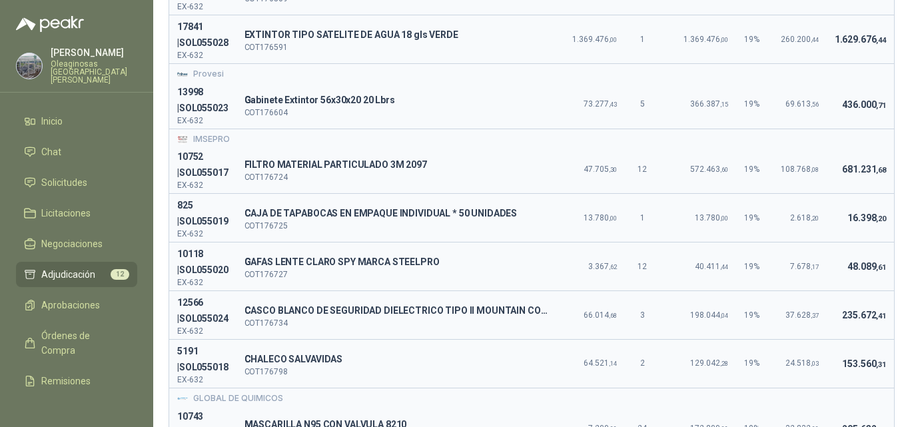
click at [841, 232] on td "16.398 ,20" at bounding box center [860, 218] width 67 height 49
click at [831, 307] on td "235.672 ,41" at bounding box center [860, 315] width 67 height 49
click at [874, 198] on td "16.398 ,20" at bounding box center [860, 218] width 67 height 49
click at [839, 302] on td "235.672 ,41" at bounding box center [860, 315] width 67 height 49
click at [827, 302] on td "235.672 ,41" at bounding box center [860, 315] width 67 height 49
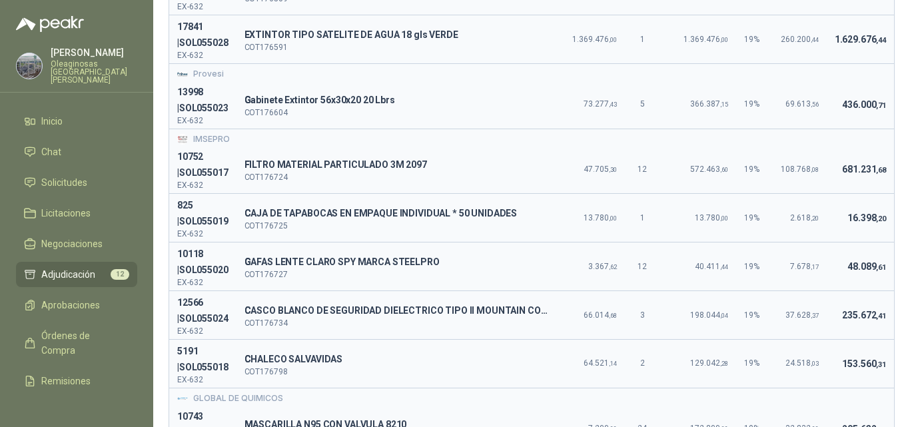
click at [829, 332] on td "235.672 ,41" at bounding box center [860, 315] width 67 height 49
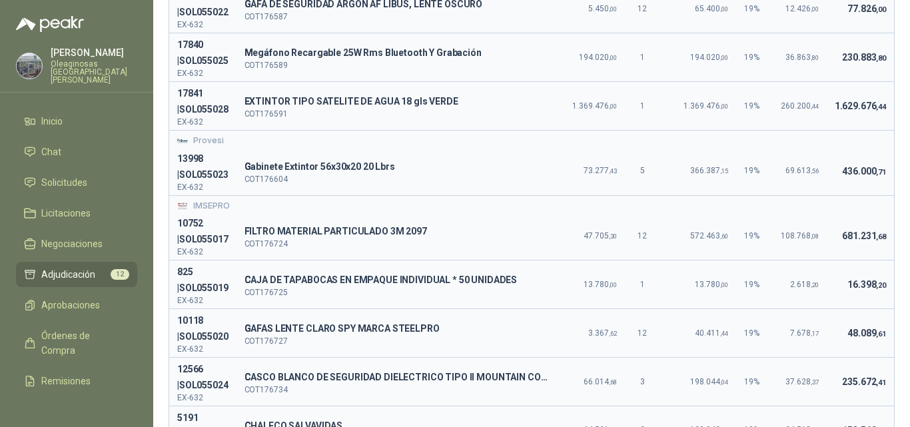
drag, startPoint x: 839, startPoint y: 309, endPoint x: 831, endPoint y: 310, distance: 8.7
click at [839, 309] on td "48.089 ,61" at bounding box center [860, 333] width 67 height 49
click at [807, 212] on td "108.768 ,08" at bounding box center [800, 236] width 54 height 48
click at [869, 131] on td "Provesi" at bounding box center [531, 138] width 725 height 17
click at [817, 199] on td "IMSEPRO" at bounding box center [531, 203] width 725 height 17
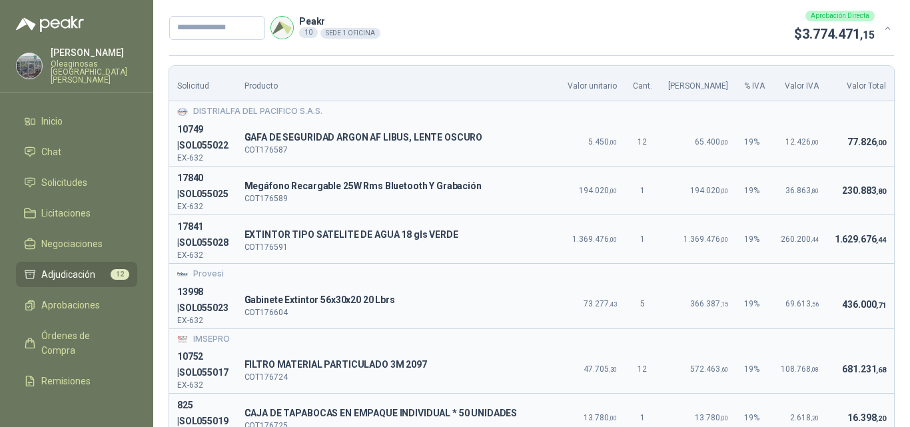
scroll to position [133, 0]
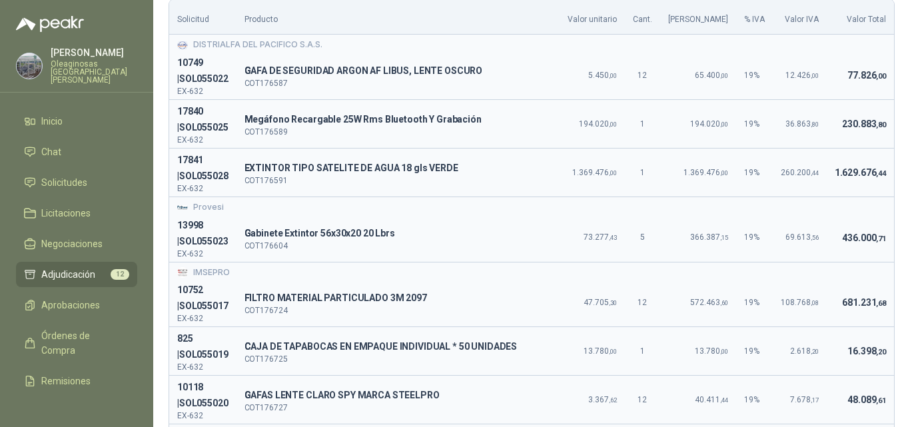
click at [827, 236] on td "436.000 ,71" at bounding box center [860, 238] width 67 height 48
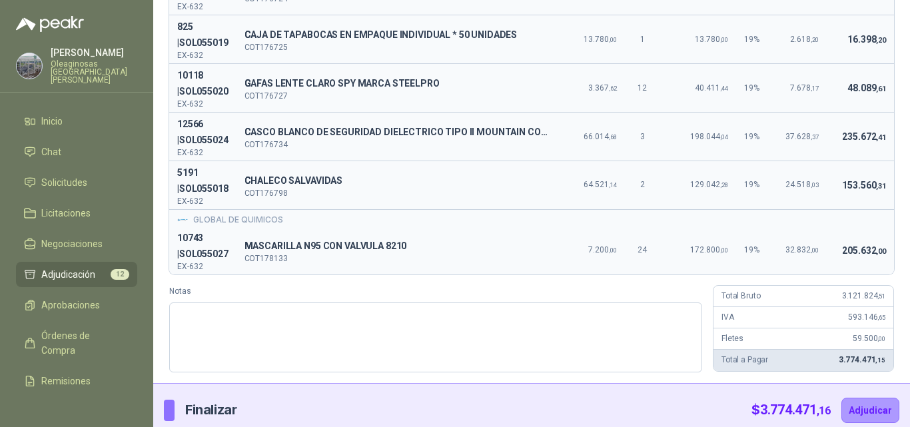
scroll to position [454, 0]
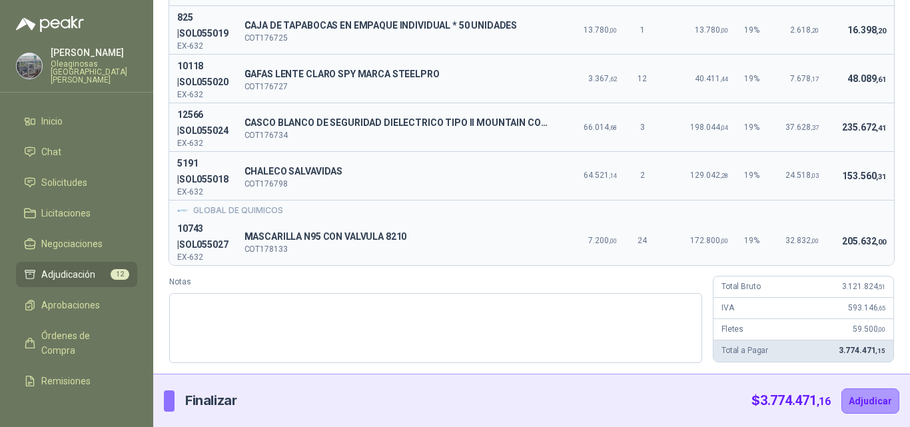
click at [857, 229] on td "205.632 ,00" at bounding box center [860, 241] width 67 height 48
click at [807, 355] on div "Total a Pagar 3.774.471 ,15" at bounding box center [803, 350] width 180 height 21
click at [849, 297] on article "Total Bruto 3.121.824 ,51 IVA 593.146 ,65 Fletes 59.500 ,00 Total a Pagar 3.774…" at bounding box center [803, 319] width 181 height 87
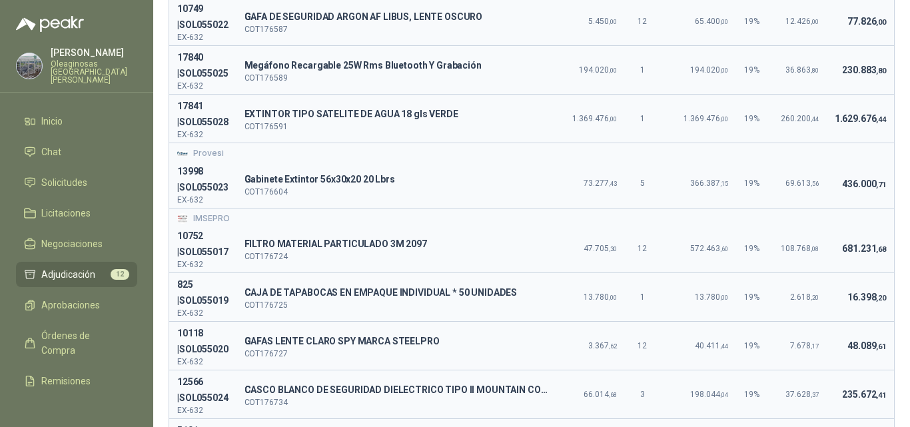
scroll to position [188, 0]
click at [827, 329] on td "48.089 ,61" at bounding box center [860, 345] width 67 height 49
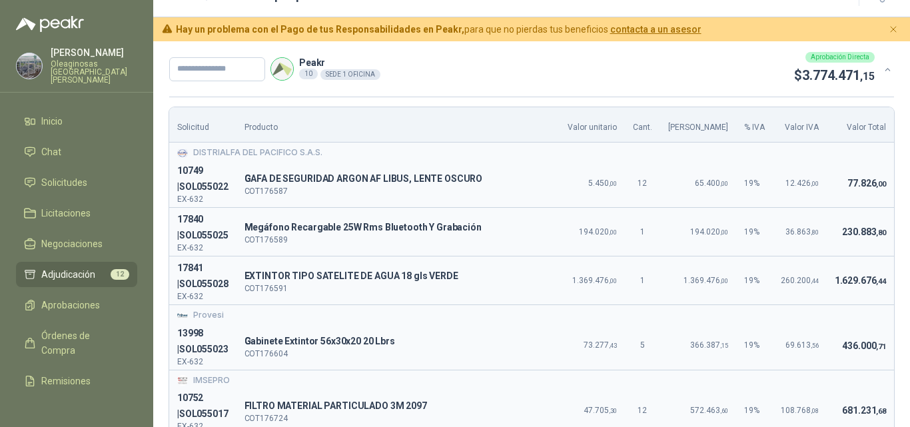
scroll to position [0, 0]
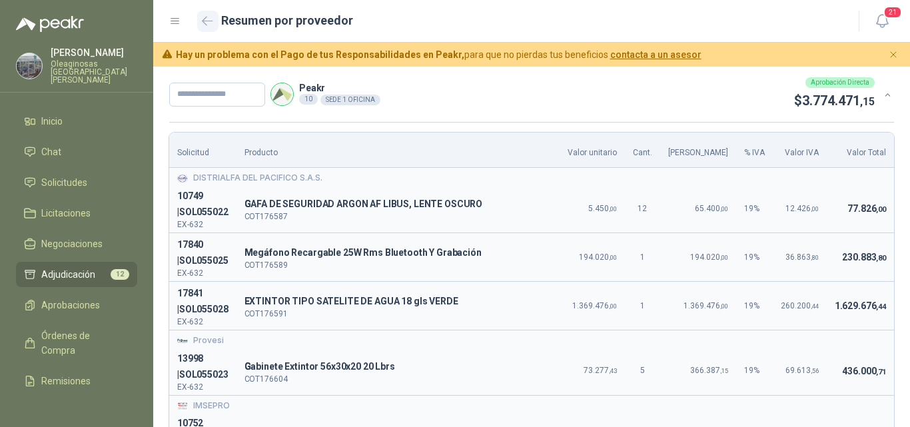
click at [204, 18] on icon "button" at bounding box center [207, 21] width 11 height 10
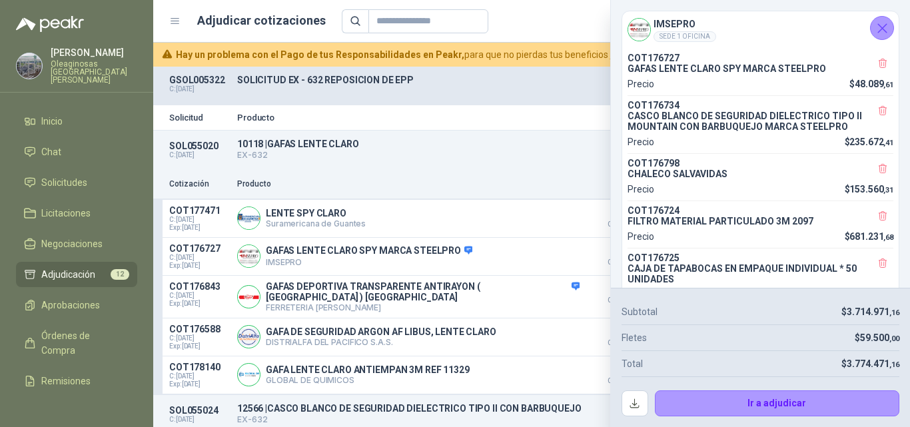
click at [875, 27] on icon "Cerrar" at bounding box center [882, 28] width 17 height 17
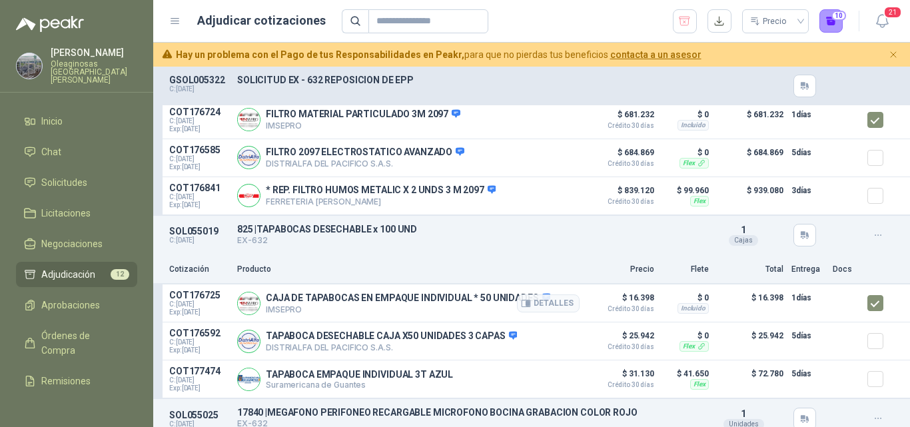
scroll to position [799, 0]
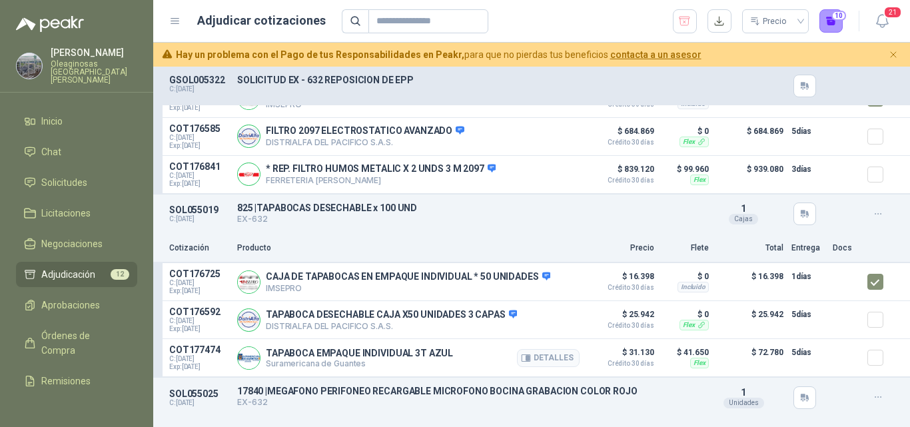
click at [835, 358] on div at bounding box center [846, 357] width 27 height 27
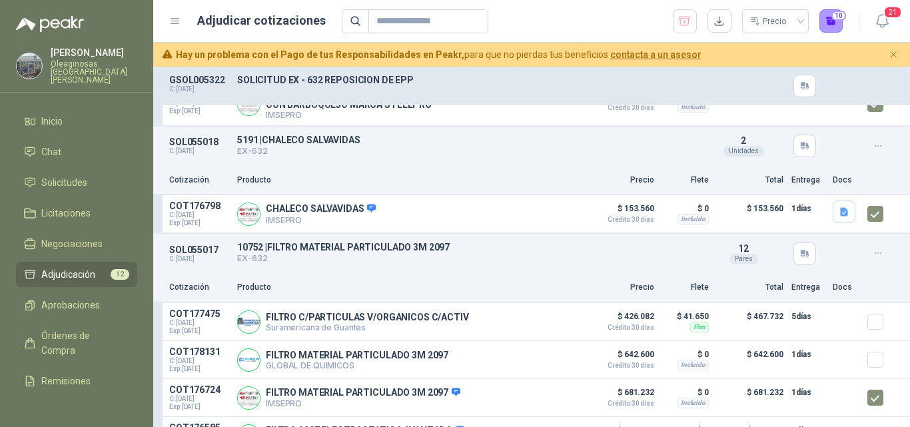
scroll to position [333, 0]
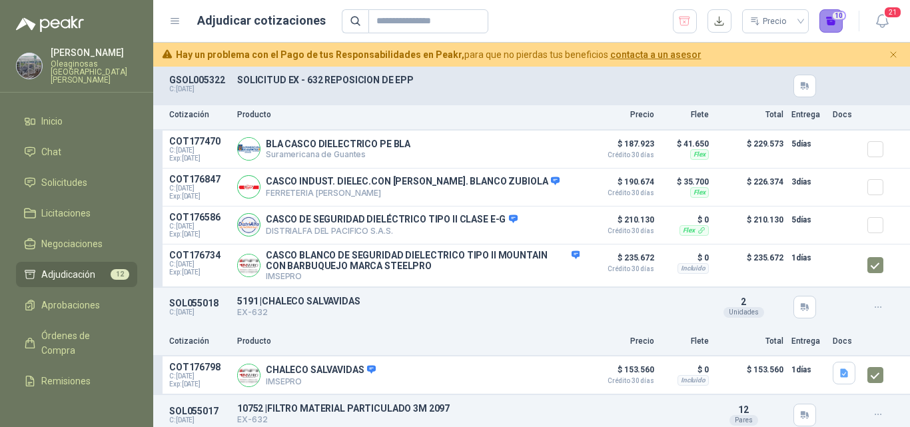
click at [829, 25] on button "10" at bounding box center [831, 21] width 24 height 24
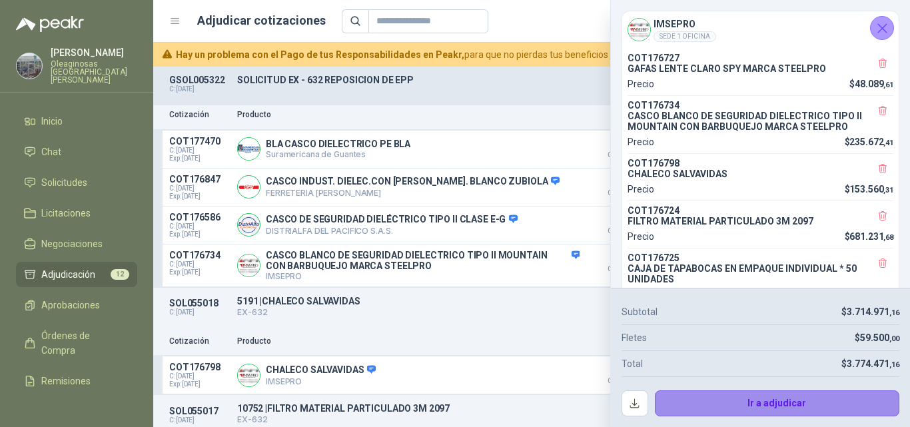
click at [714, 394] on button "Ir a adjudicar" at bounding box center [777, 403] width 245 height 27
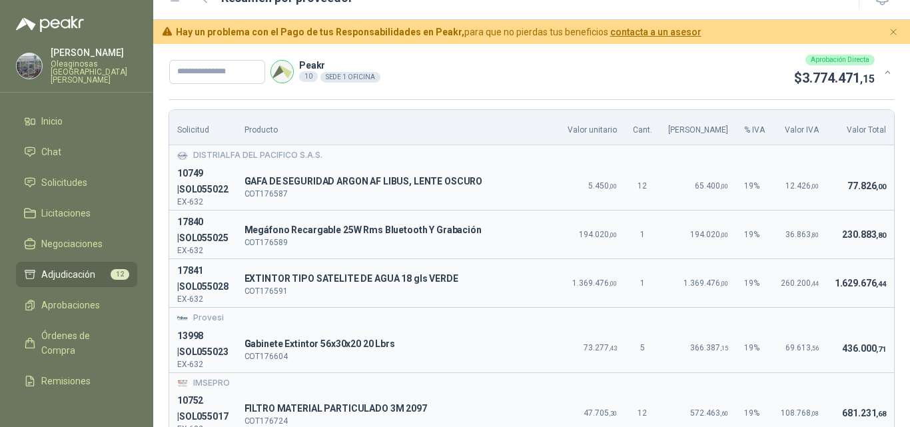
scroll to position [0, 0]
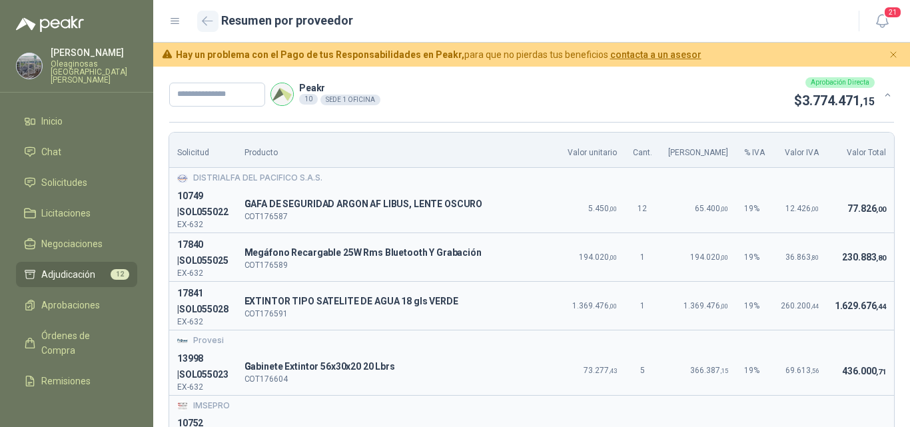
click at [205, 23] on icon "button" at bounding box center [208, 21] width 10 height 8
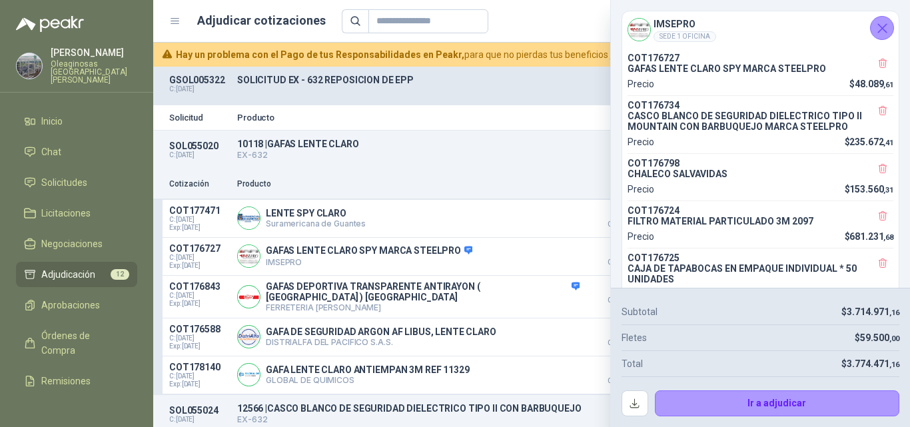
click at [885, 31] on icon "Cerrar" at bounding box center [882, 28] width 9 height 9
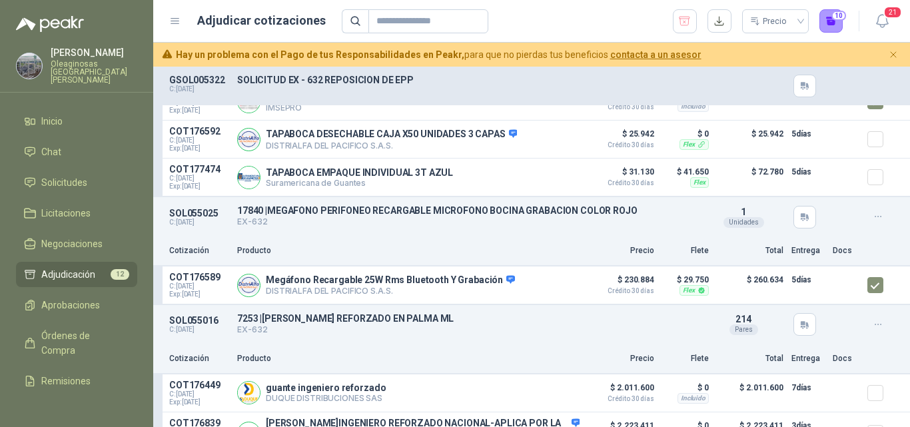
scroll to position [999, 0]
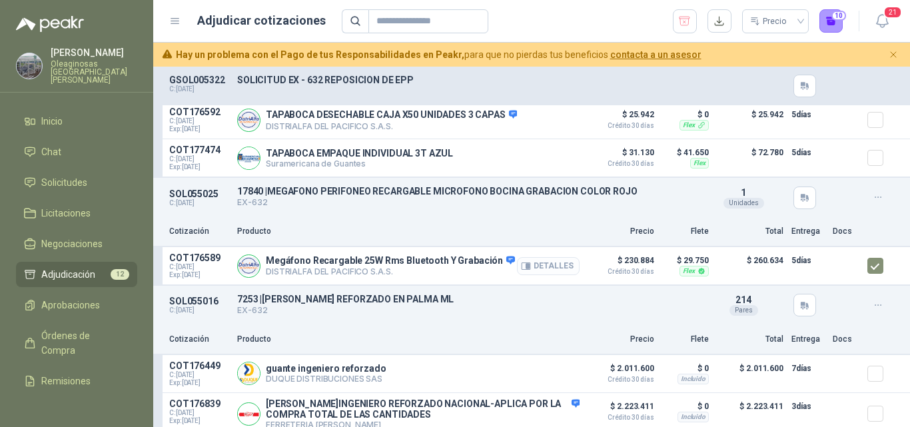
click at [544, 275] on button "Detalles" at bounding box center [548, 266] width 63 height 18
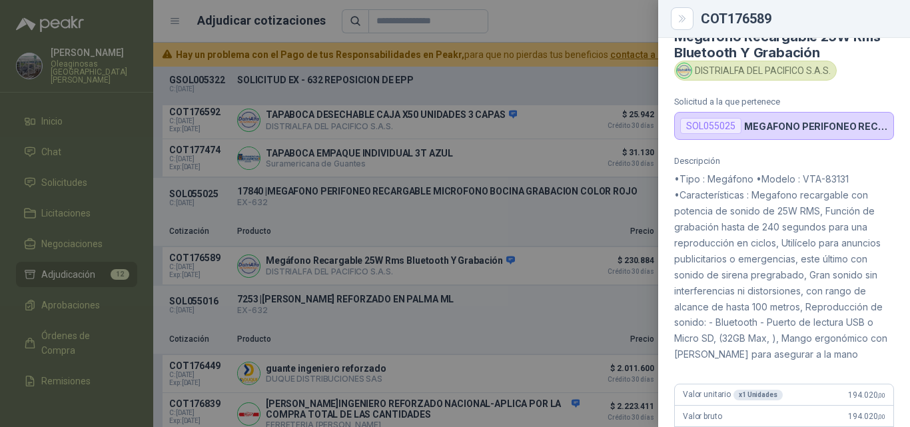
scroll to position [67, 0]
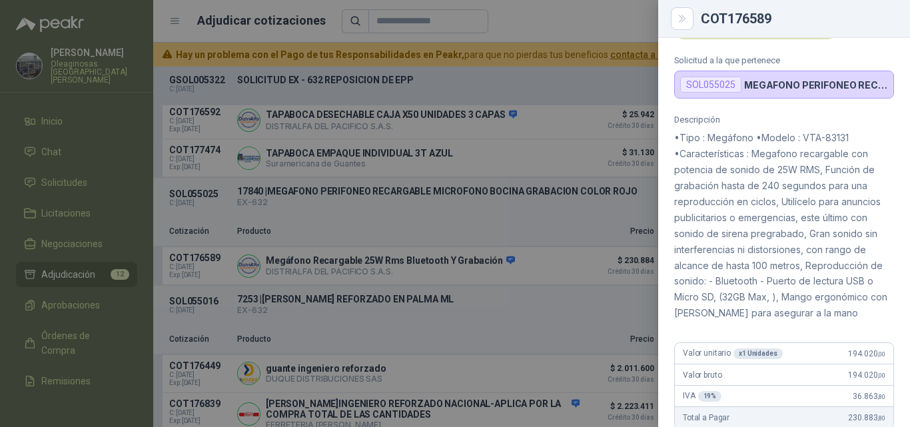
click at [594, 336] on div at bounding box center [455, 213] width 910 height 427
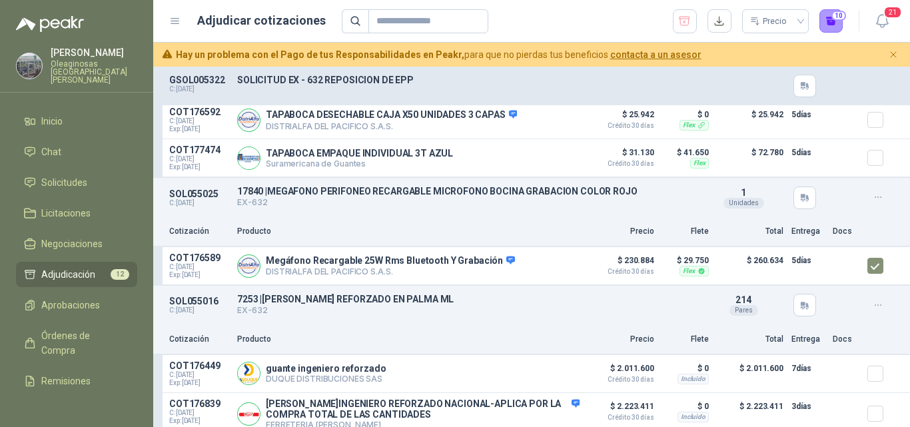
click at [874, 354] on div "Cotización Producto Precio Flete Total Entrega Docs" at bounding box center [531, 340] width 757 height 30
click at [833, 25] on button "10" at bounding box center [831, 21] width 24 height 24
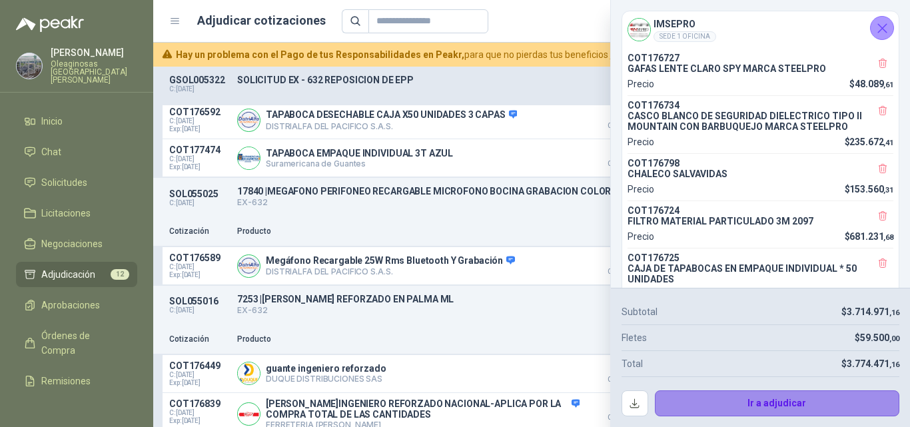
click at [695, 406] on button "Ir a adjudicar" at bounding box center [777, 403] width 245 height 27
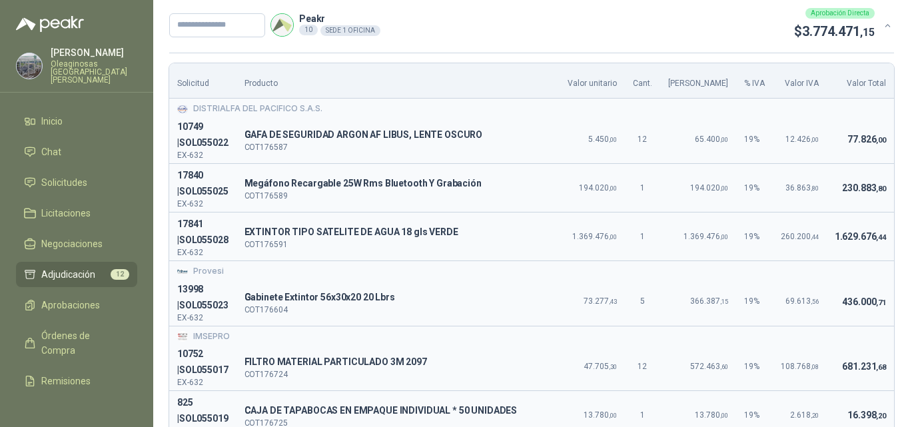
scroll to position [0, 0]
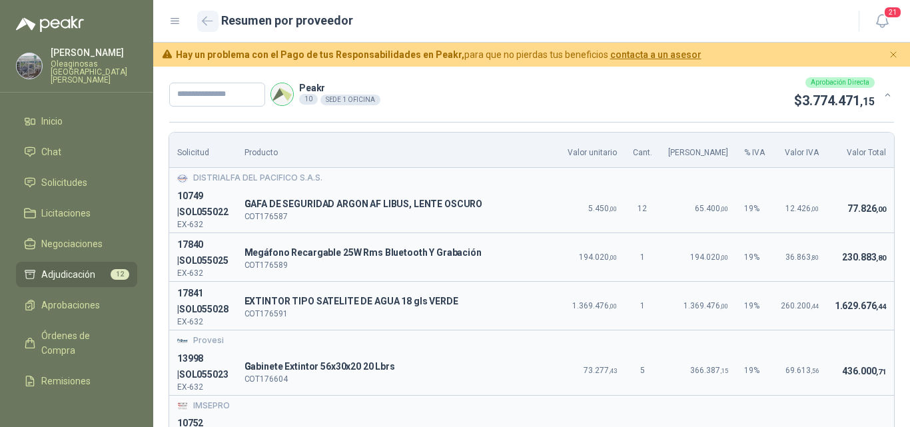
click at [198, 21] on button "button" at bounding box center [207, 21] width 21 height 21
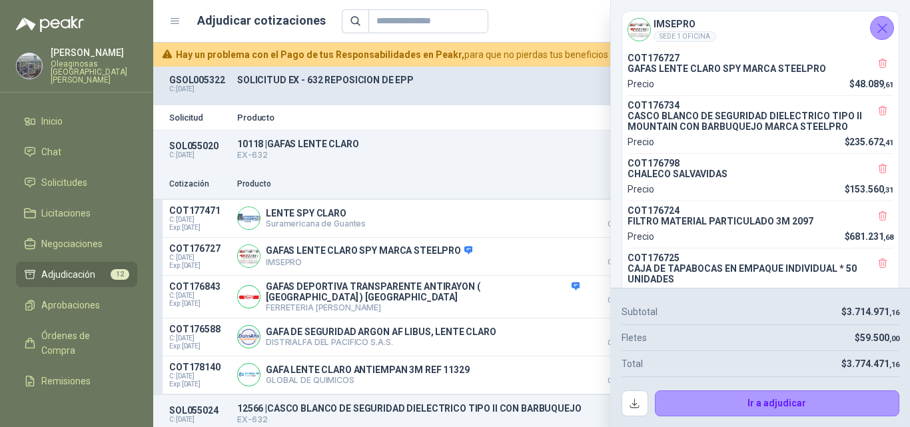
click at [879, 35] on icon "Cerrar" at bounding box center [882, 28] width 17 height 17
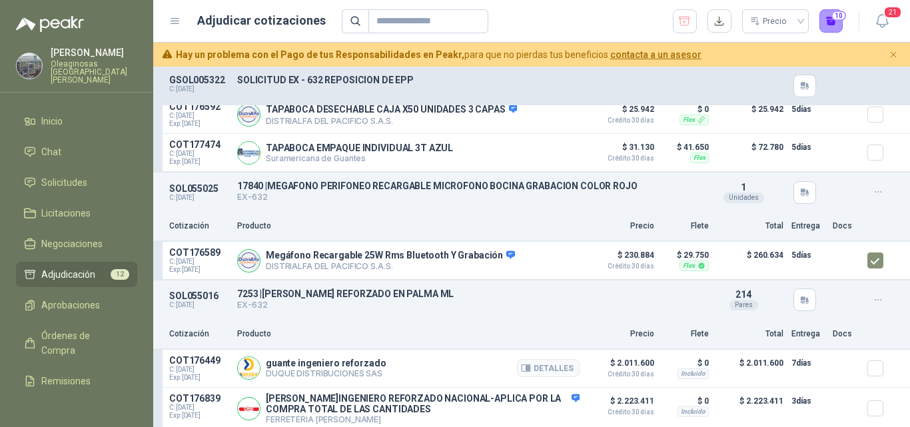
scroll to position [999, 0]
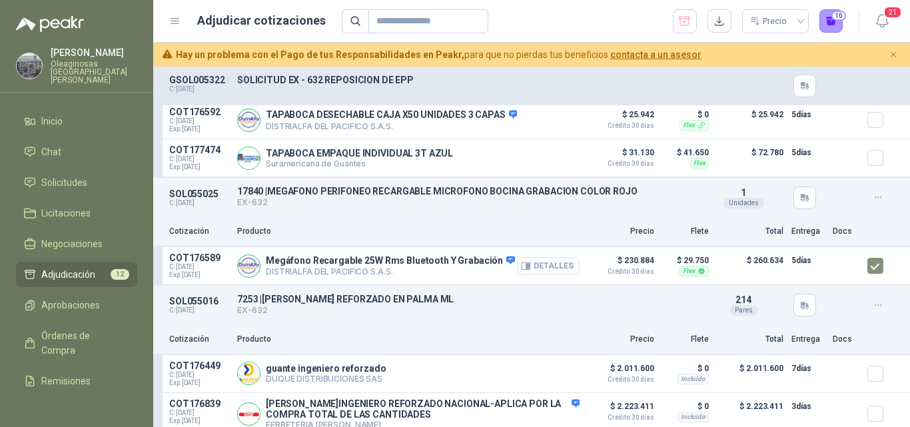
click at [524, 273] on button "Detalles" at bounding box center [548, 266] width 63 height 18
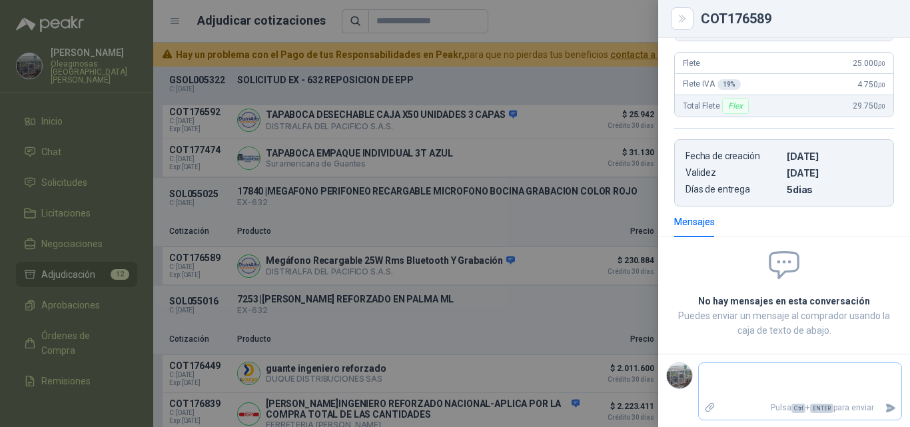
scroll to position [456, 0]
click at [729, 367] on textarea at bounding box center [800, 379] width 203 height 31
type textarea "*"
type textarea "**"
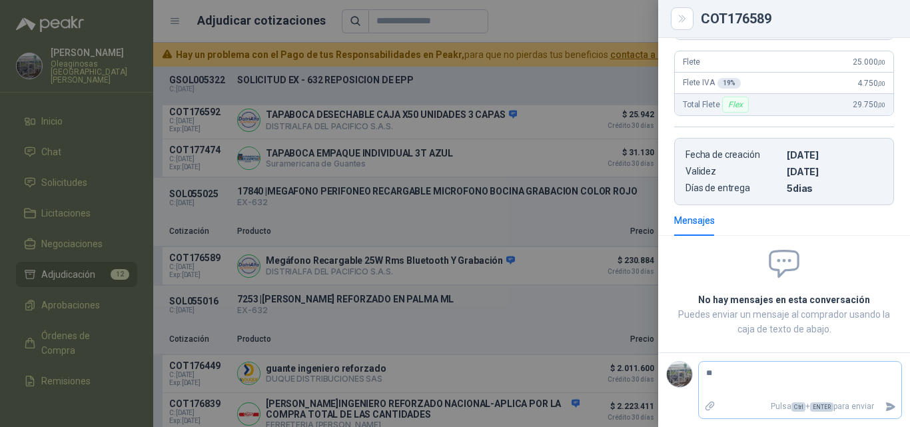
type textarea "***"
type textarea "****"
type textarea "*****"
type textarea "******"
type textarea "********"
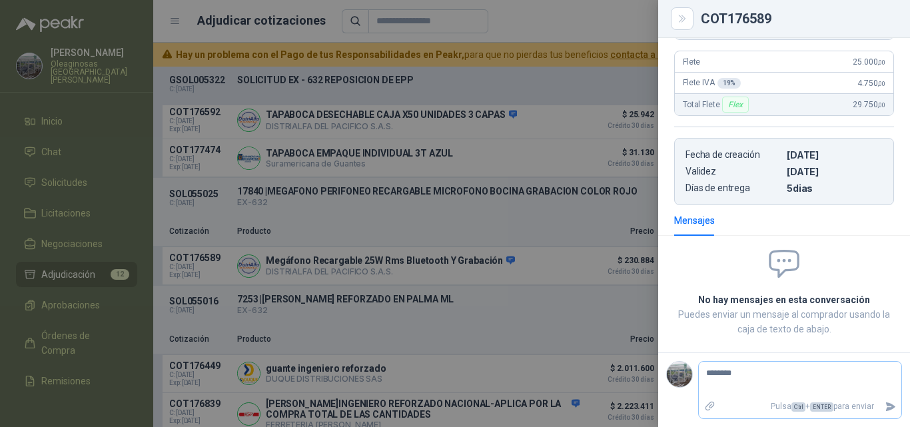
type textarea "*********"
type textarea "**********"
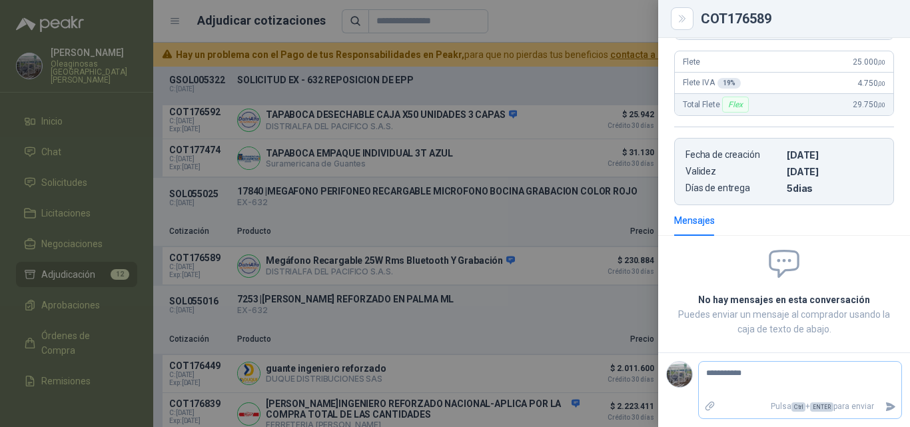
type textarea "**********"
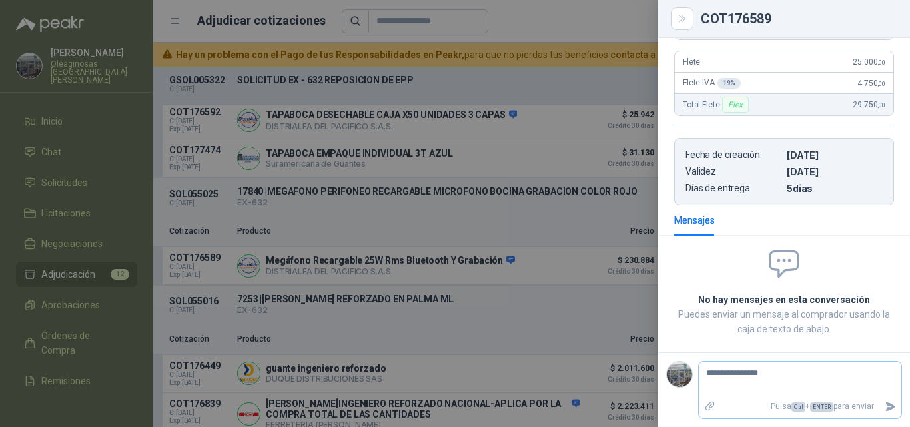
type textarea "**********"
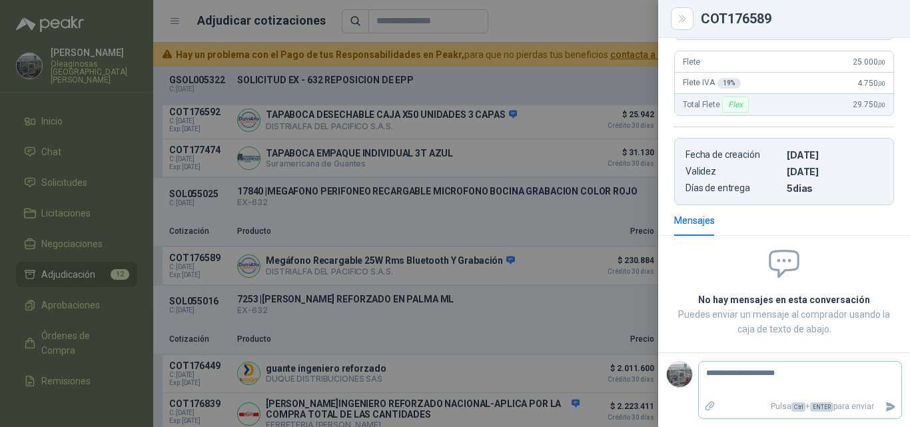
type textarea "**********"
click at [886, 407] on icon "Enviar" at bounding box center [890, 406] width 9 height 9
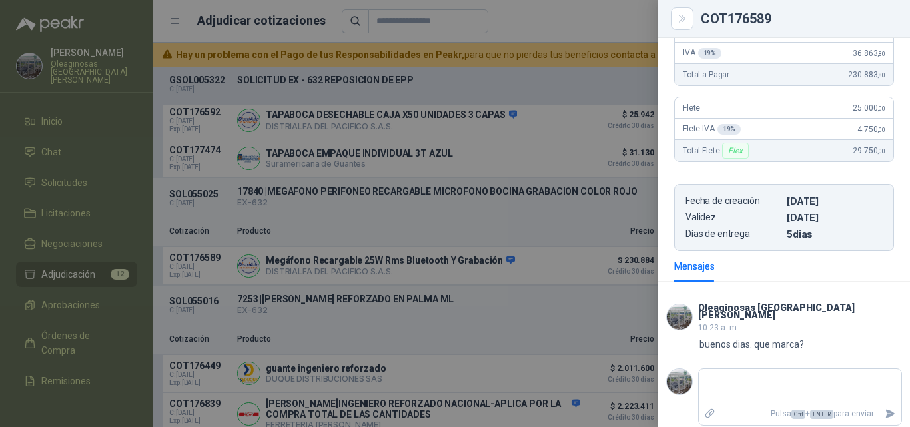
click at [442, 364] on div at bounding box center [455, 213] width 910 height 427
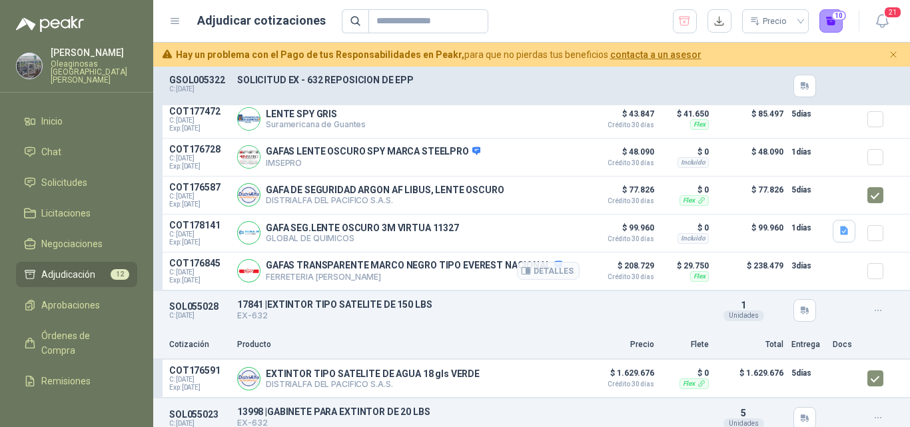
scroll to position [1873, 0]
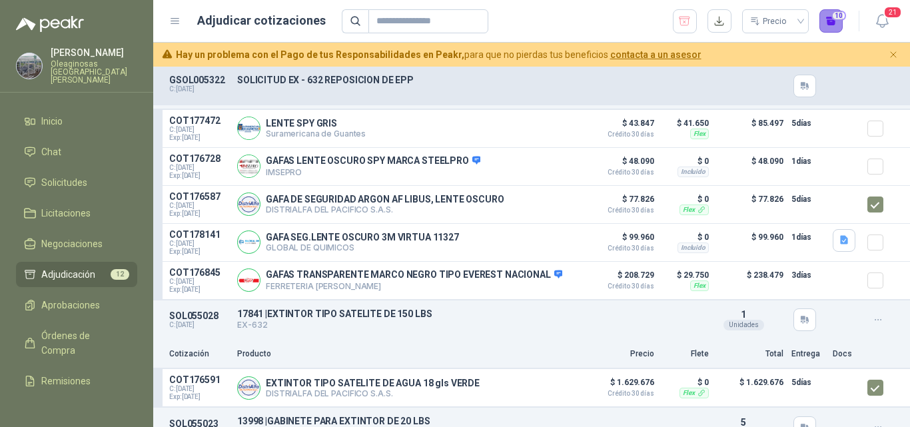
click at [832, 27] on button "10" at bounding box center [831, 21] width 24 height 24
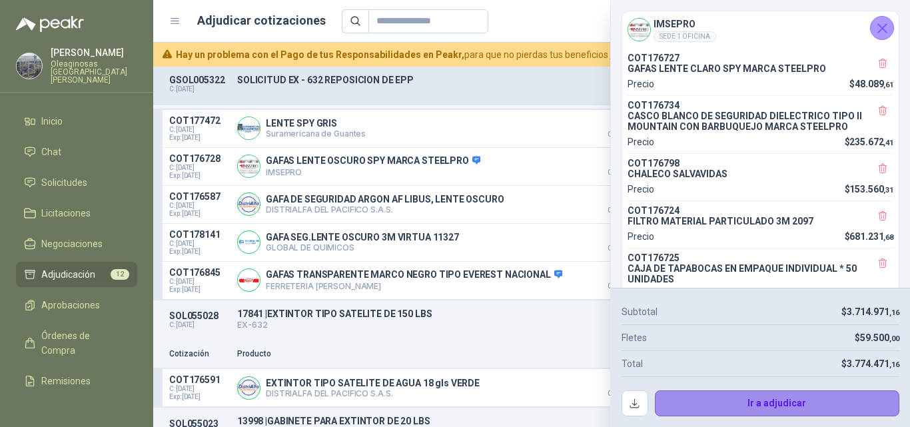
click at [689, 411] on button "Ir a adjudicar" at bounding box center [777, 403] width 245 height 27
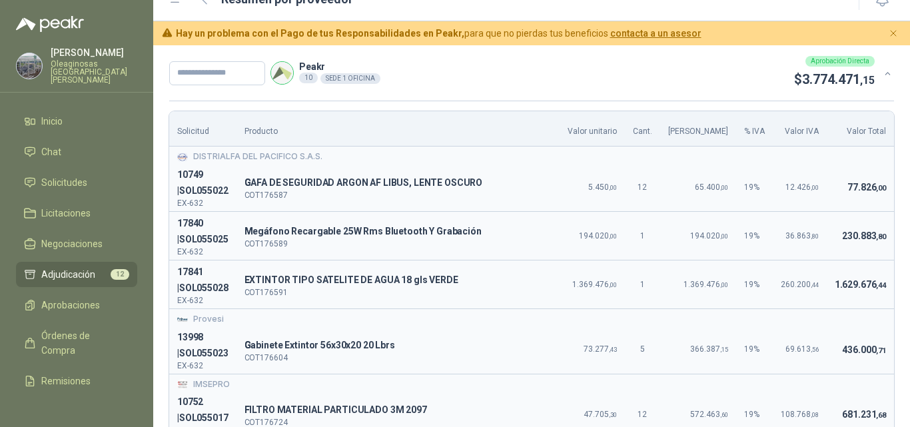
scroll to position [0, 0]
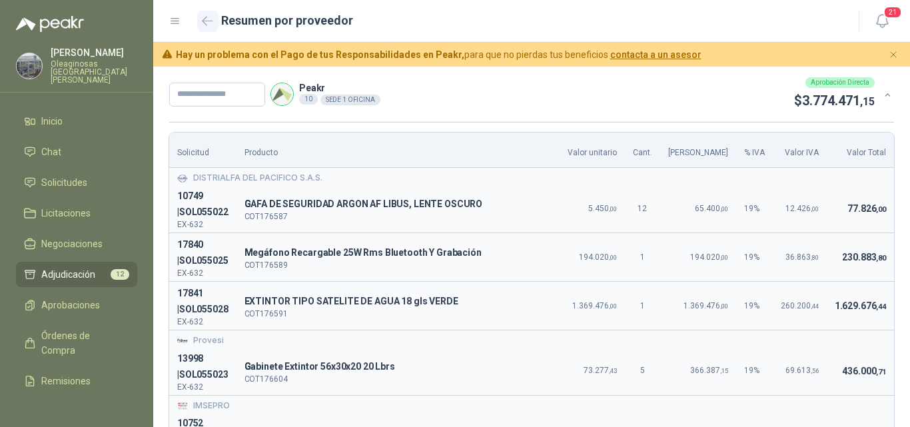
click at [206, 15] on button "button" at bounding box center [207, 21] width 21 height 21
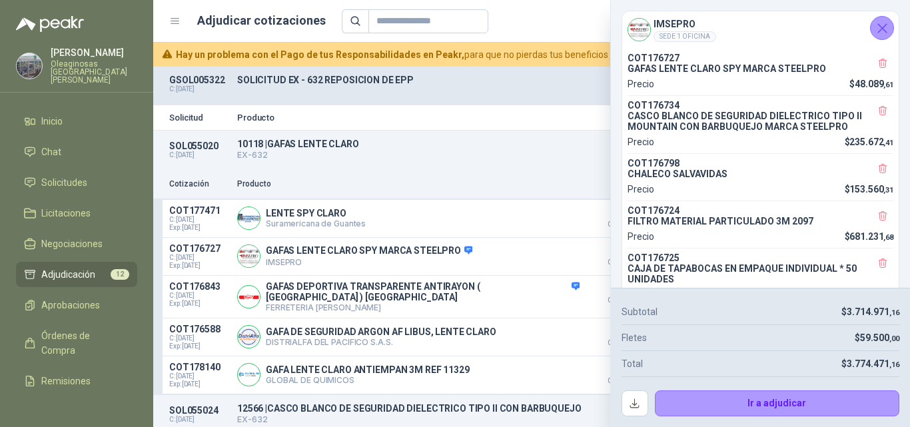
click at [880, 27] on icon "Cerrar" at bounding box center [882, 28] width 17 height 17
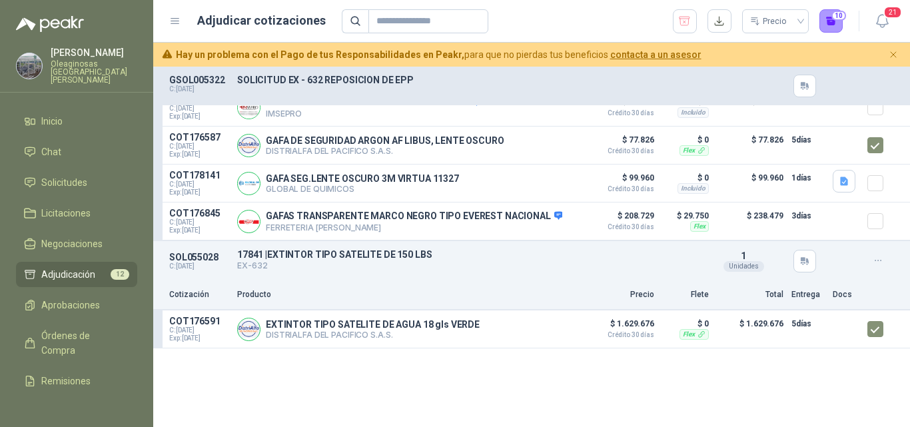
scroll to position [1932, 0]
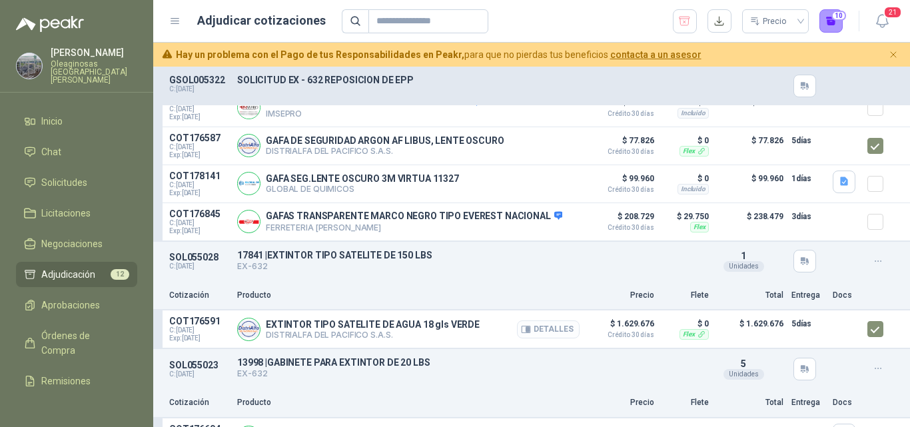
click at [534, 334] on button "Detalles" at bounding box center [548, 329] width 63 height 18
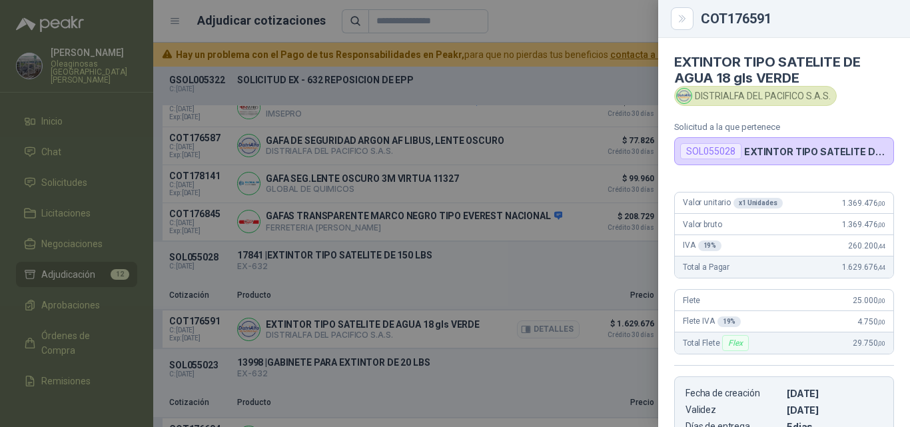
scroll to position [231, 0]
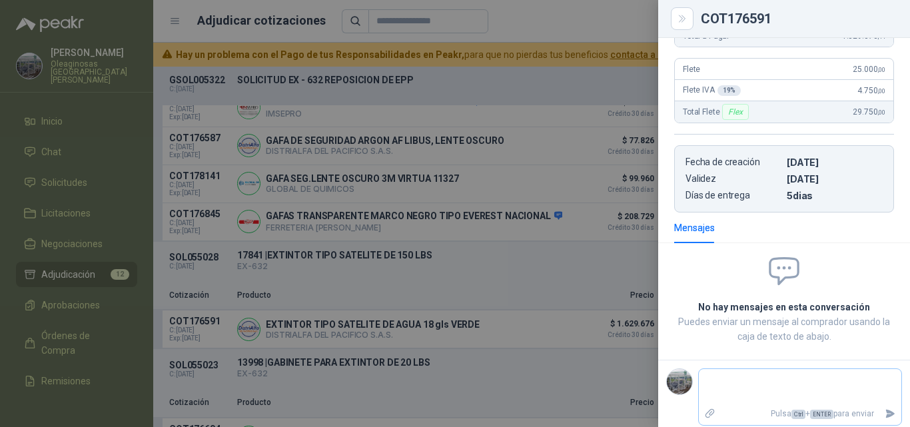
click at [751, 378] on textarea at bounding box center [800, 387] width 203 height 31
type textarea "*"
type textarea "**"
type textarea "***"
type textarea "****"
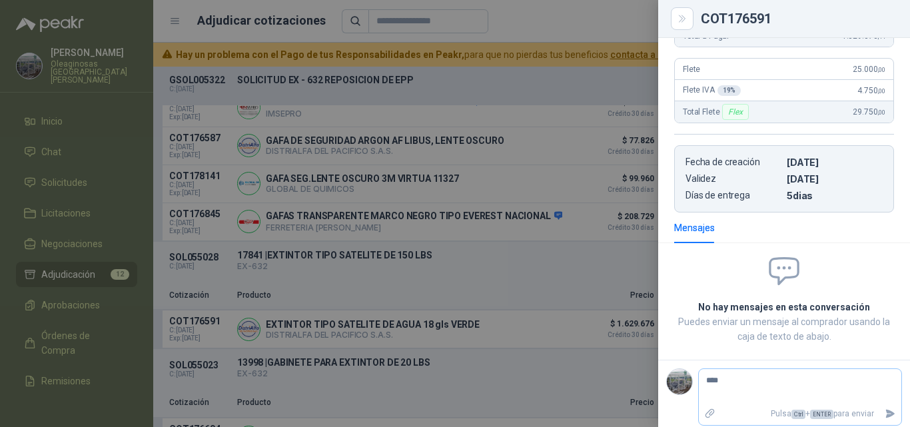
type textarea "*****"
type textarea "*******"
type textarea "********"
type textarea "*********"
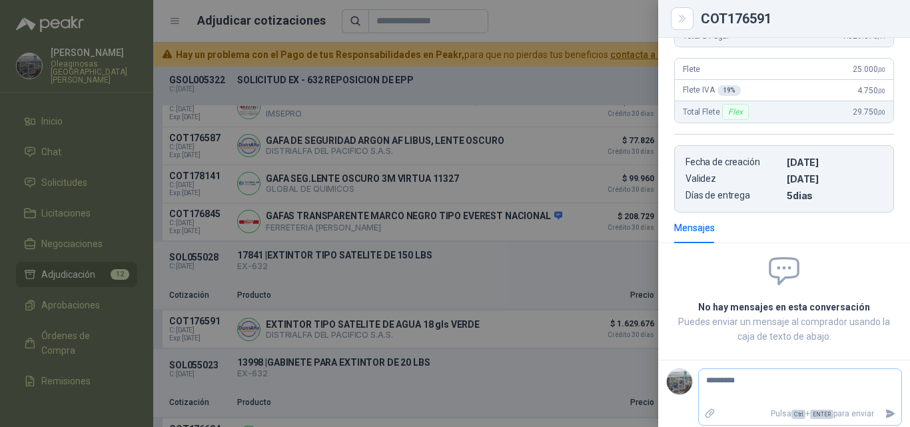
type textarea "**********"
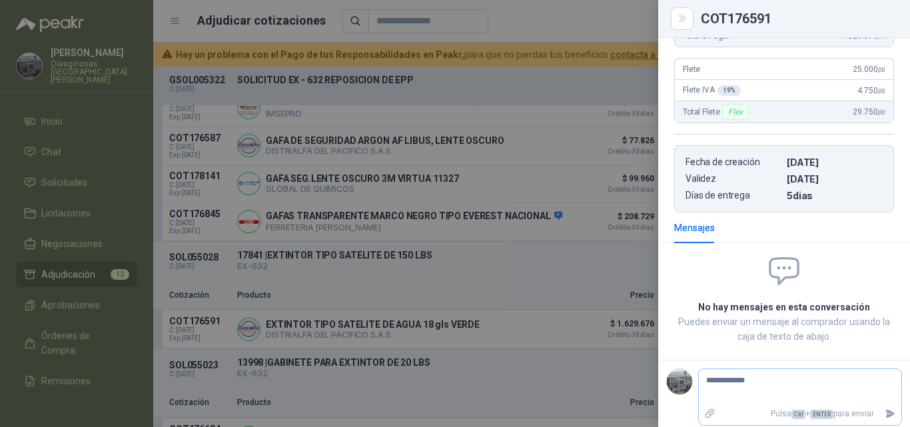
type textarea "**********"
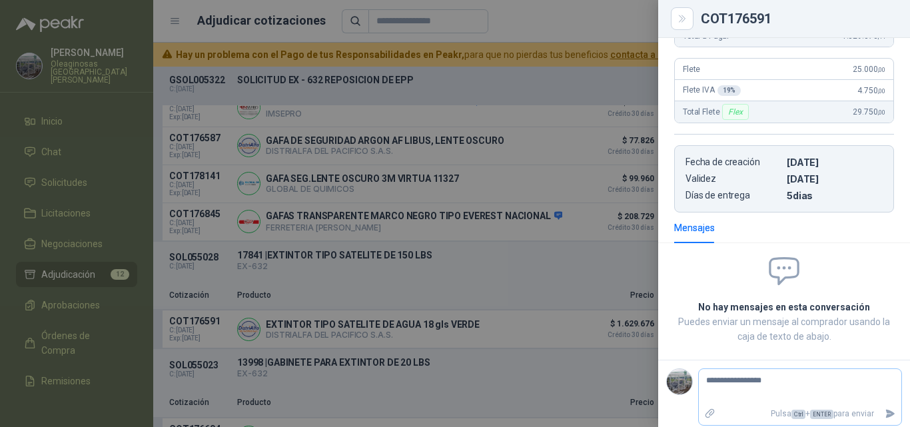
type textarea "**********"
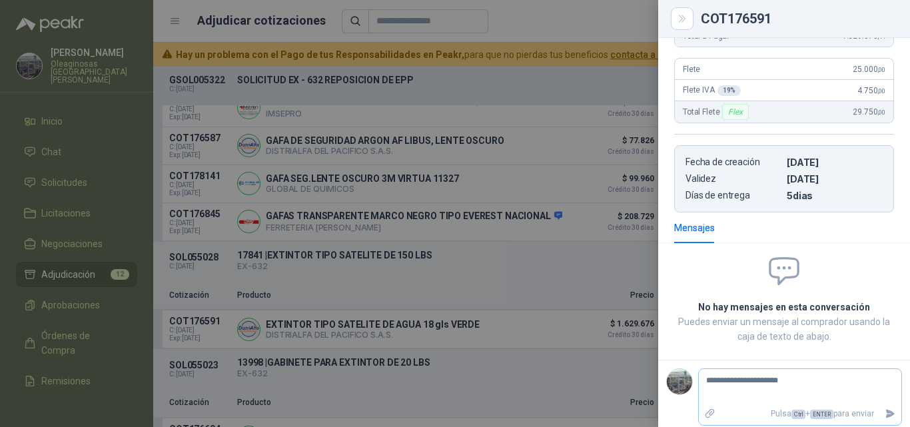
type textarea "**********"
click at [885, 419] on icon "Enviar" at bounding box center [890, 413] width 11 height 11
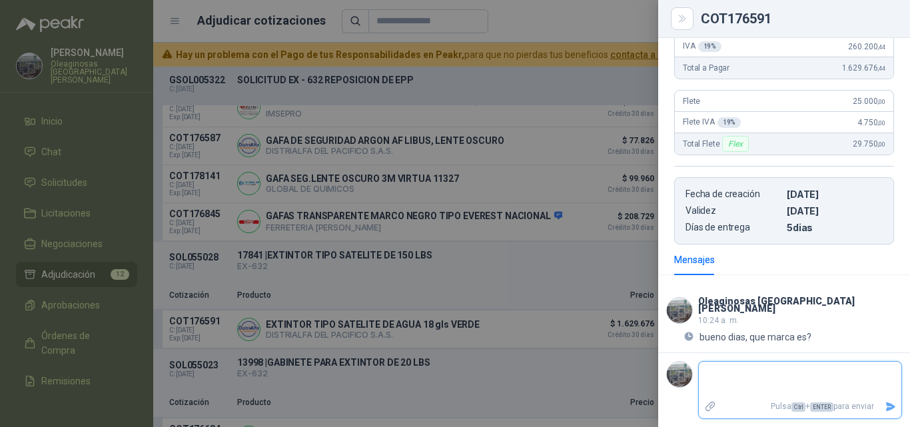
scroll to position [193, 0]
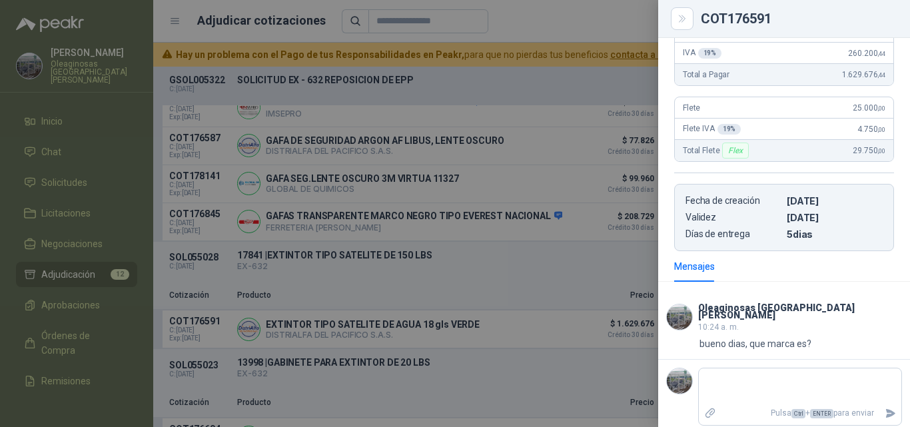
click at [543, 386] on div at bounding box center [455, 213] width 910 height 427
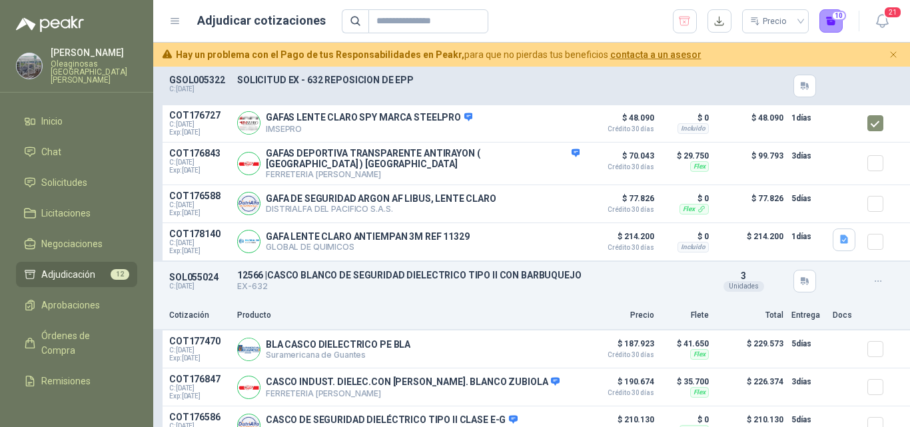
scroll to position [0, 0]
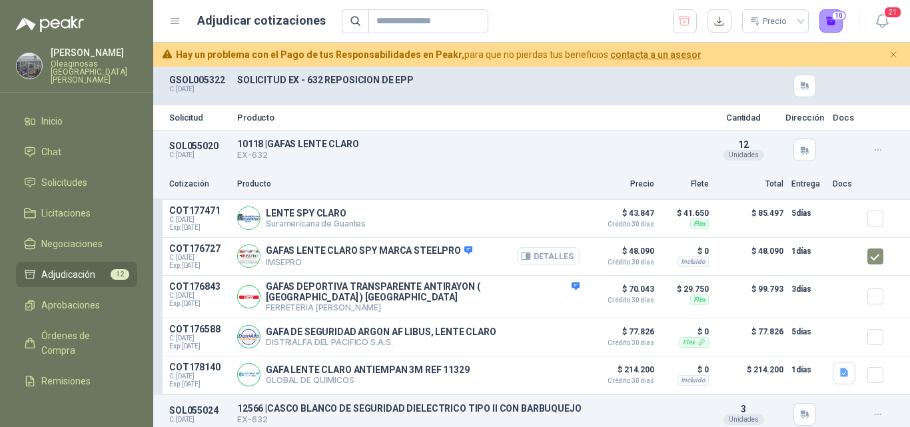
click at [540, 255] on button "Detalles" at bounding box center [548, 256] width 63 height 18
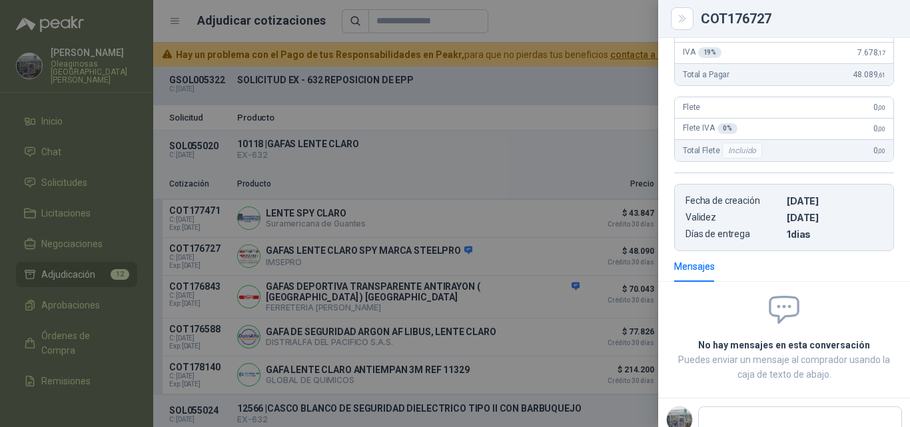
scroll to position [280, 0]
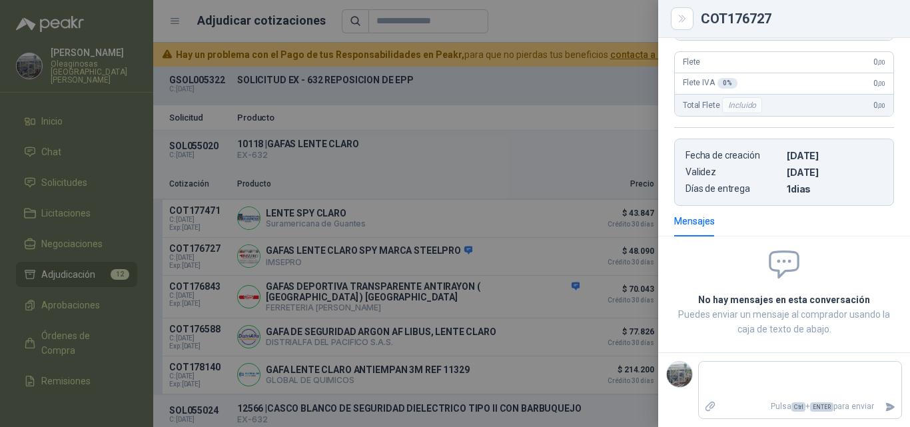
click at [526, 258] on div at bounding box center [455, 213] width 910 height 427
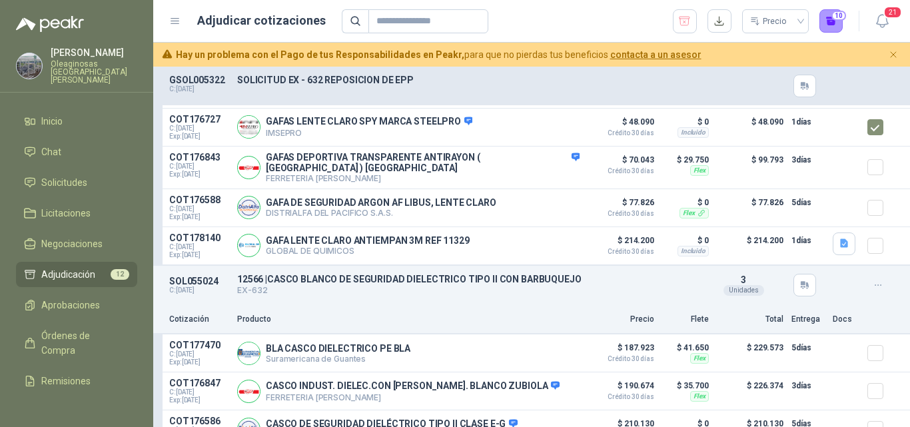
scroll to position [67, 0]
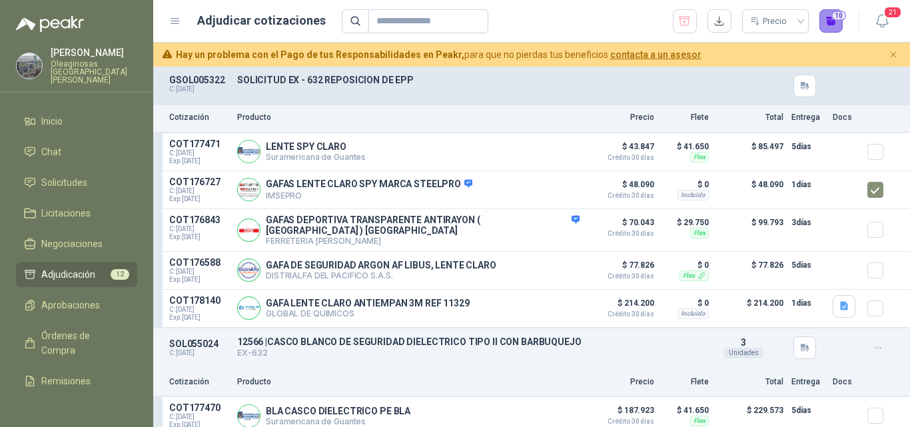
click at [831, 24] on button "10" at bounding box center [831, 21] width 24 height 24
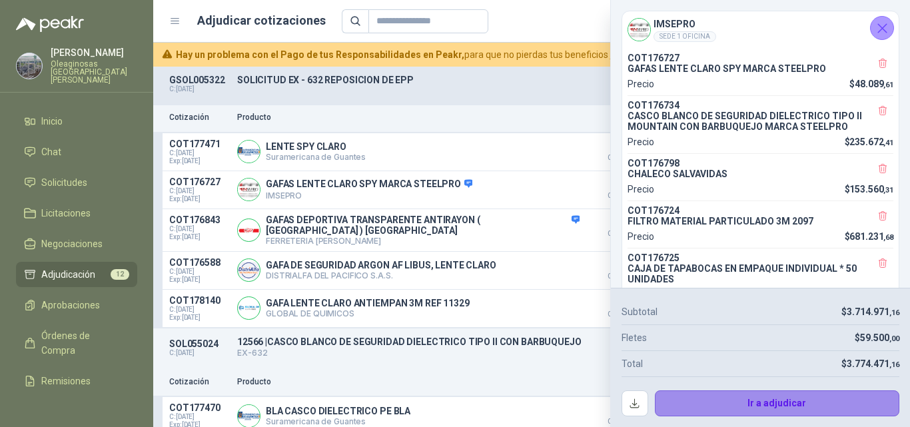
click at [681, 392] on button "Ir a adjudicar" at bounding box center [777, 403] width 245 height 27
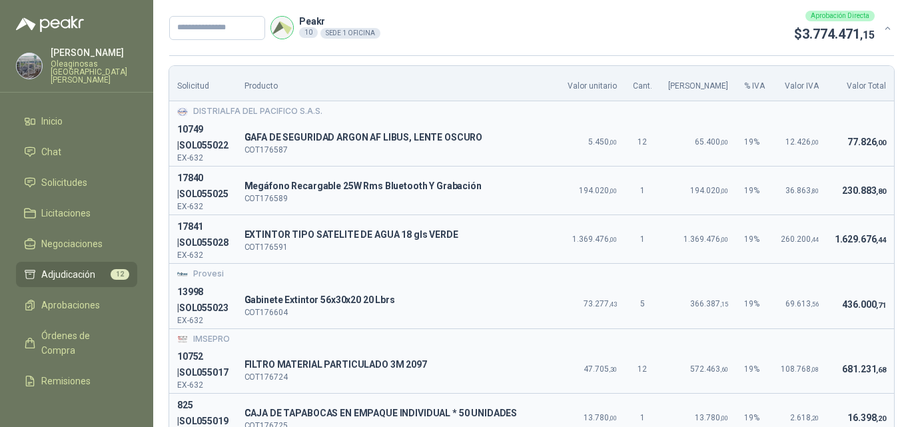
click at [830, 273] on div "Provesi" at bounding box center [531, 274] width 709 height 13
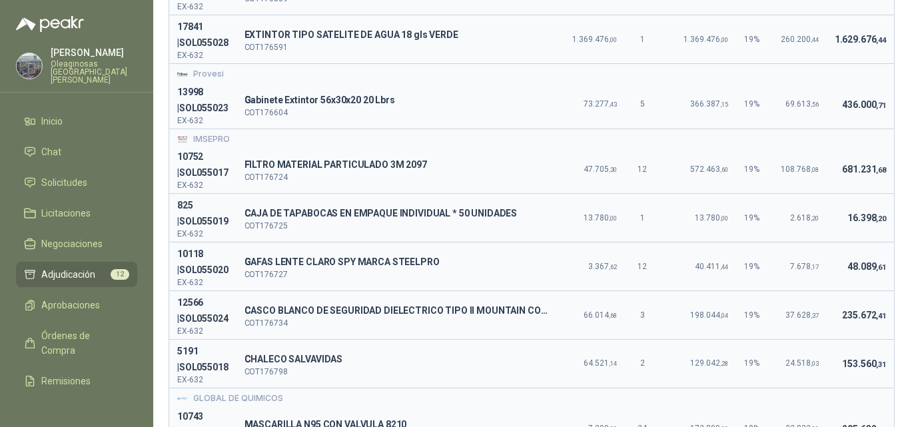
scroll to position [454, 0]
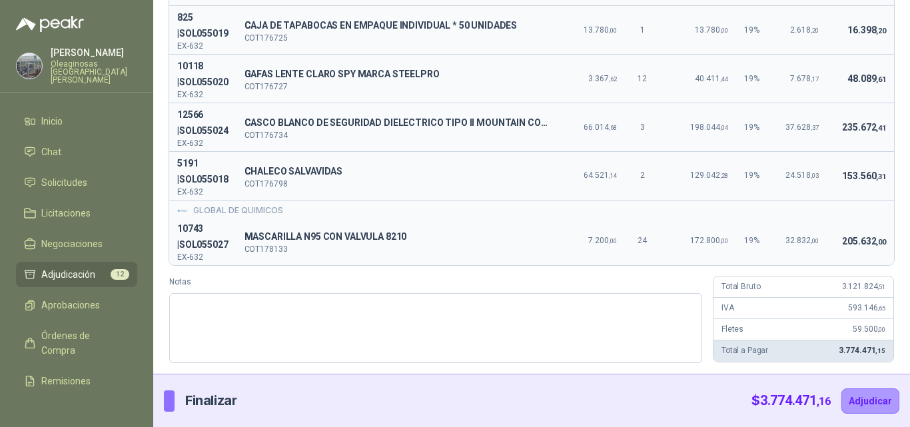
click at [842, 236] on span "205.632 ,00" at bounding box center [864, 241] width 44 height 11
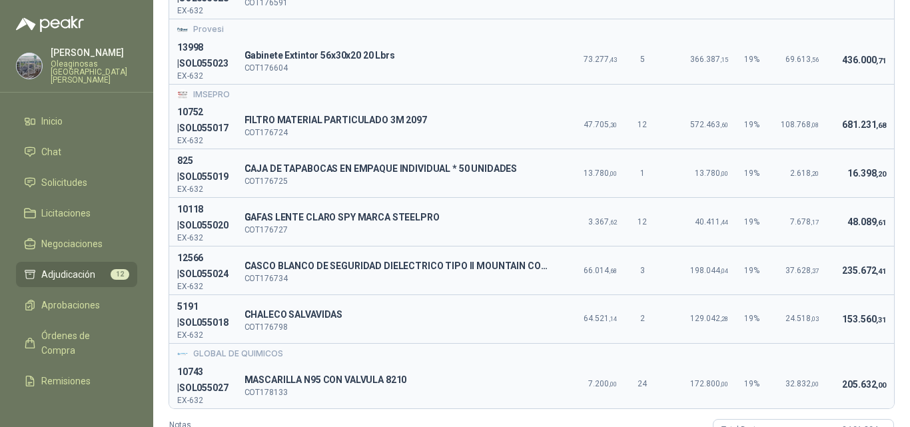
scroll to position [321, 0]
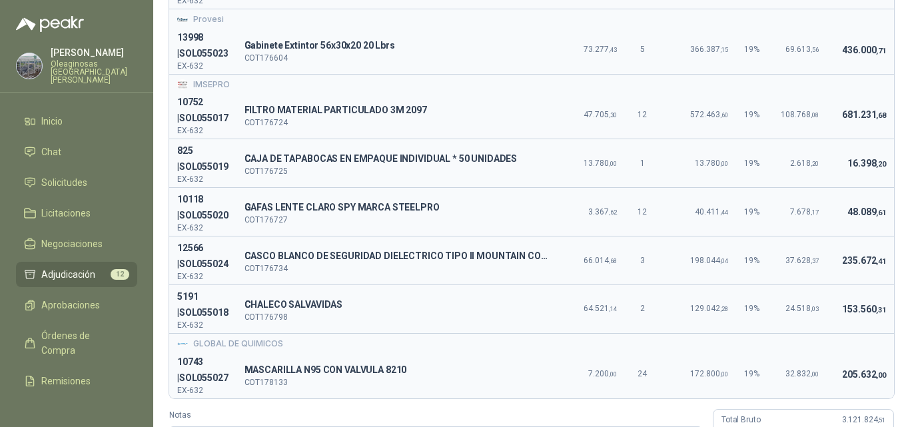
click at [813, 224] on td "7.678 ,17" at bounding box center [800, 212] width 54 height 49
click at [775, 322] on td "24.518 ,03" at bounding box center [800, 308] width 54 height 49
click at [803, 344] on div "GLOBAL DE QUIMICOS" at bounding box center [531, 344] width 709 height 13
click at [828, 332] on td "153.560 ,31" at bounding box center [860, 308] width 67 height 49
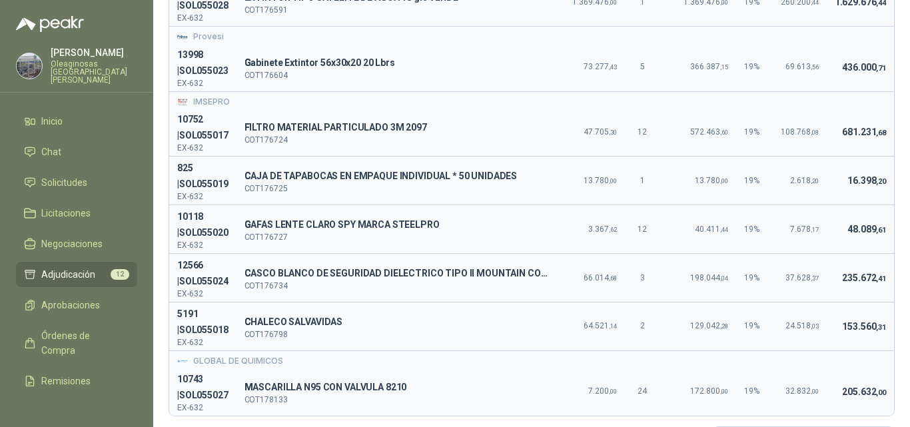
scroll to position [454, 0]
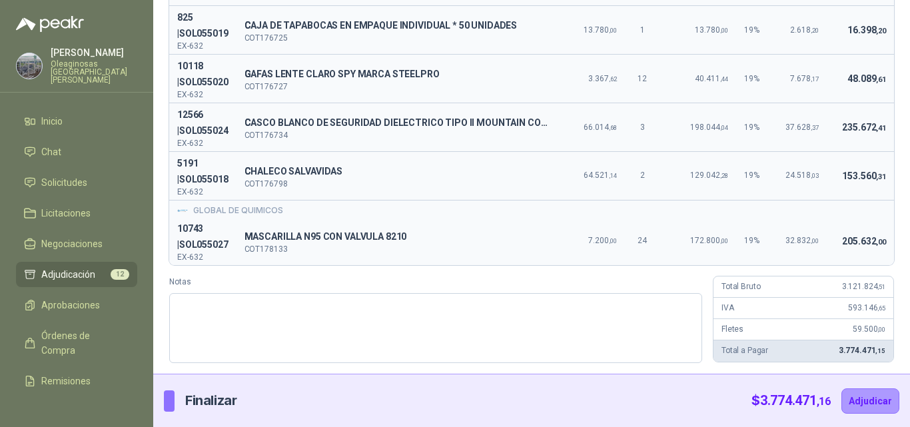
click at [774, 294] on div "Total Bruto 3.121.824 ,51" at bounding box center [803, 286] width 180 height 21
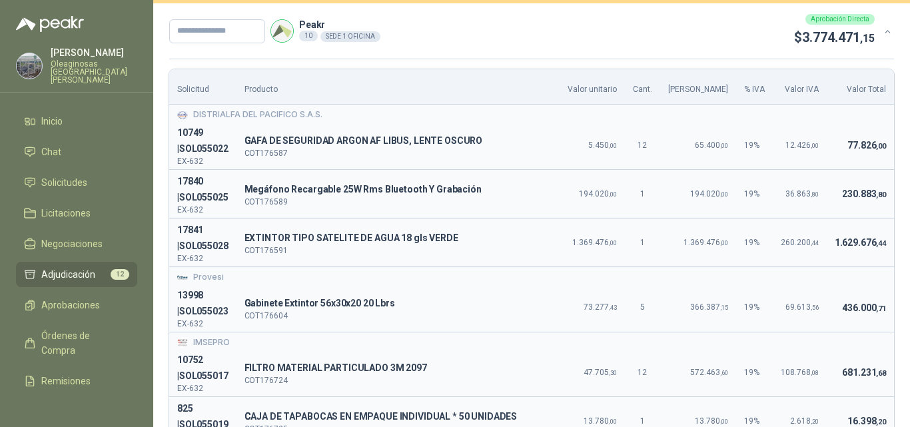
scroll to position [0, 0]
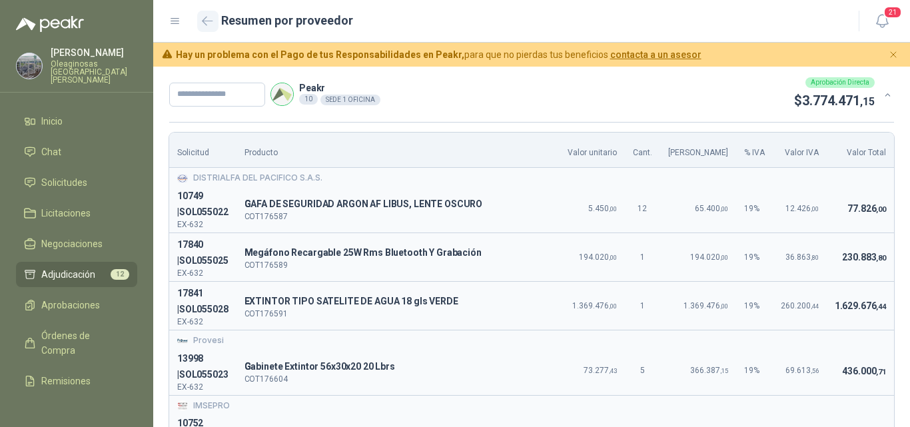
click at [206, 26] on button "button" at bounding box center [207, 21] width 21 height 21
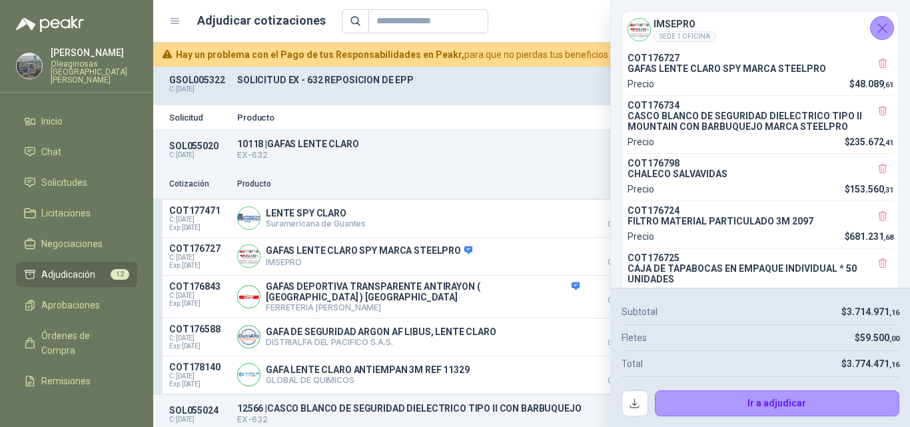
click at [885, 31] on icon "Cerrar" at bounding box center [882, 28] width 9 height 9
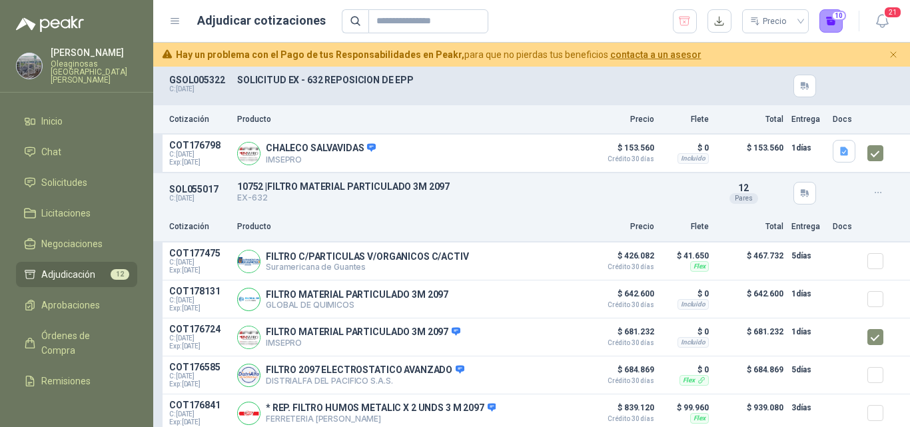
scroll to position [466, 0]
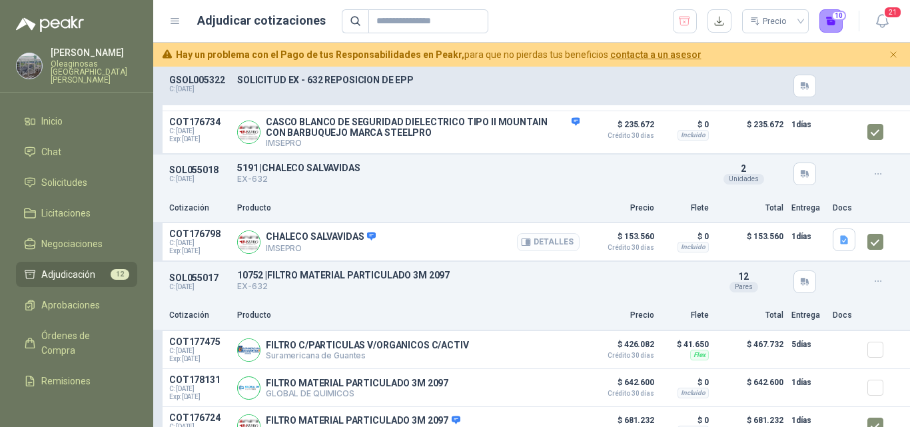
click at [532, 249] on button "Detalles" at bounding box center [548, 242] width 63 height 18
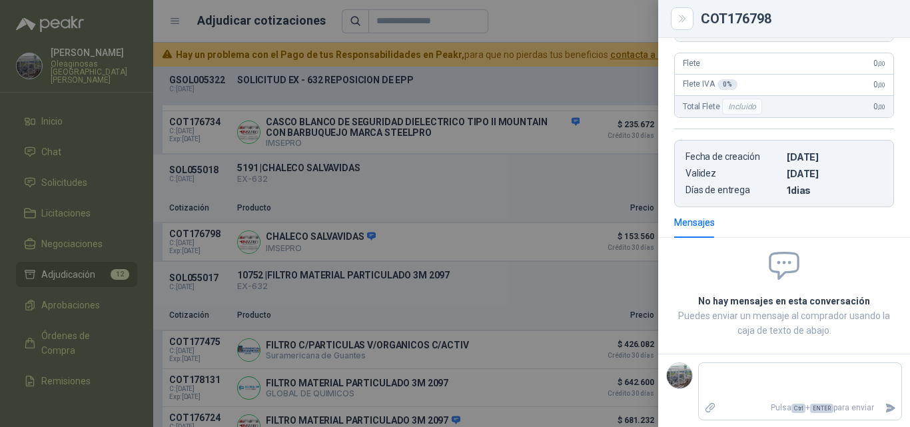
scroll to position [278, 0]
click at [710, 373] on textarea at bounding box center [800, 379] width 203 height 31
type textarea "*"
type textarea "**"
type textarea "***"
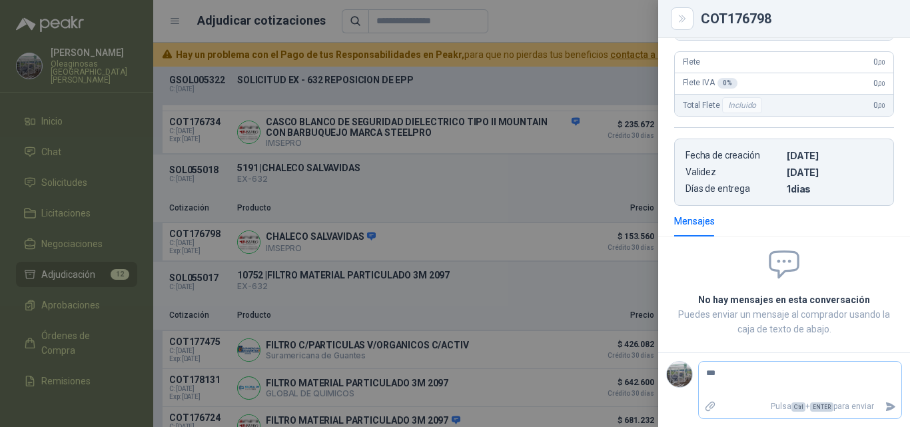
type textarea "****"
type textarea "*****"
type textarea "******"
type textarea "********"
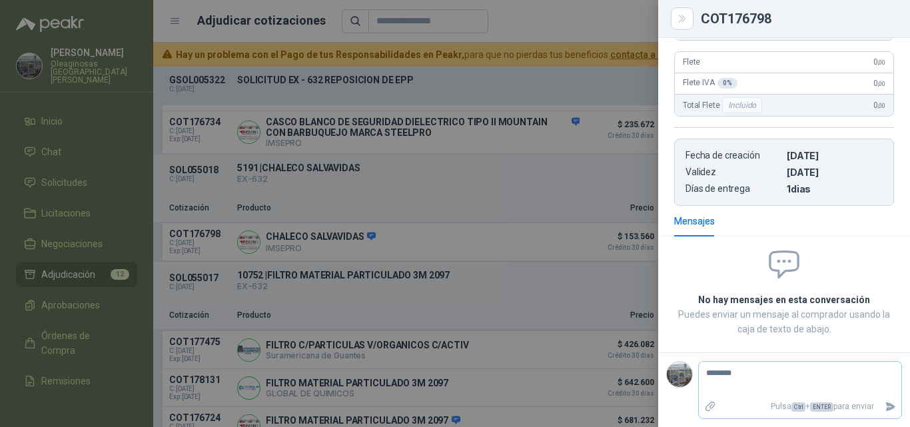
type textarea "*********"
type textarea "**********"
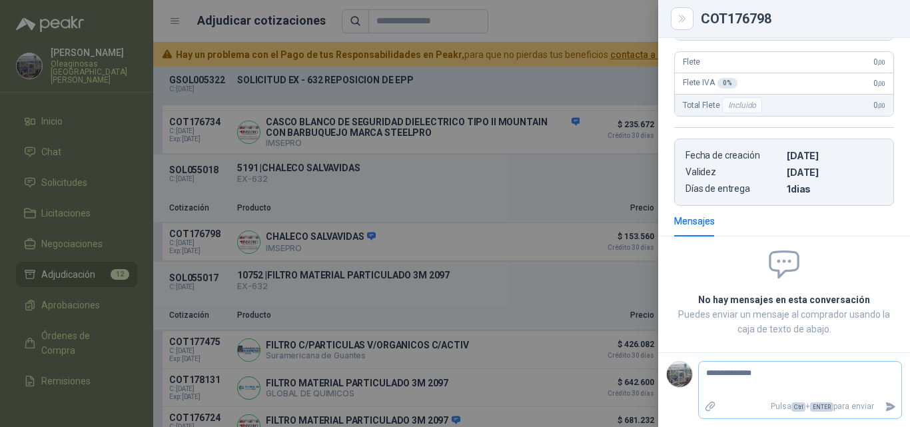
type textarea "**********"
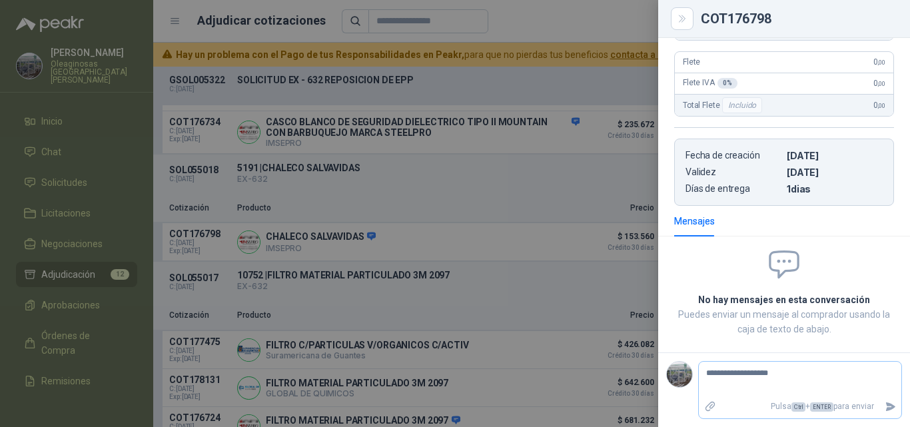
type textarea "**********"
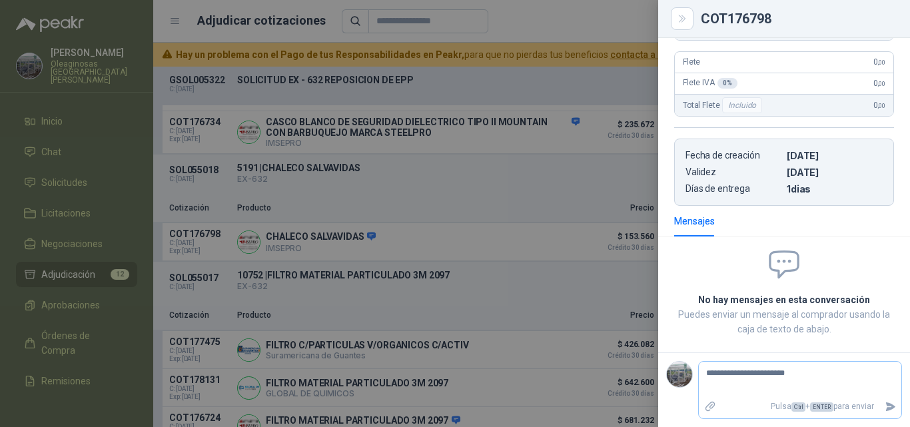
type textarea "**********"
click at [886, 406] on icon "Enviar" at bounding box center [890, 406] width 9 height 9
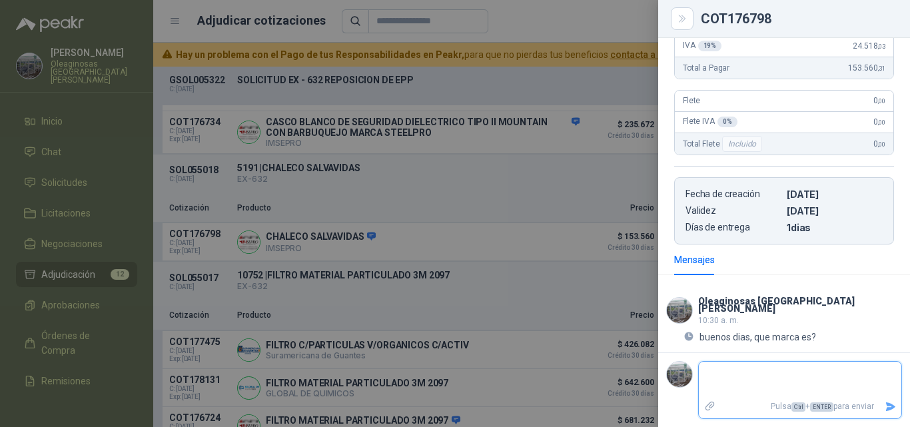
scroll to position [232, 0]
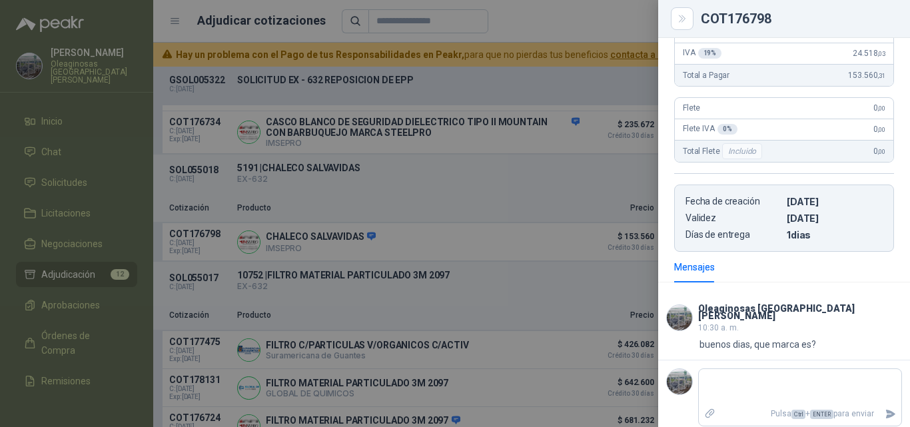
click at [565, 209] on div at bounding box center [455, 213] width 910 height 427
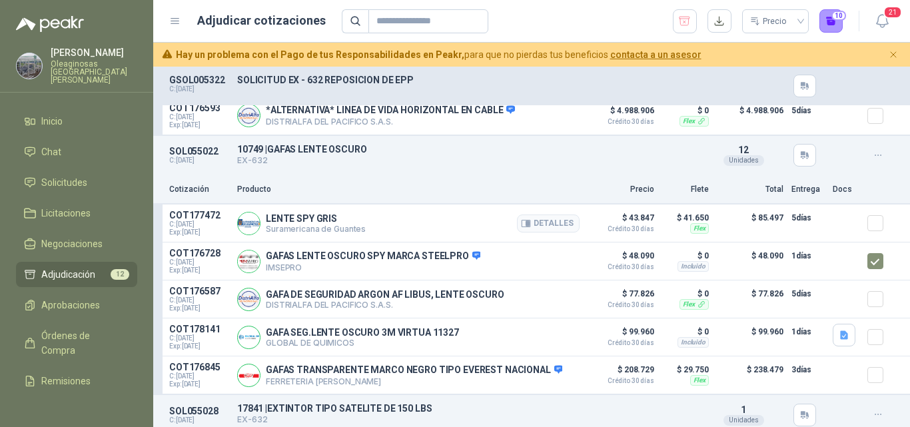
scroll to position [1799, 0]
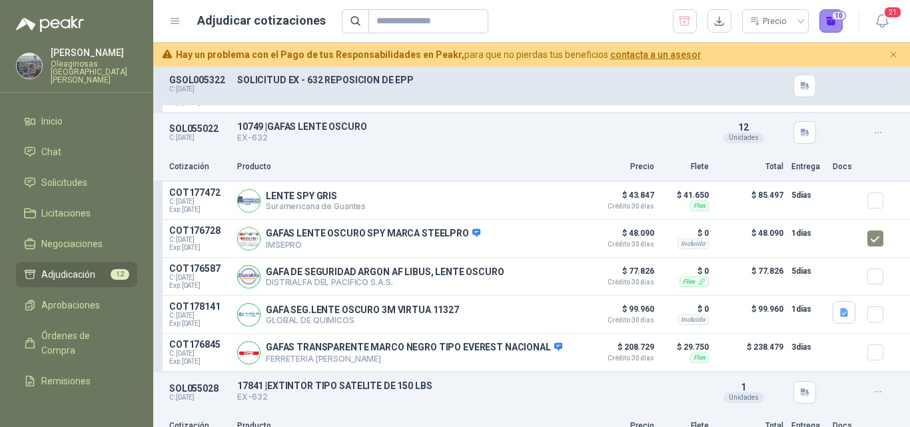
click at [829, 28] on button "10" at bounding box center [831, 21] width 24 height 24
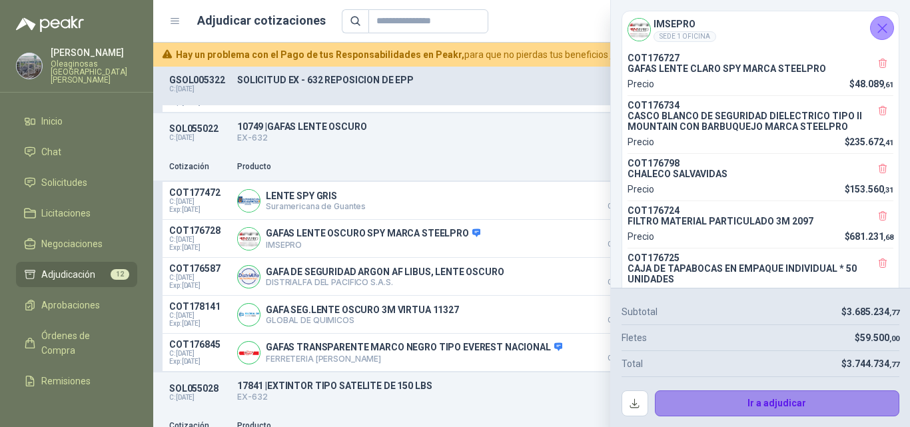
click at [701, 398] on button "Ir a adjudicar" at bounding box center [777, 403] width 245 height 27
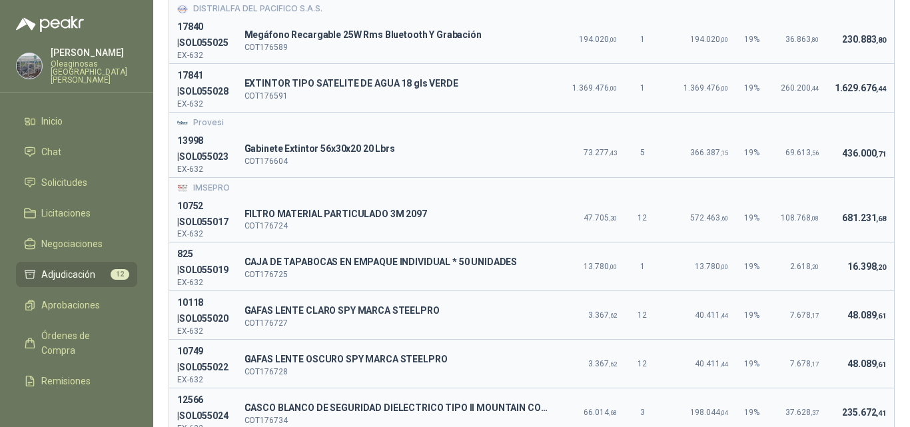
scroll to position [200, 0]
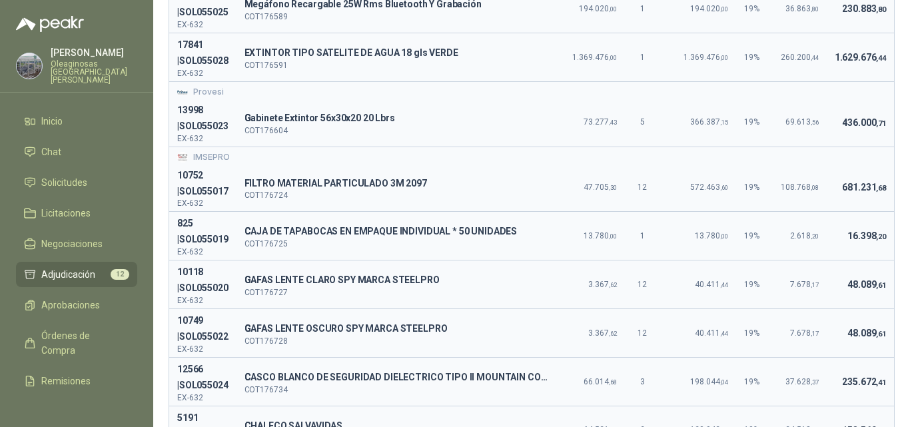
click at [773, 355] on td "7.678 ,17" at bounding box center [800, 333] width 54 height 49
click at [797, 285] on span "7.678 ,17" at bounding box center [804, 284] width 29 height 9
click at [828, 318] on td "48.089 ,61" at bounding box center [860, 333] width 67 height 49
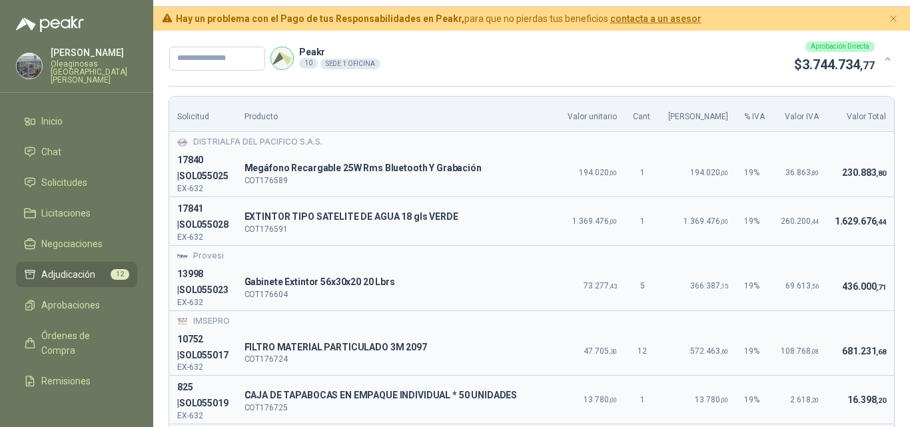
scroll to position [0, 0]
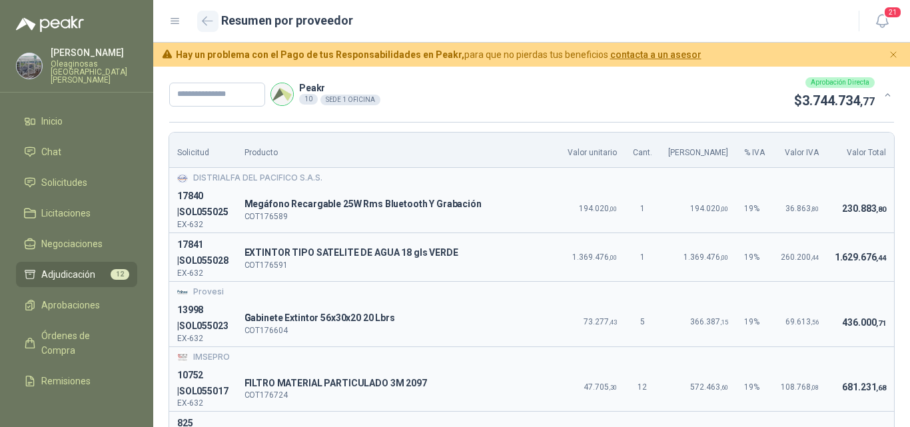
click at [203, 20] on icon "button" at bounding box center [208, 21] width 10 height 8
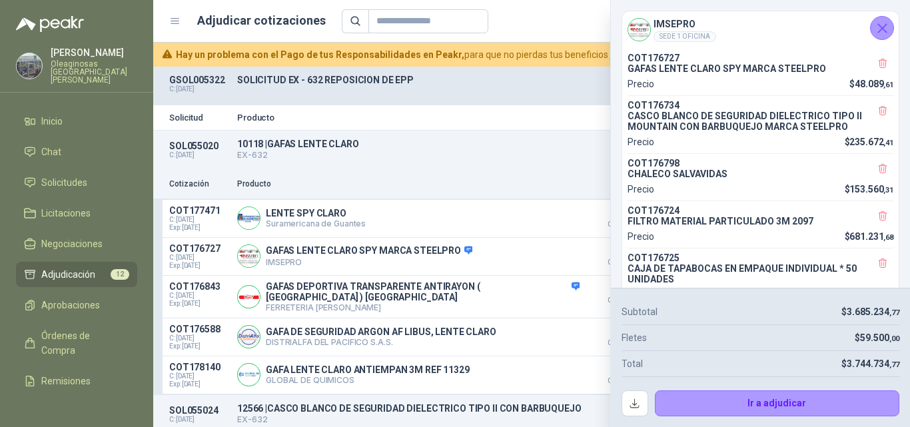
click at [891, 30] on button "Cerrar" at bounding box center [882, 28] width 24 height 24
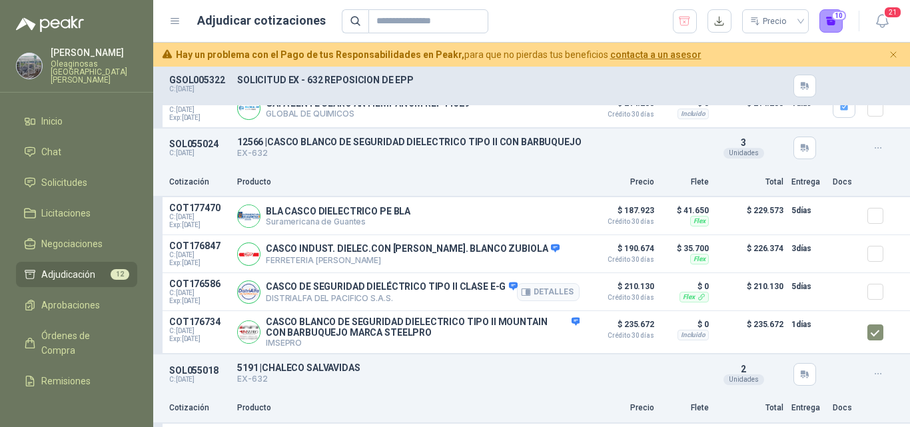
scroll to position [333, 0]
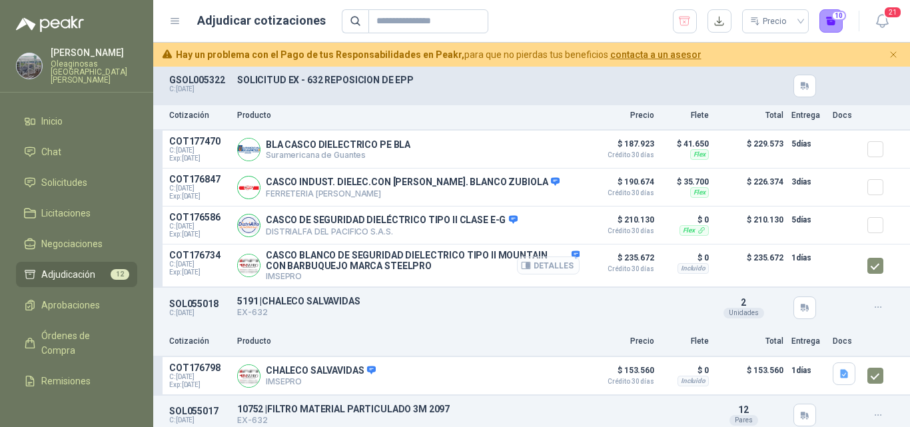
click at [538, 262] on button "Detalles" at bounding box center [548, 265] width 63 height 18
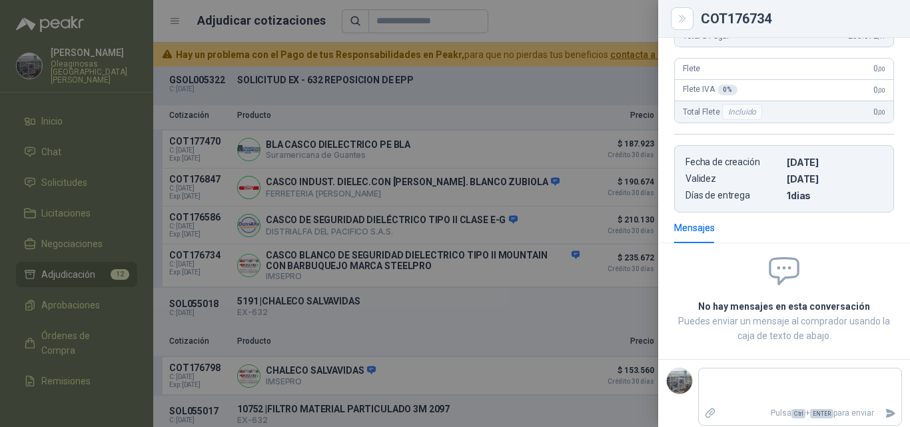
scroll to position [344, 0]
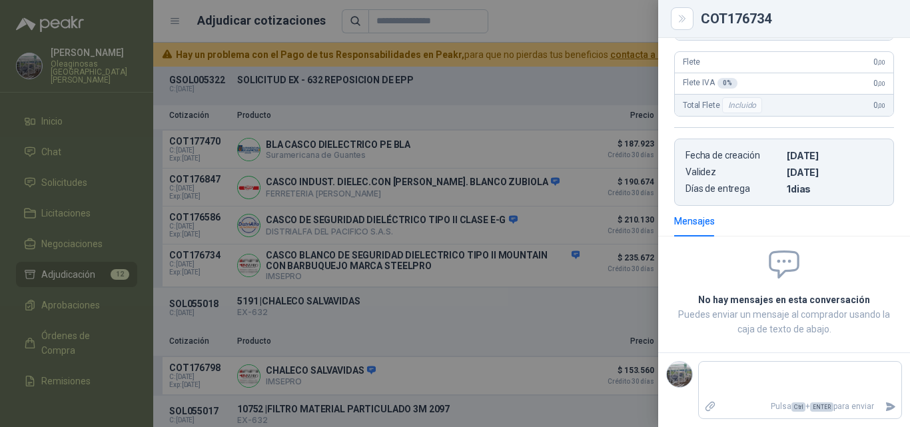
click at [440, 299] on div at bounding box center [455, 213] width 910 height 427
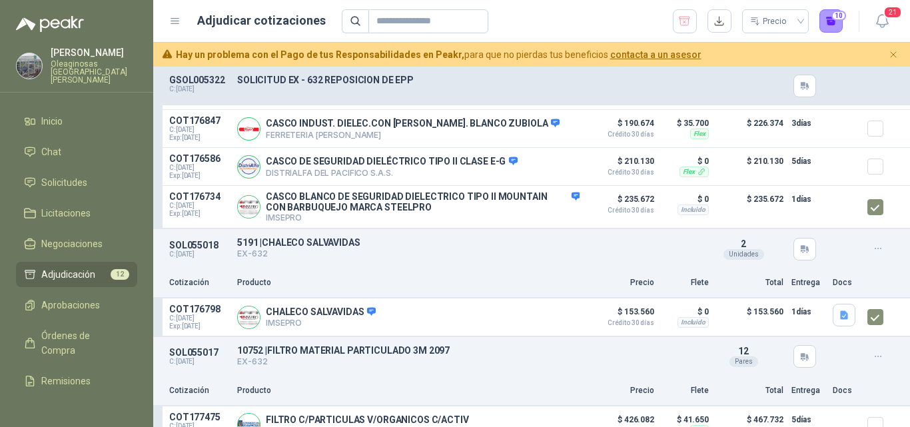
scroll to position [466, 0]
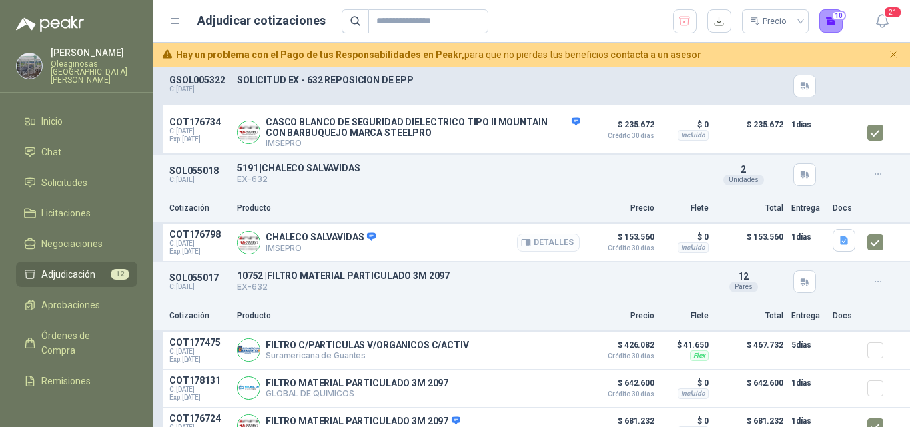
click at [548, 248] on button "Detalles" at bounding box center [548, 243] width 63 height 18
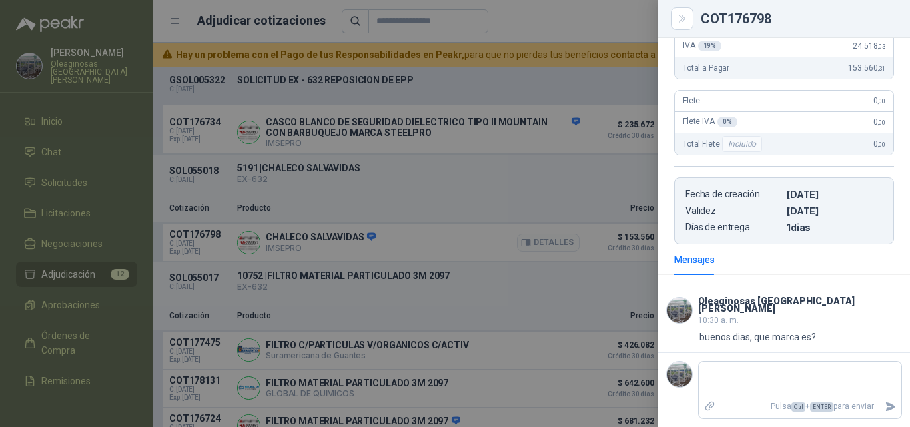
scroll to position [232, 0]
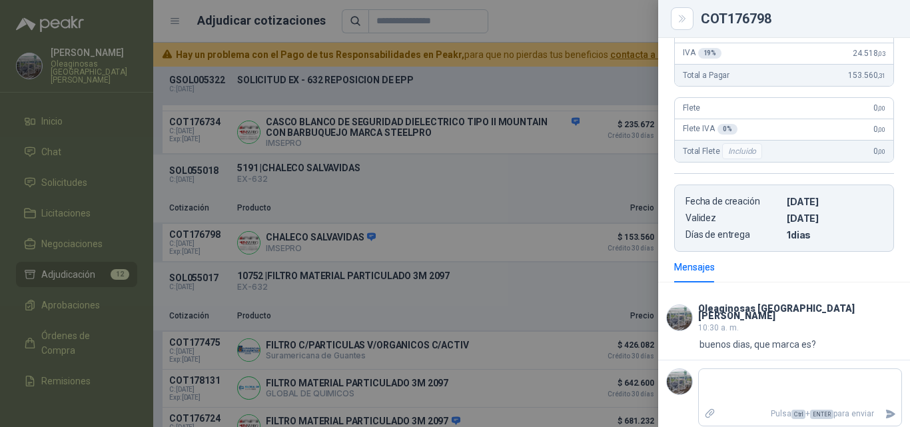
click at [509, 258] on div at bounding box center [455, 213] width 910 height 427
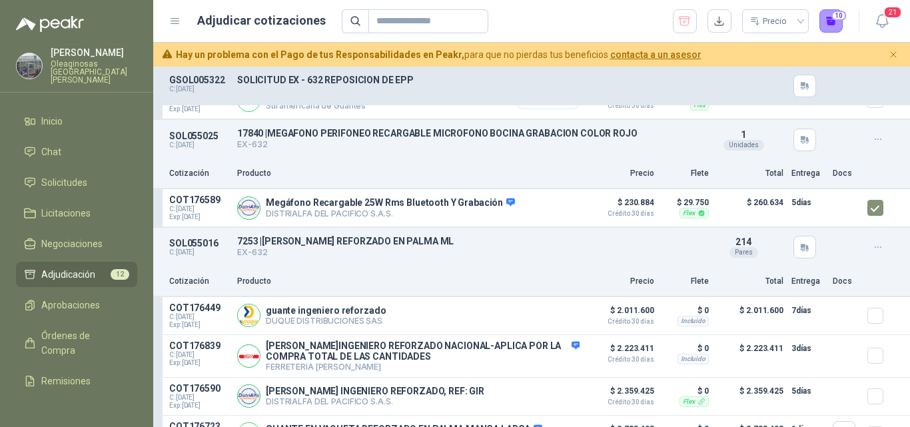
scroll to position [1066, 0]
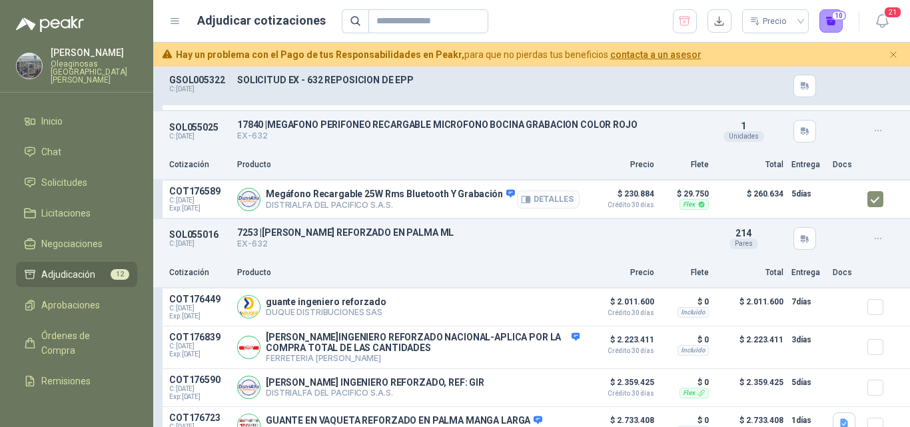
click at [550, 208] on button "Detalles" at bounding box center [548, 200] width 63 height 18
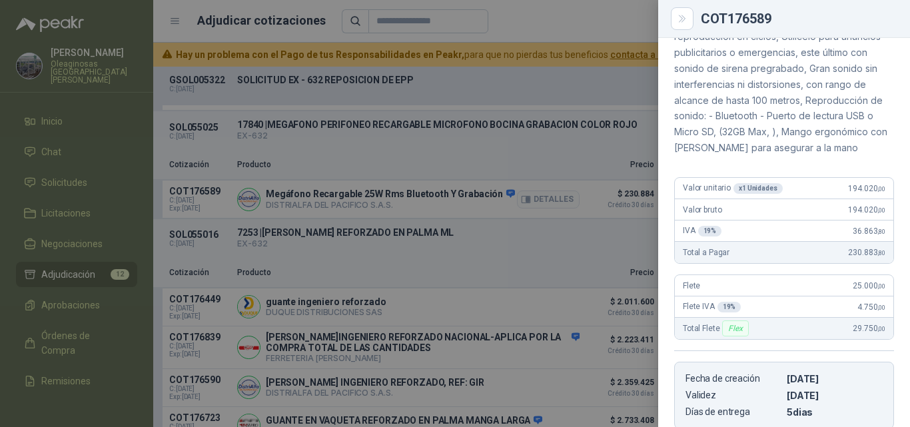
scroll to position [409, 0]
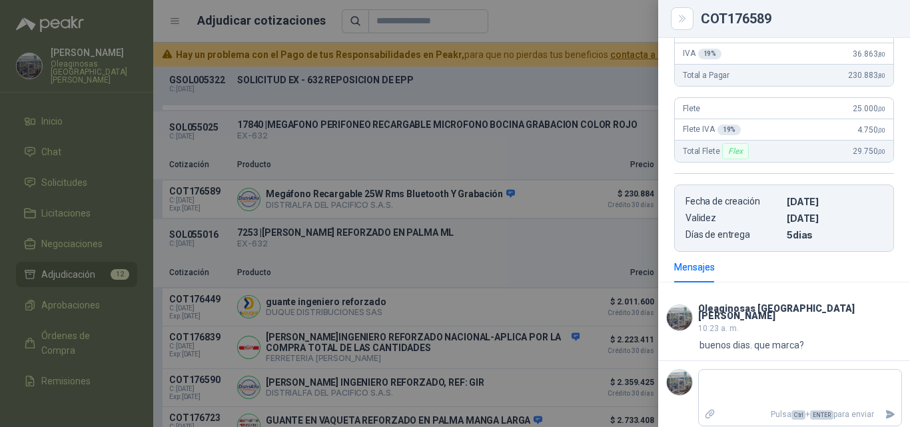
click at [524, 382] on div at bounding box center [455, 213] width 910 height 427
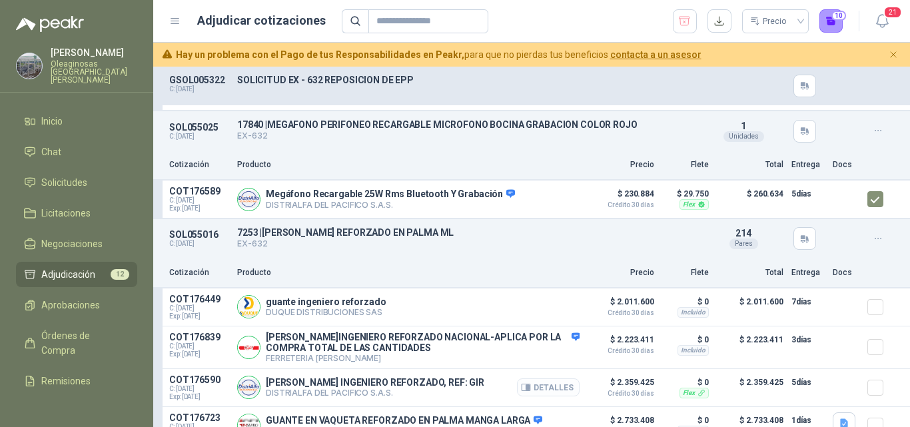
click at [533, 396] on button "Detalles" at bounding box center [548, 387] width 63 height 18
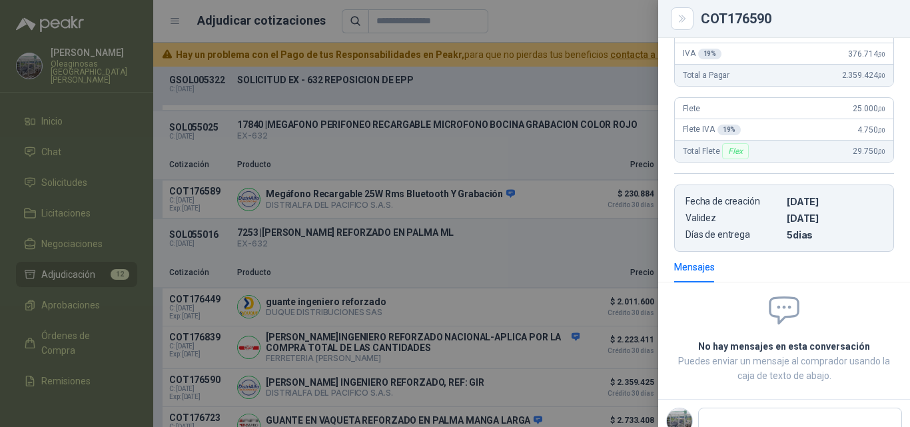
scroll to position [238, 0]
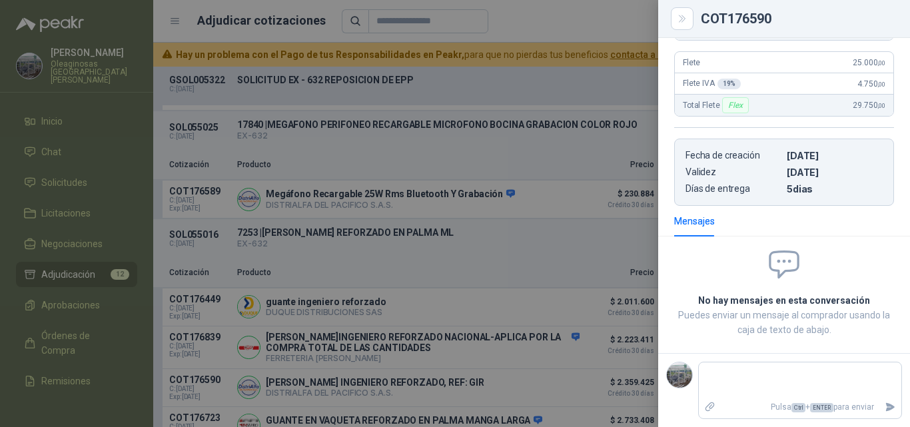
click at [542, 393] on div at bounding box center [455, 213] width 910 height 427
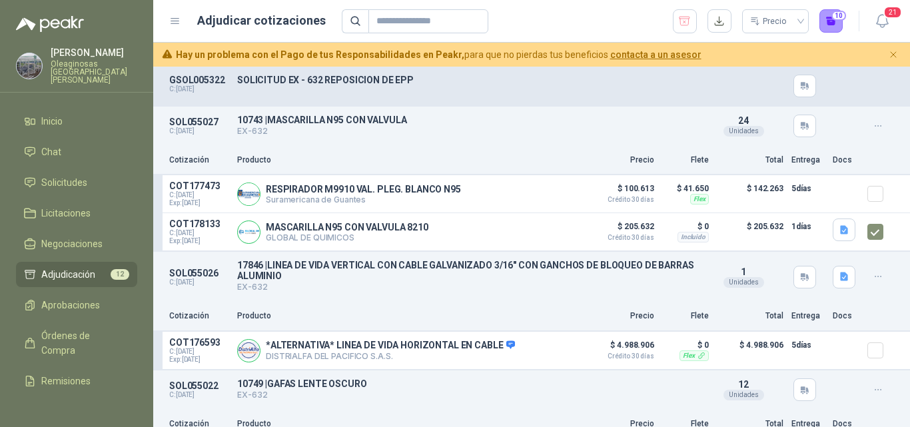
scroll to position [1732, 0]
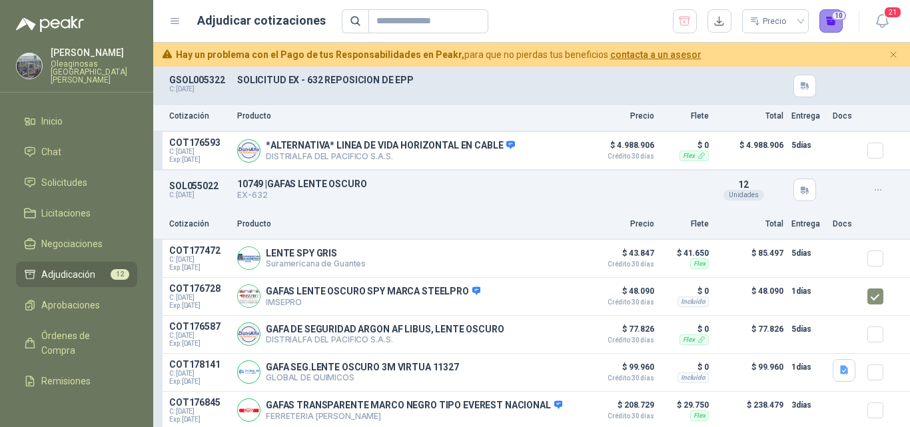
click at [827, 27] on button "10" at bounding box center [831, 21] width 24 height 24
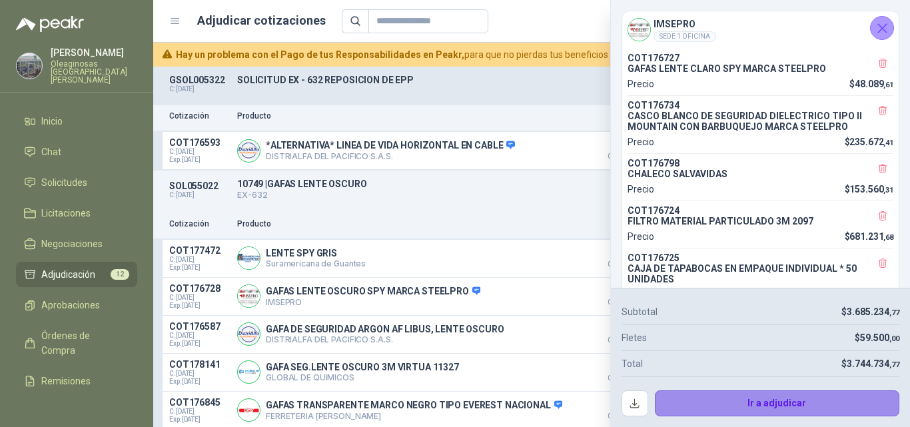
click at [684, 402] on button "Ir a adjudicar" at bounding box center [777, 403] width 245 height 27
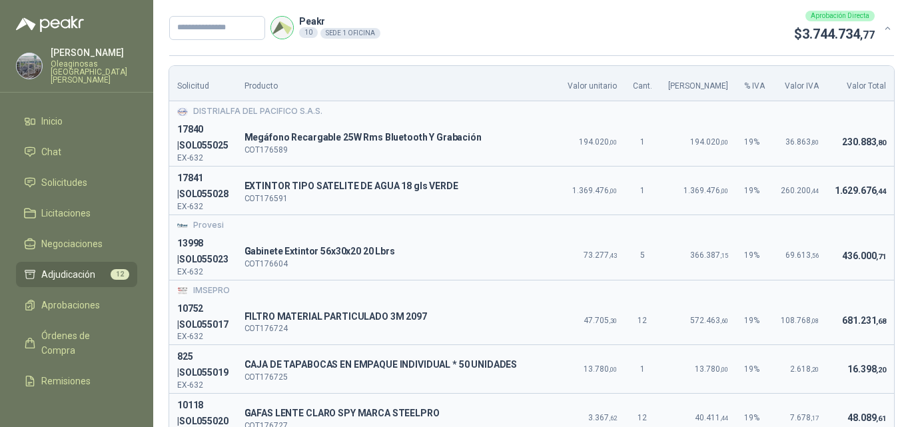
scroll to position [0, 0]
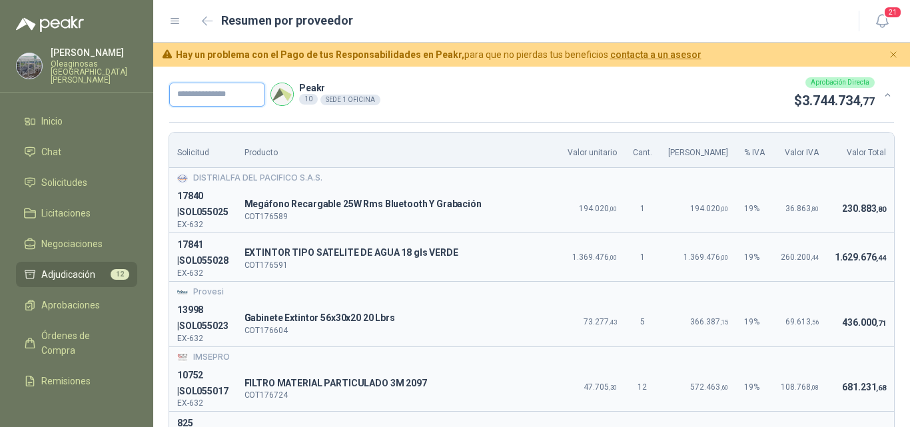
click at [205, 100] on input "text" at bounding box center [217, 95] width 96 height 24
type input "*"
click at [210, 21] on icon "button" at bounding box center [208, 21] width 10 height 8
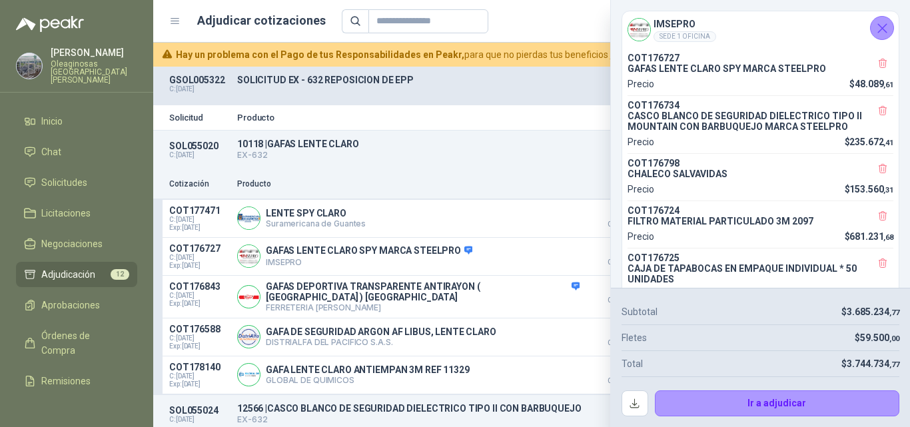
click at [879, 35] on icon "Cerrar" at bounding box center [882, 28] width 17 height 17
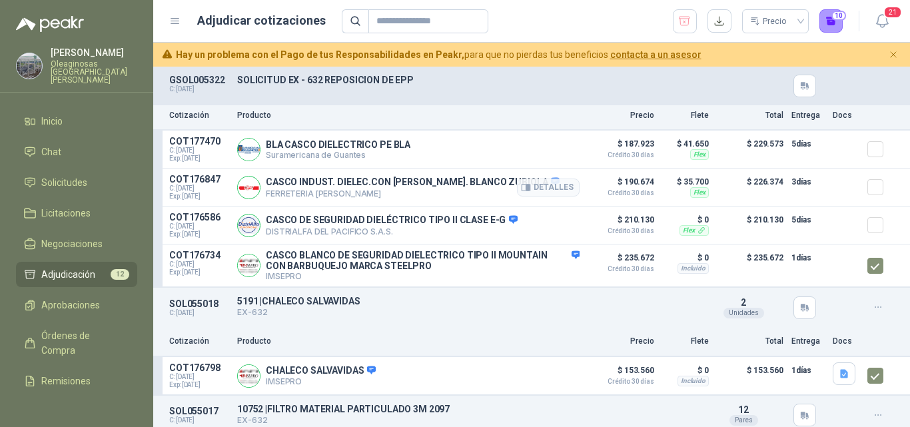
scroll to position [533, 0]
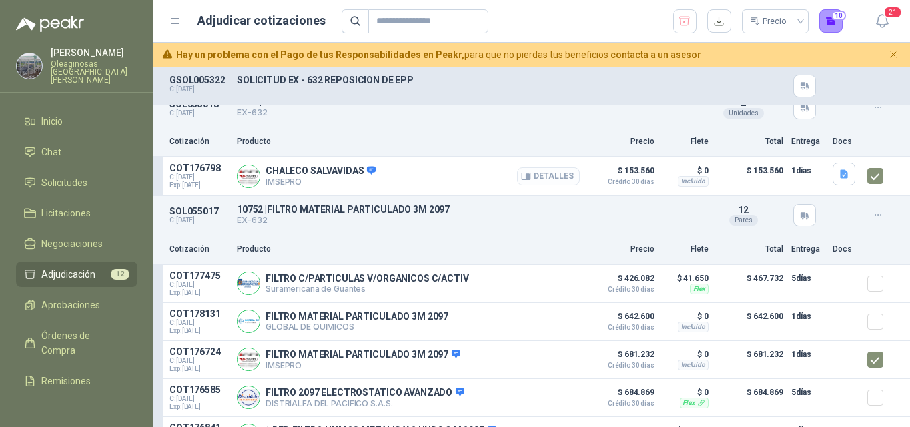
click at [542, 181] on button "Detalles" at bounding box center [548, 176] width 63 height 18
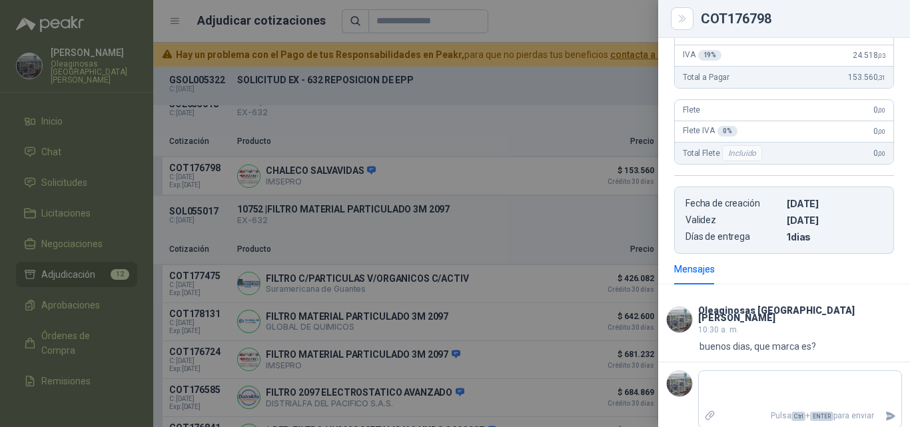
scroll to position [232, 0]
click at [511, 230] on div at bounding box center [455, 213] width 910 height 427
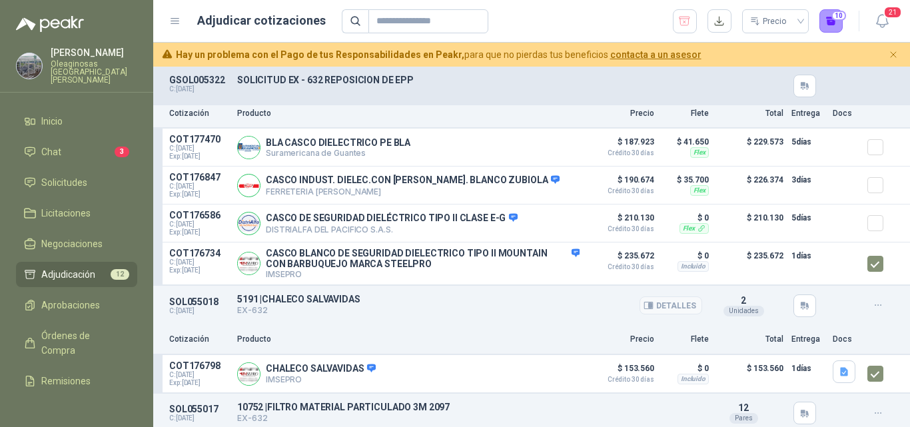
scroll to position [400, 0]
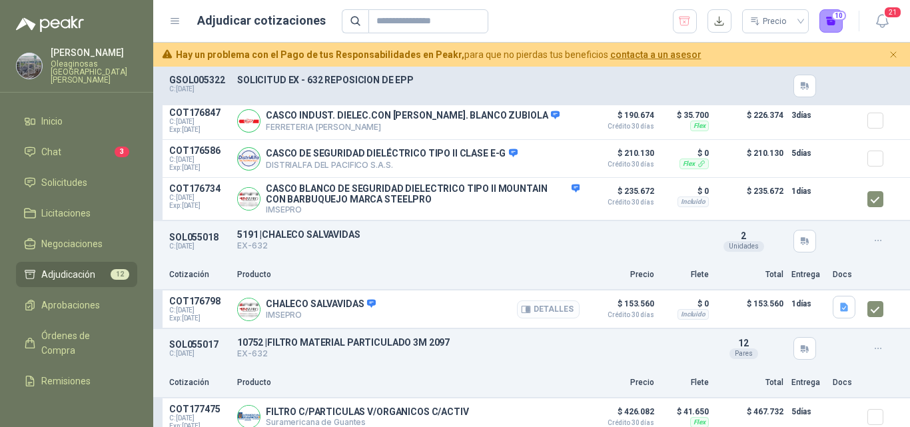
click at [525, 309] on button "Detalles" at bounding box center [548, 309] width 63 height 18
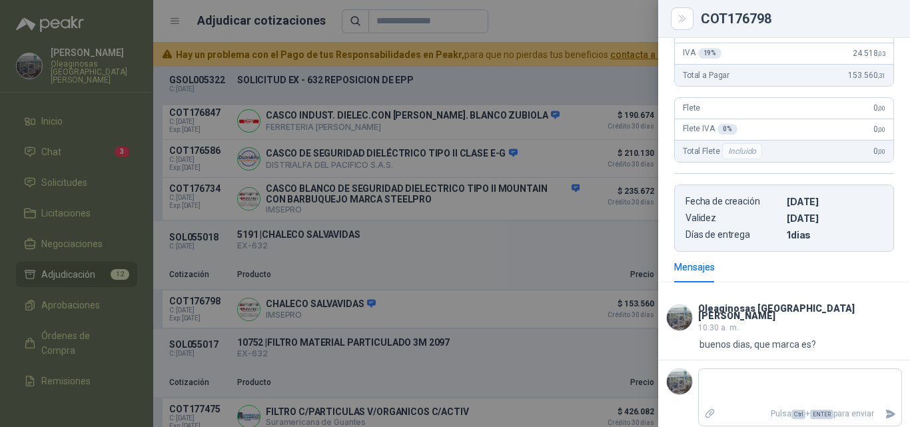
click at [558, 272] on div at bounding box center [455, 213] width 910 height 427
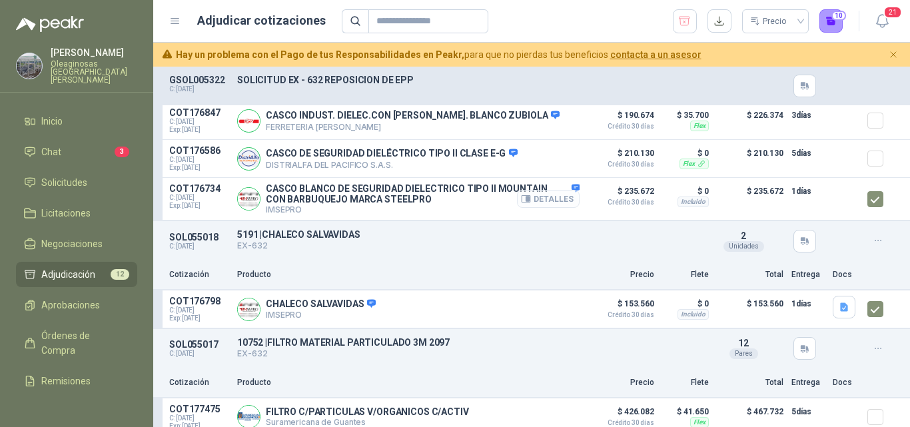
click at [546, 201] on button "Detalles" at bounding box center [548, 199] width 63 height 18
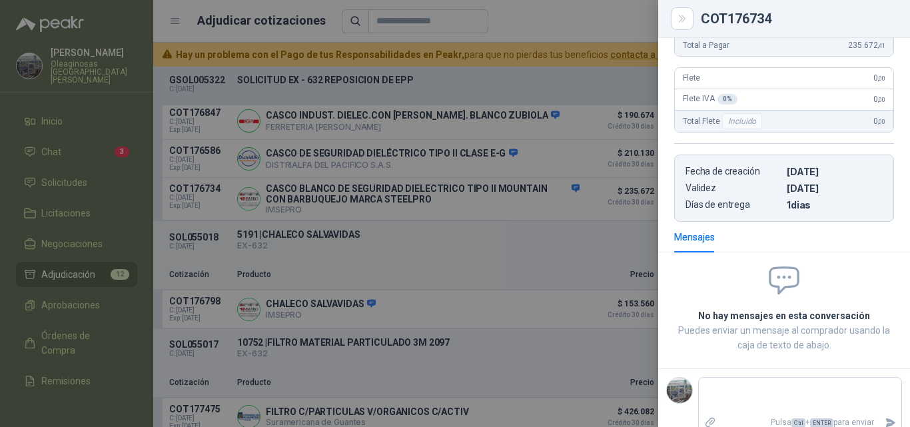
scroll to position [344, 0]
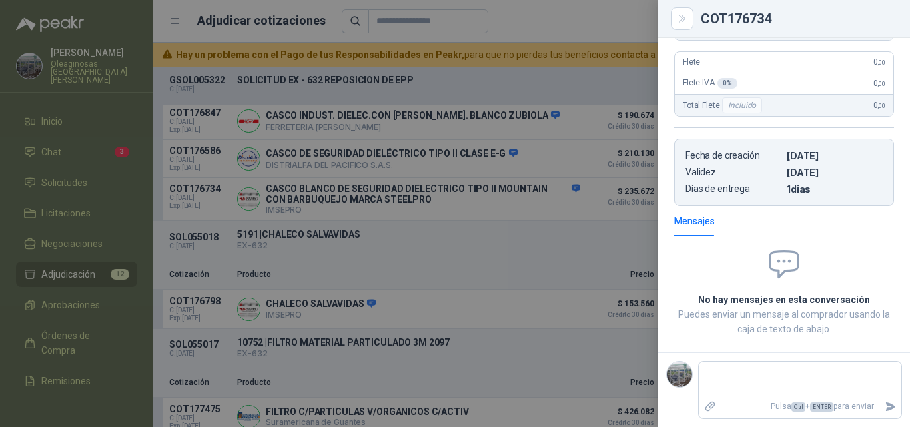
click at [480, 278] on div at bounding box center [455, 213] width 910 height 427
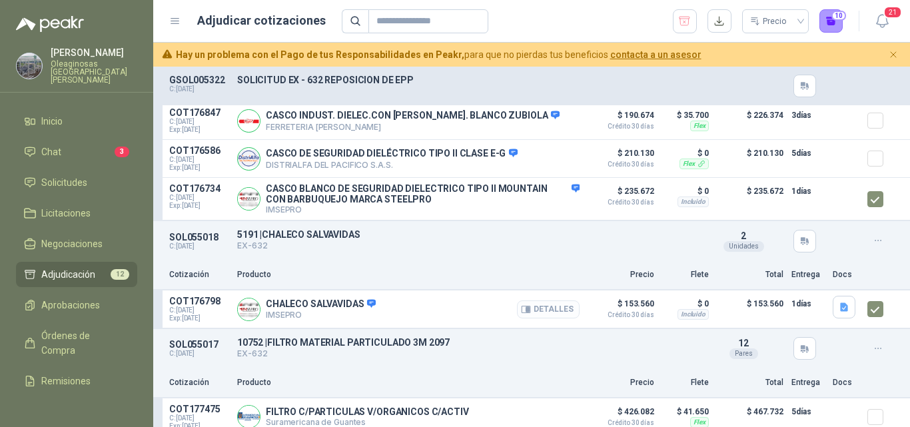
click at [539, 313] on button "Detalles" at bounding box center [548, 309] width 63 height 18
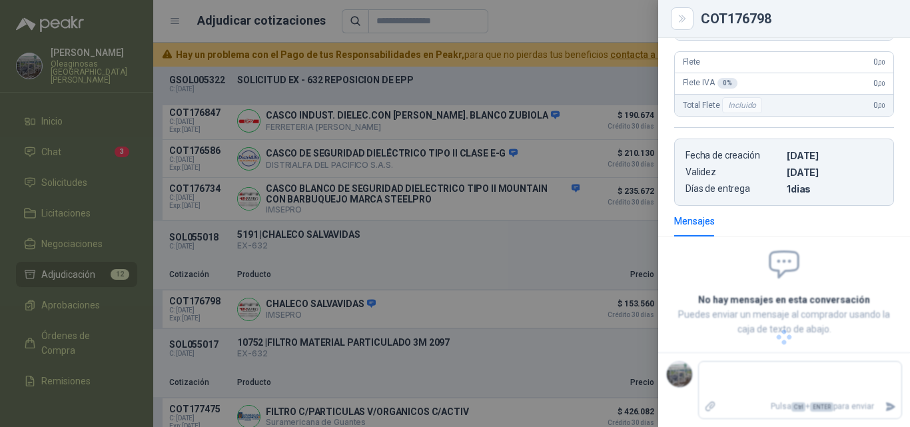
scroll to position [232, 0]
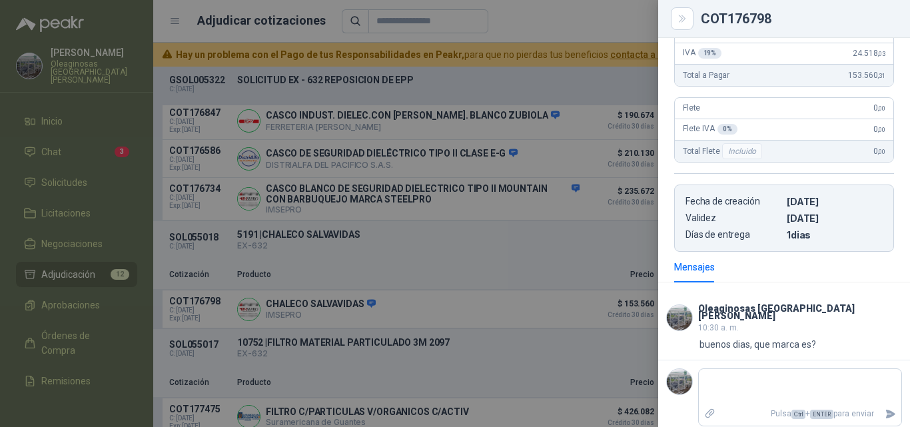
click at [546, 330] on div at bounding box center [455, 213] width 910 height 427
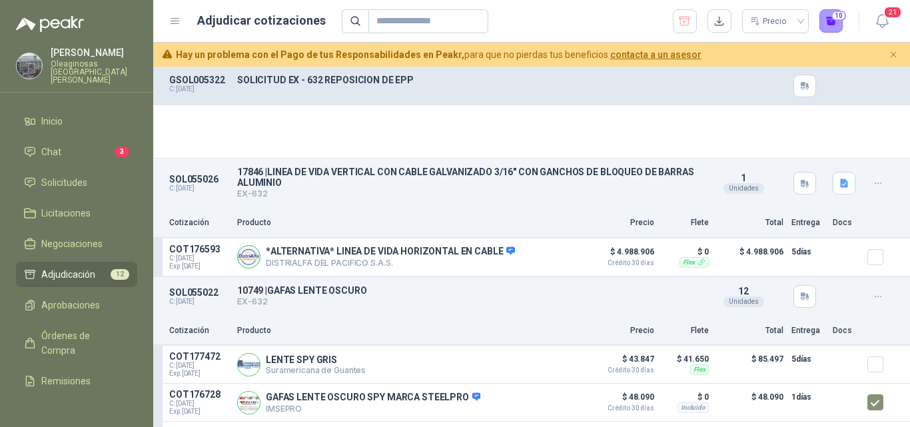
scroll to position [1799, 0]
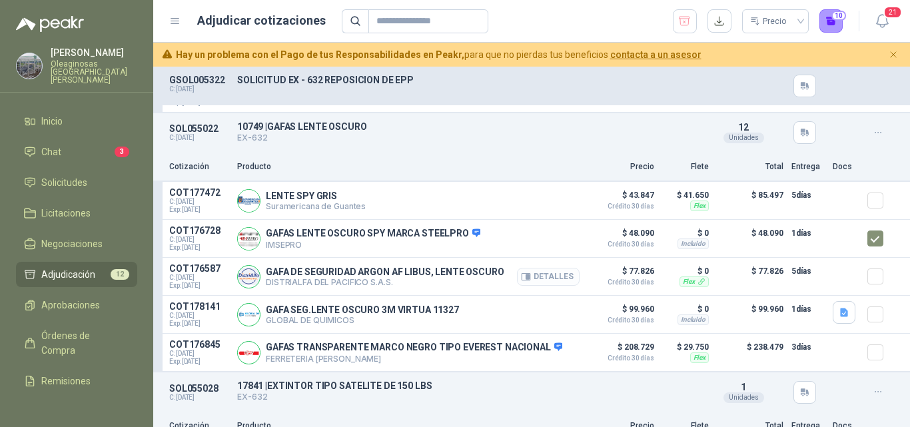
click at [532, 282] on button "Detalles" at bounding box center [548, 277] width 63 height 18
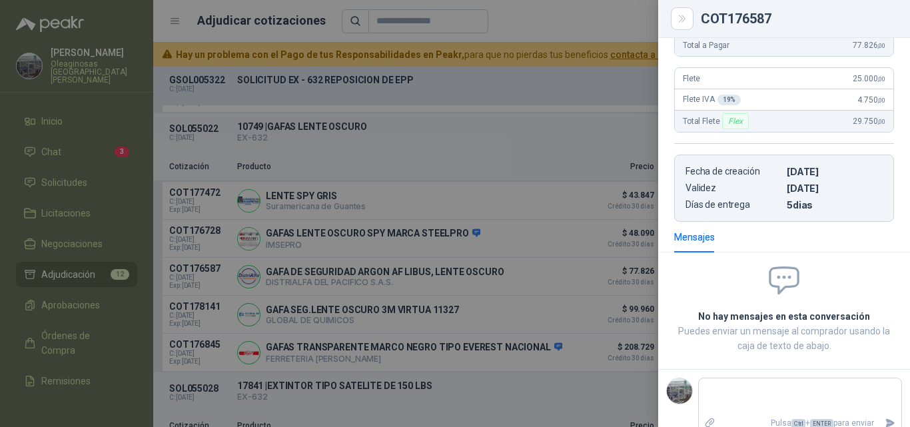
scroll to position [238, 0]
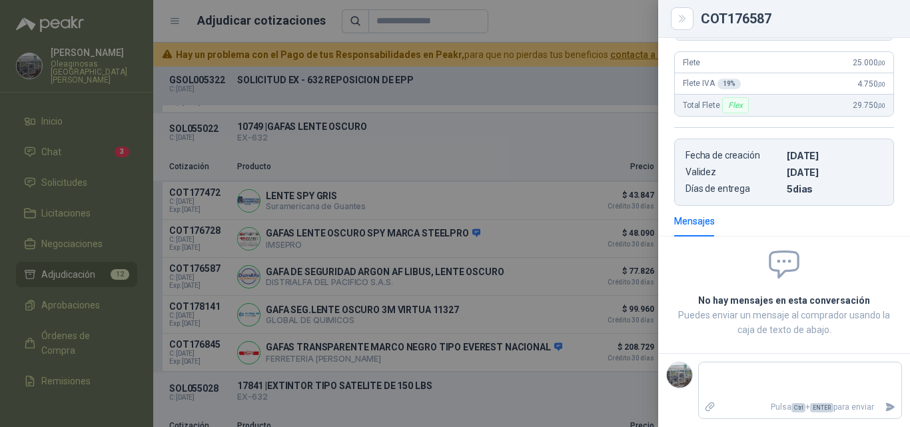
click at [474, 273] on div at bounding box center [455, 213] width 910 height 427
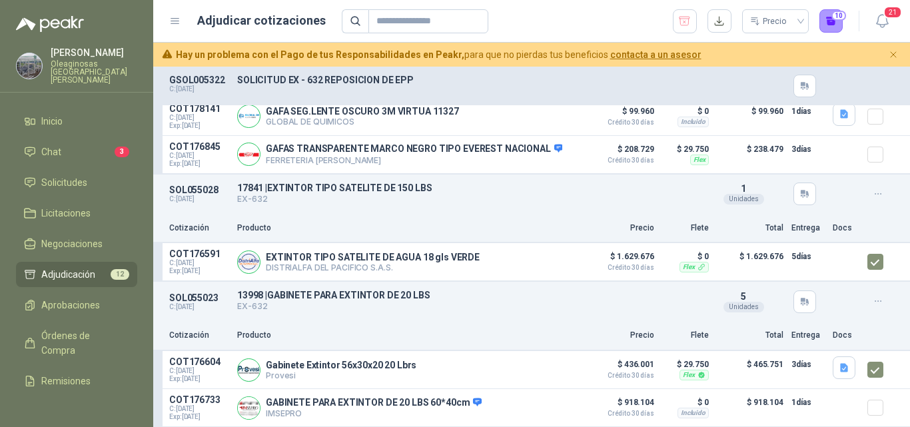
scroll to position [2006, 0]
click at [553, 412] on button "Detalles" at bounding box center [548, 408] width 63 height 18
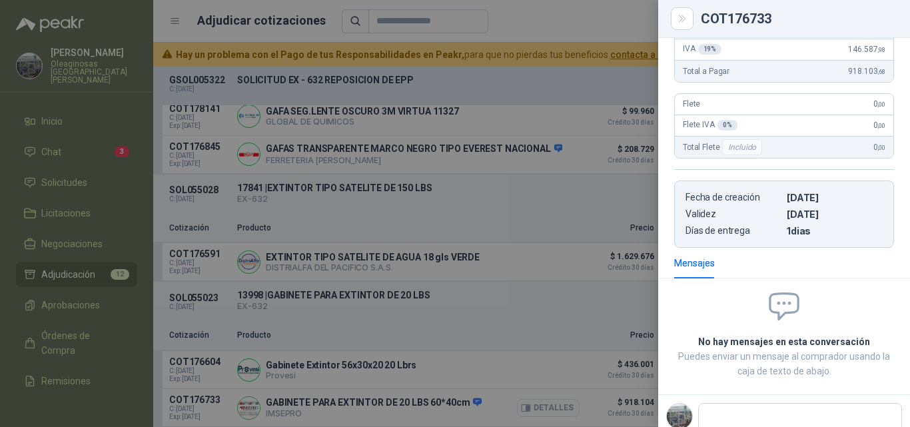
scroll to position [296, 0]
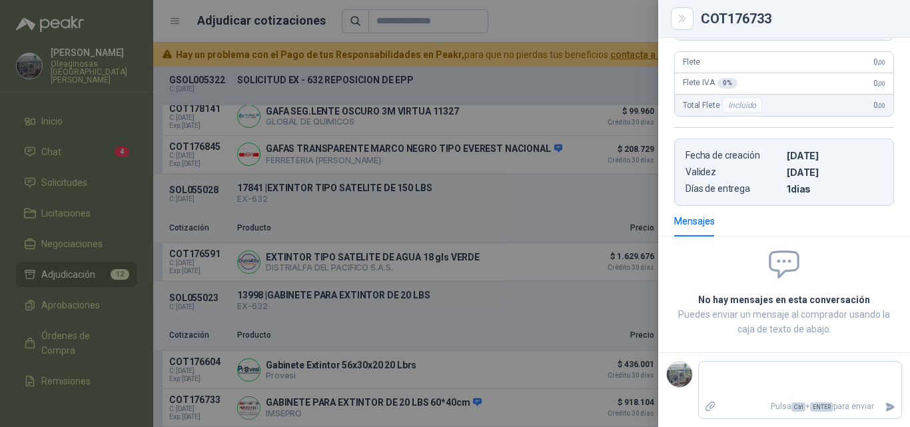
click at [554, 199] on div at bounding box center [455, 213] width 910 height 427
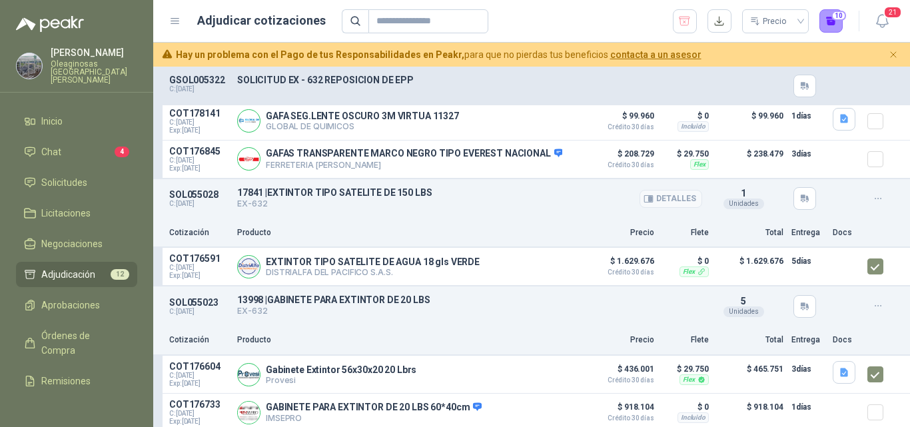
scroll to position [2006, 0]
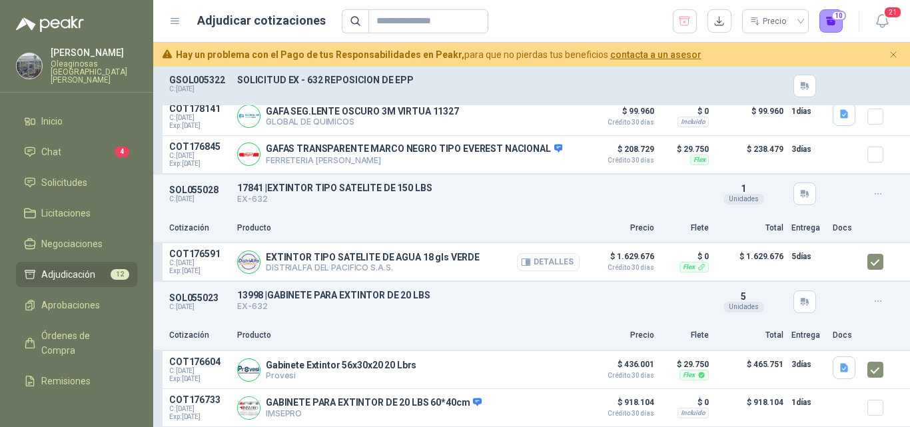
click at [544, 262] on button "Detalles" at bounding box center [548, 262] width 63 height 18
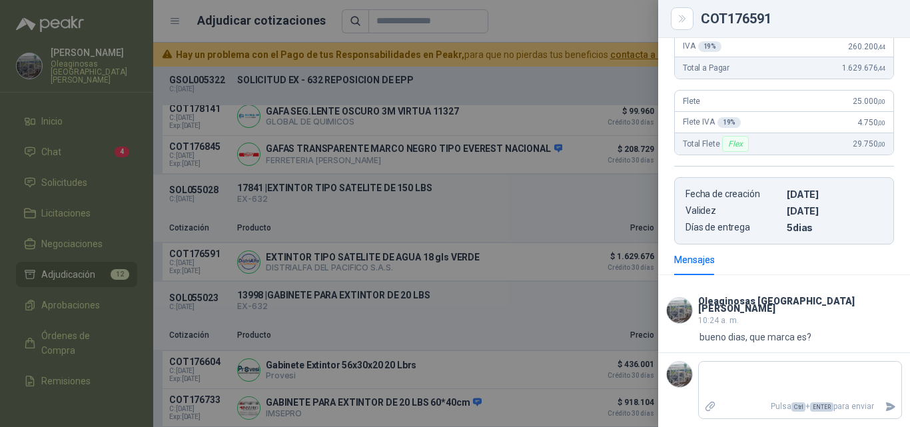
scroll to position [193, 0]
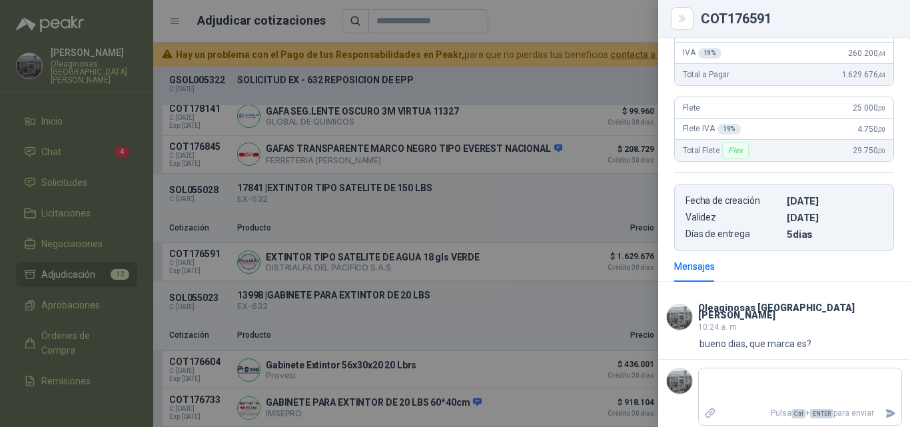
click at [514, 282] on div at bounding box center [455, 213] width 910 height 427
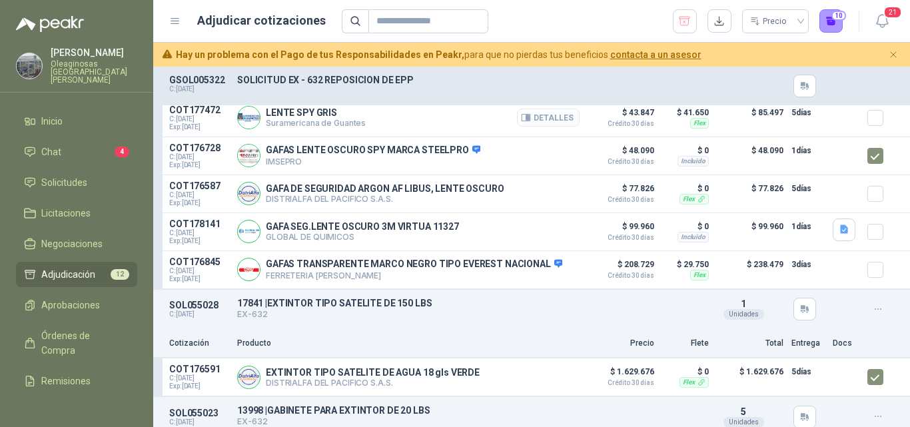
scroll to position [2006, 0]
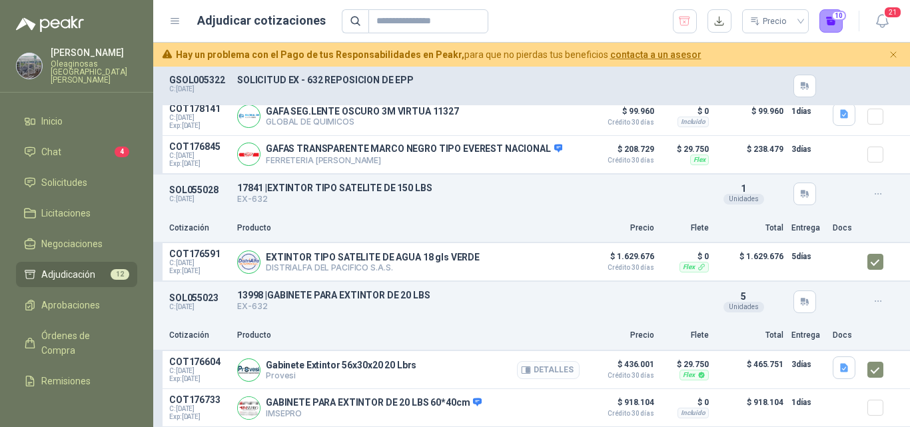
click at [543, 369] on button "Detalles" at bounding box center [548, 370] width 63 height 18
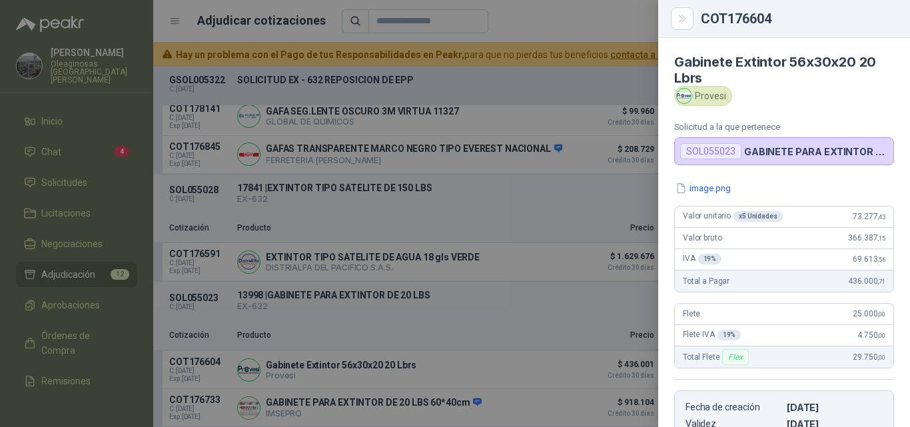
scroll to position [252, 0]
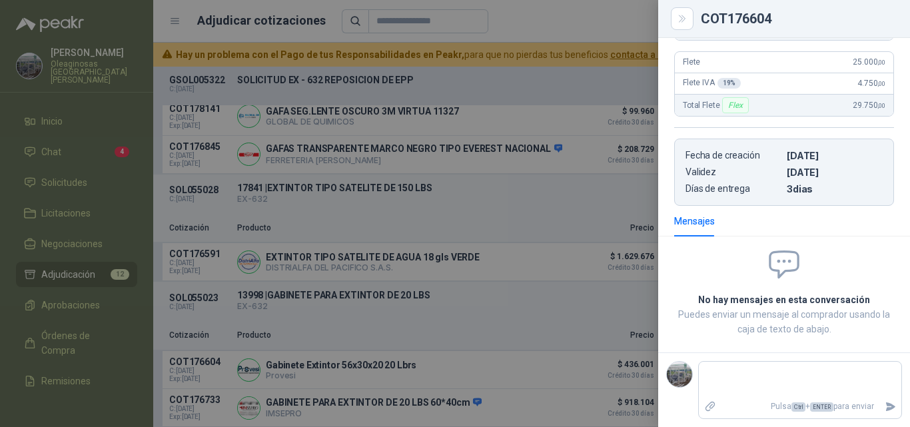
click at [540, 364] on div at bounding box center [455, 213] width 910 height 427
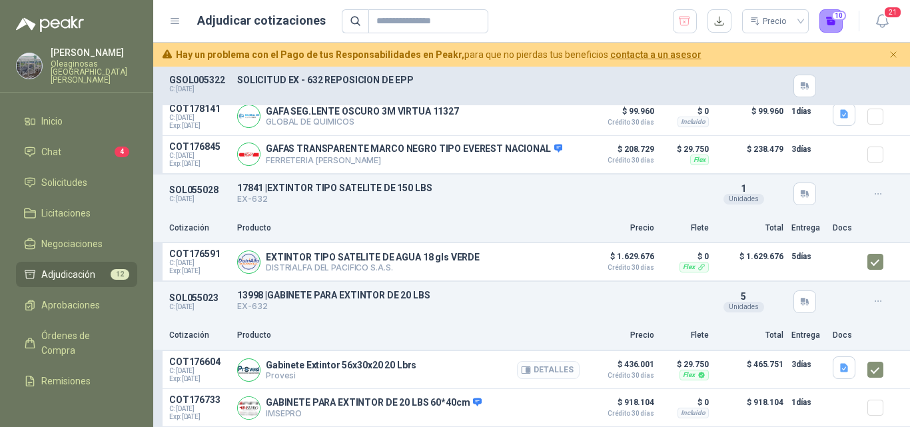
click at [553, 366] on button "Detalles" at bounding box center [548, 370] width 63 height 18
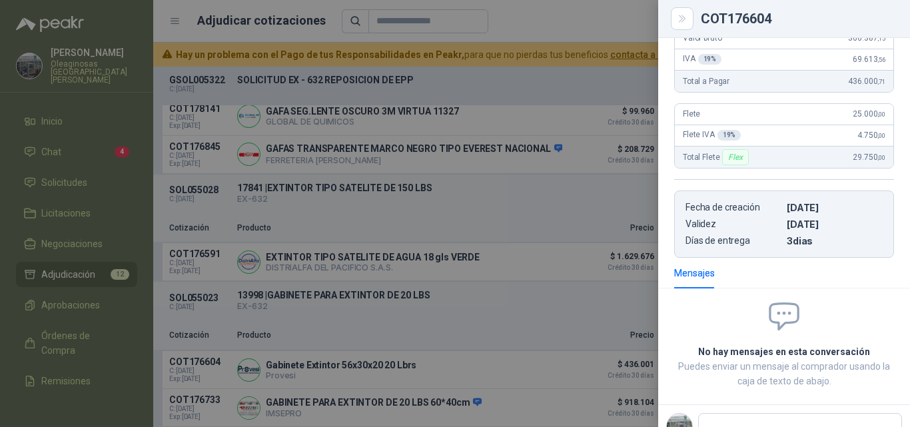
scroll to position [0, 0]
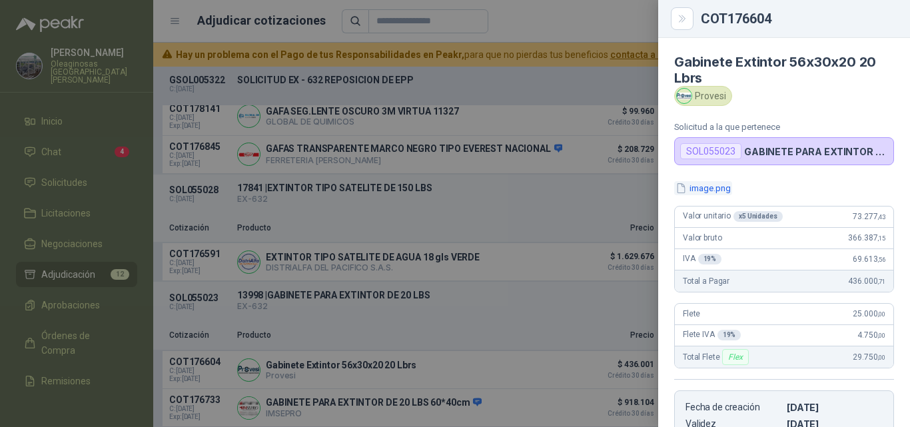
click at [700, 185] on button "image.png" at bounding box center [703, 188] width 58 height 14
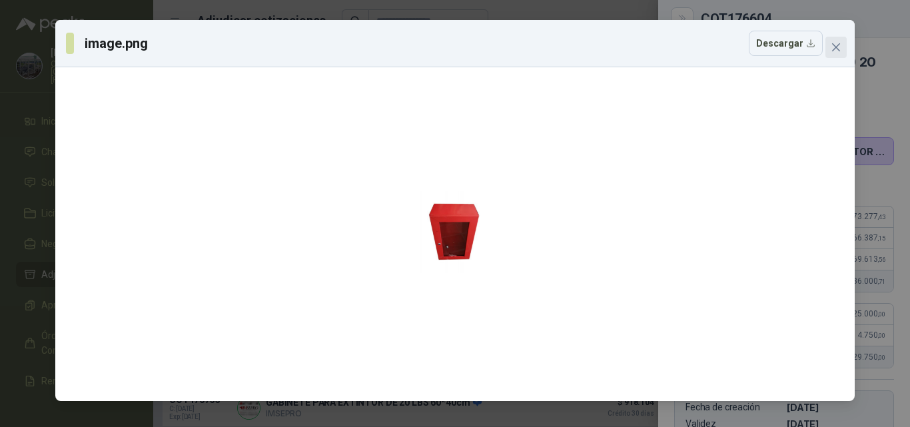
click at [838, 54] on button "Close" at bounding box center [835, 47] width 21 height 21
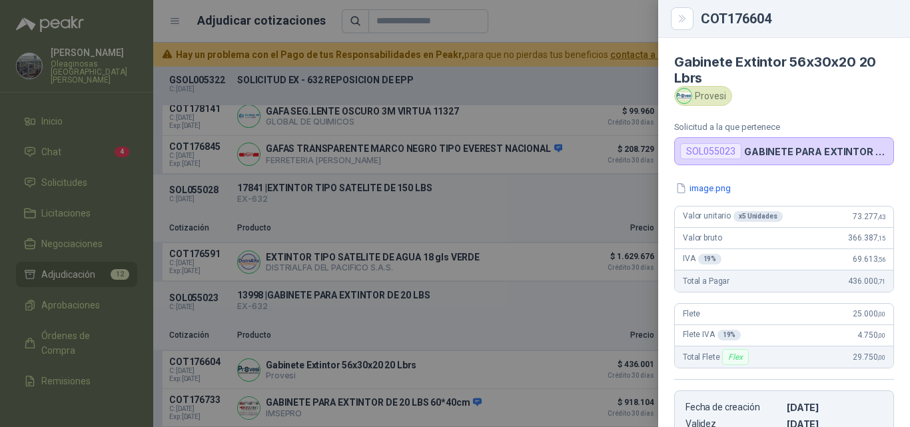
click at [542, 281] on div at bounding box center [455, 213] width 910 height 427
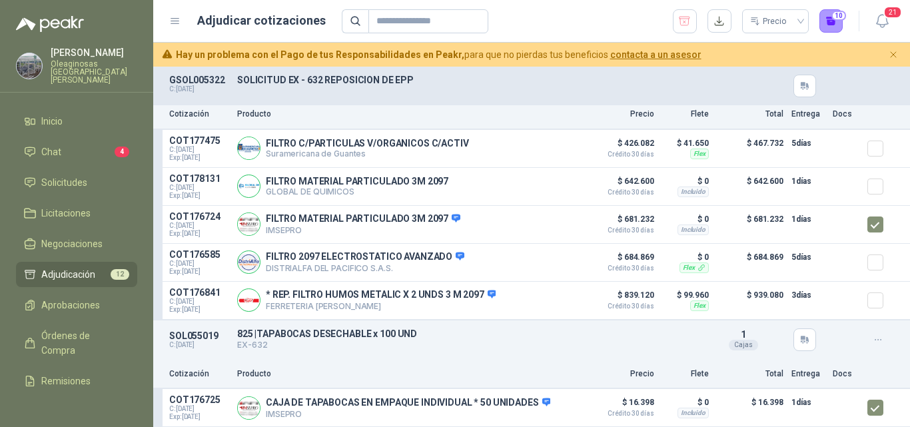
scroll to position [608, 0]
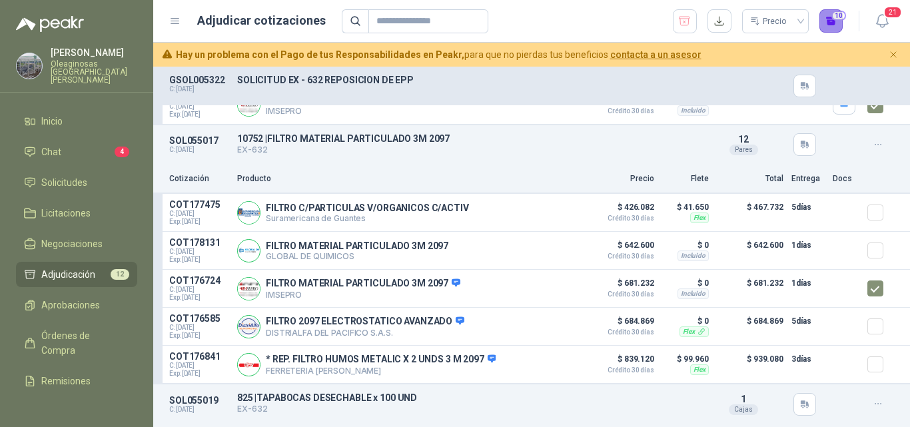
click at [835, 23] on button "10" at bounding box center [831, 21] width 24 height 24
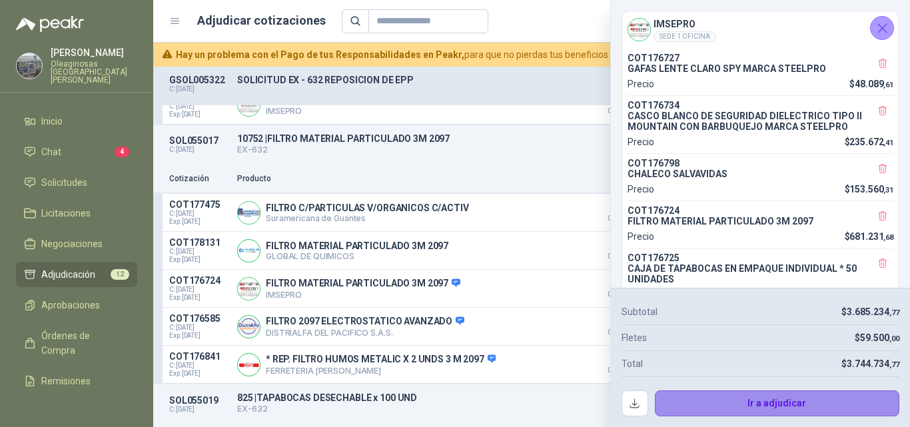
click at [711, 397] on button "Ir a adjudicar" at bounding box center [777, 403] width 245 height 27
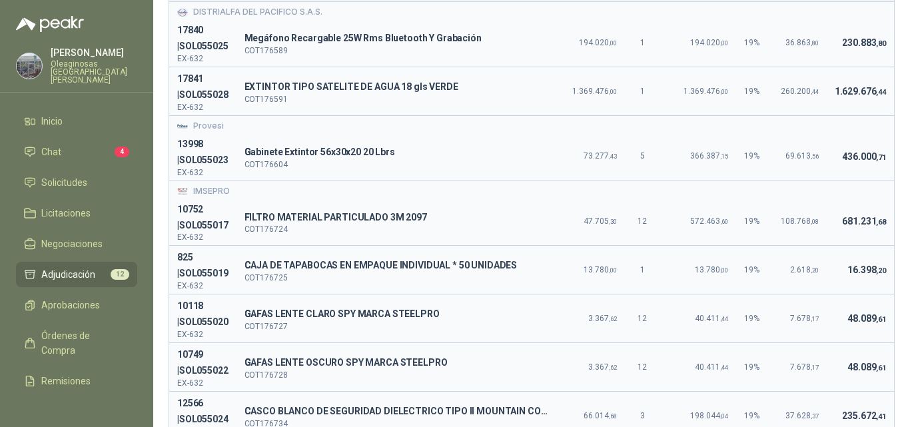
scroll to position [0, 0]
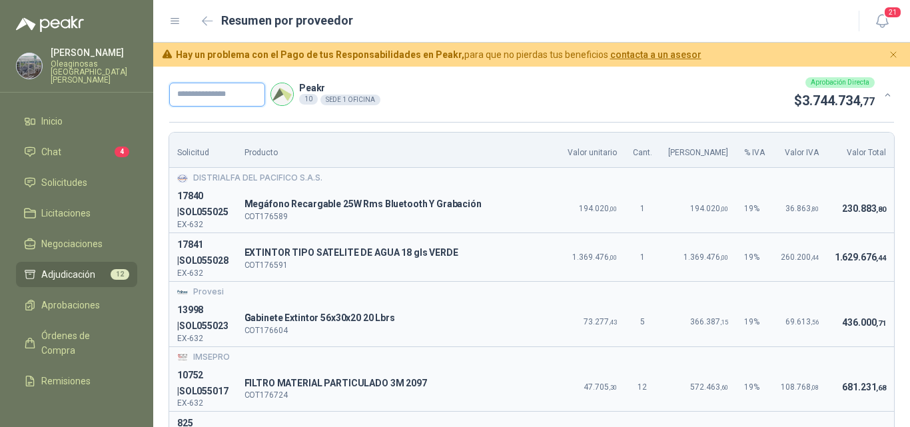
click at [230, 93] on input "text" at bounding box center [217, 95] width 96 height 24
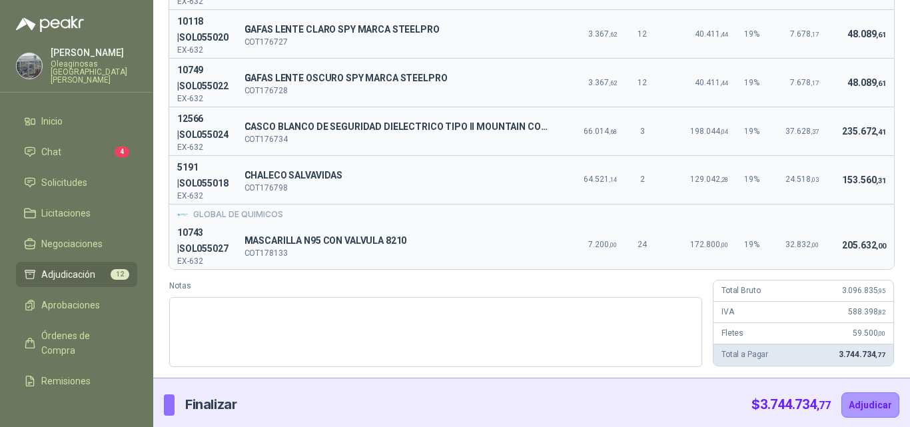
scroll to position [454, 0]
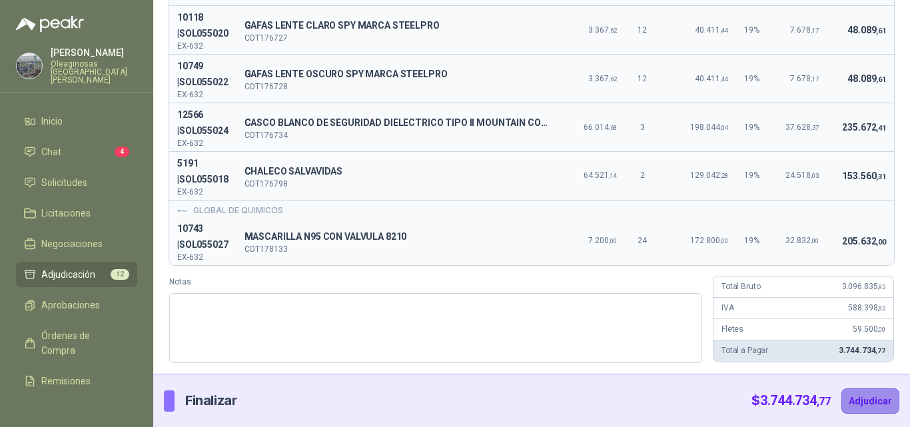
type input "*********"
click at [859, 401] on button "Adjudicar" at bounding box center [870, 400] width 58 height 25
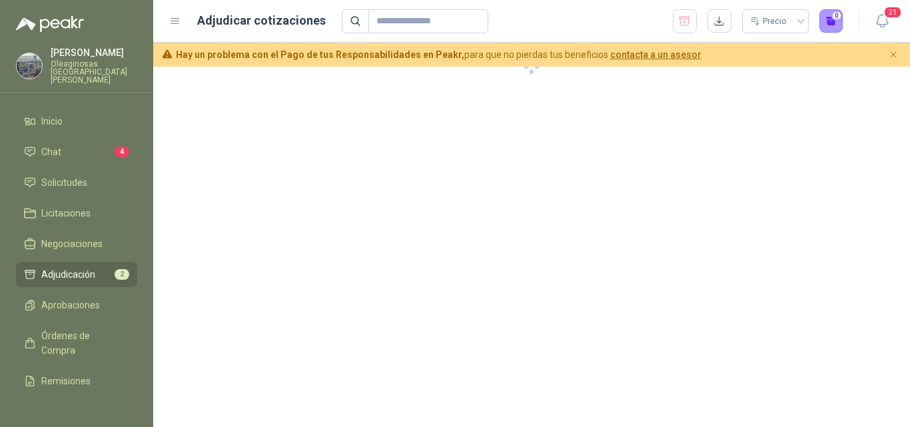
scroll to position [0, 0]
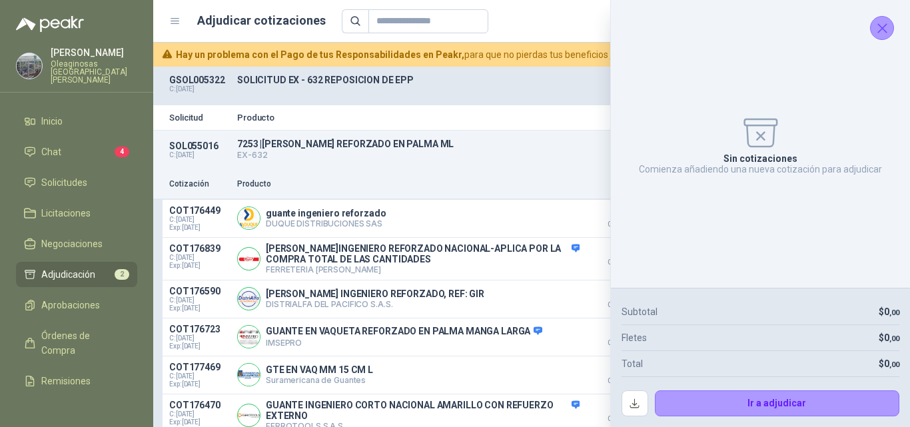
click at [881, 23] on icon "Cerrar" at bounding box center [882, 28] width 17 height 17
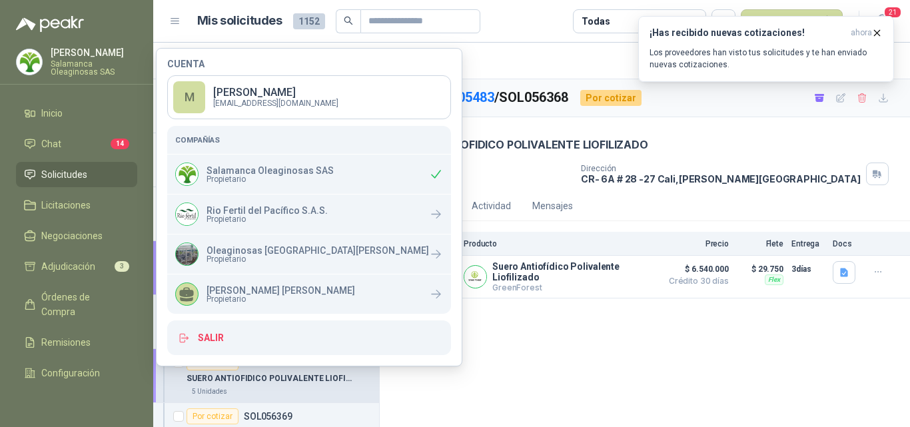
click at [576, 356] on div "GSOL005483 / SOL056368 Por cotizar 17 sept, 2025 SUERO ANTIOFIDICO POLIVALENTE …" at bounding box center [645, 255] width 530 height 352
